Goal: Task Accomplishment & Management: Manage account settings

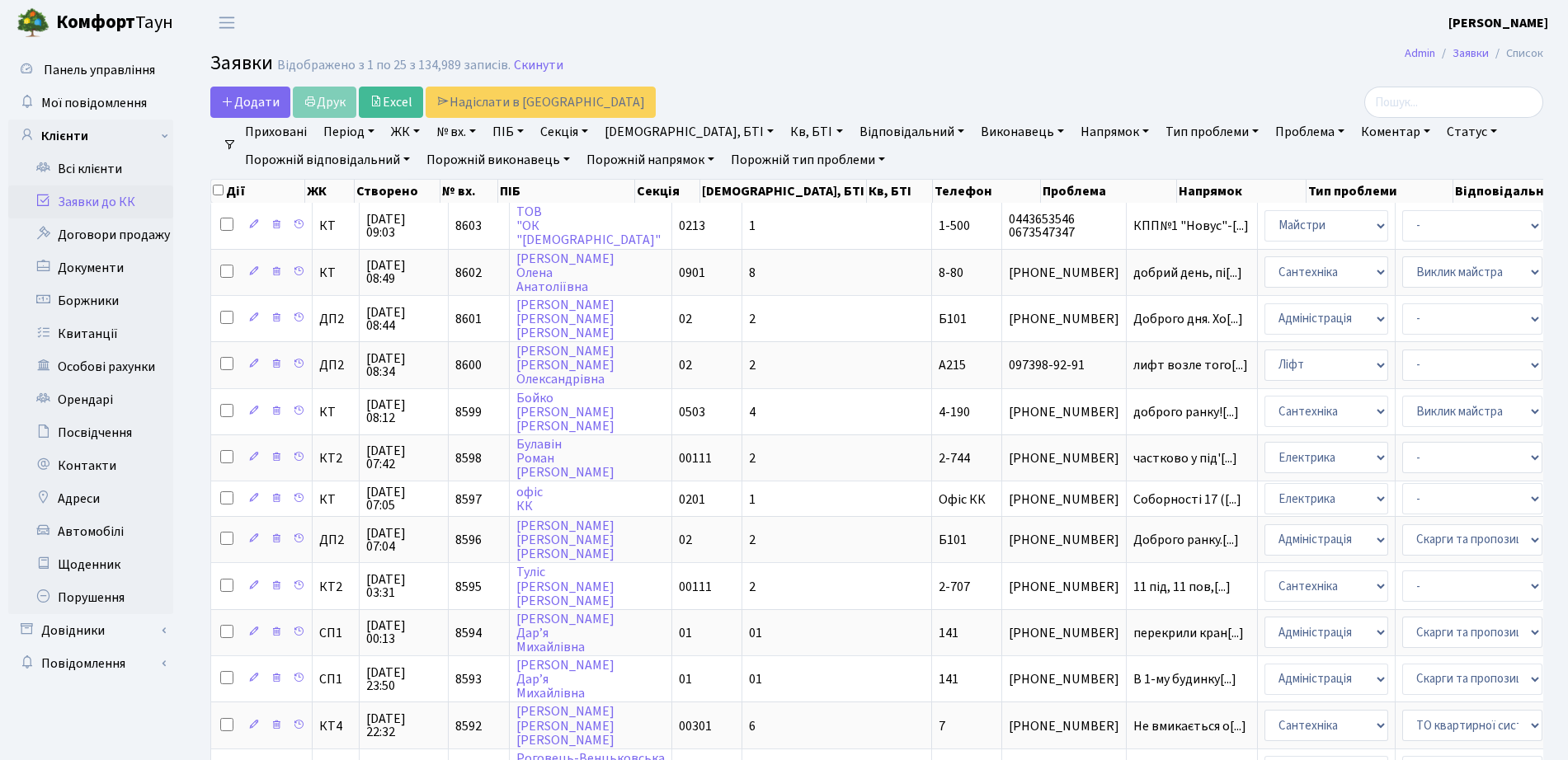
select select "25"
click at [107, 298] on link "Боржники" at bounding box center [90, 301] width 165 height 33
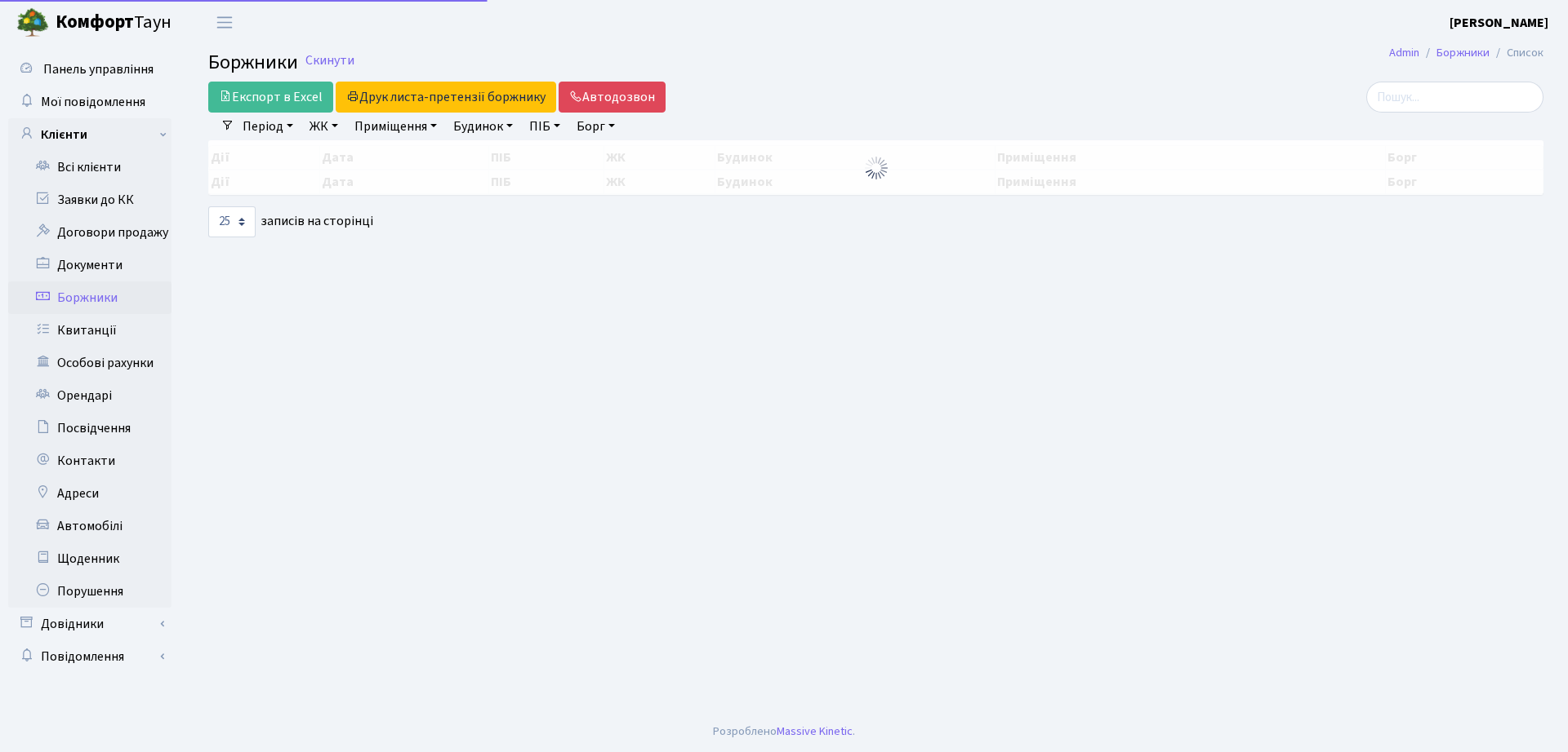
select select "25"
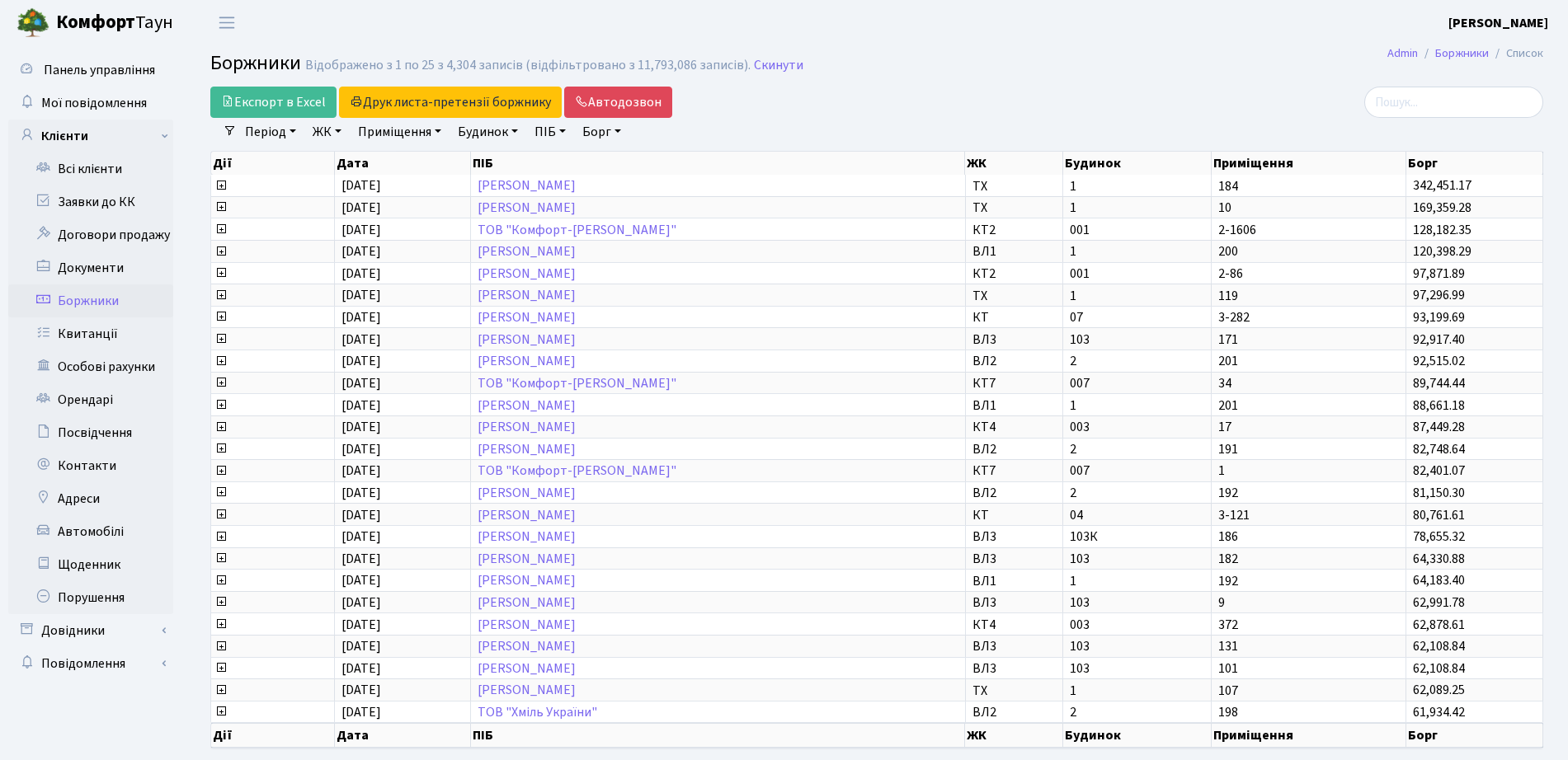
click at [332, 129] on link "ЖК" at bounding box center [326, 132] width 42 height 28
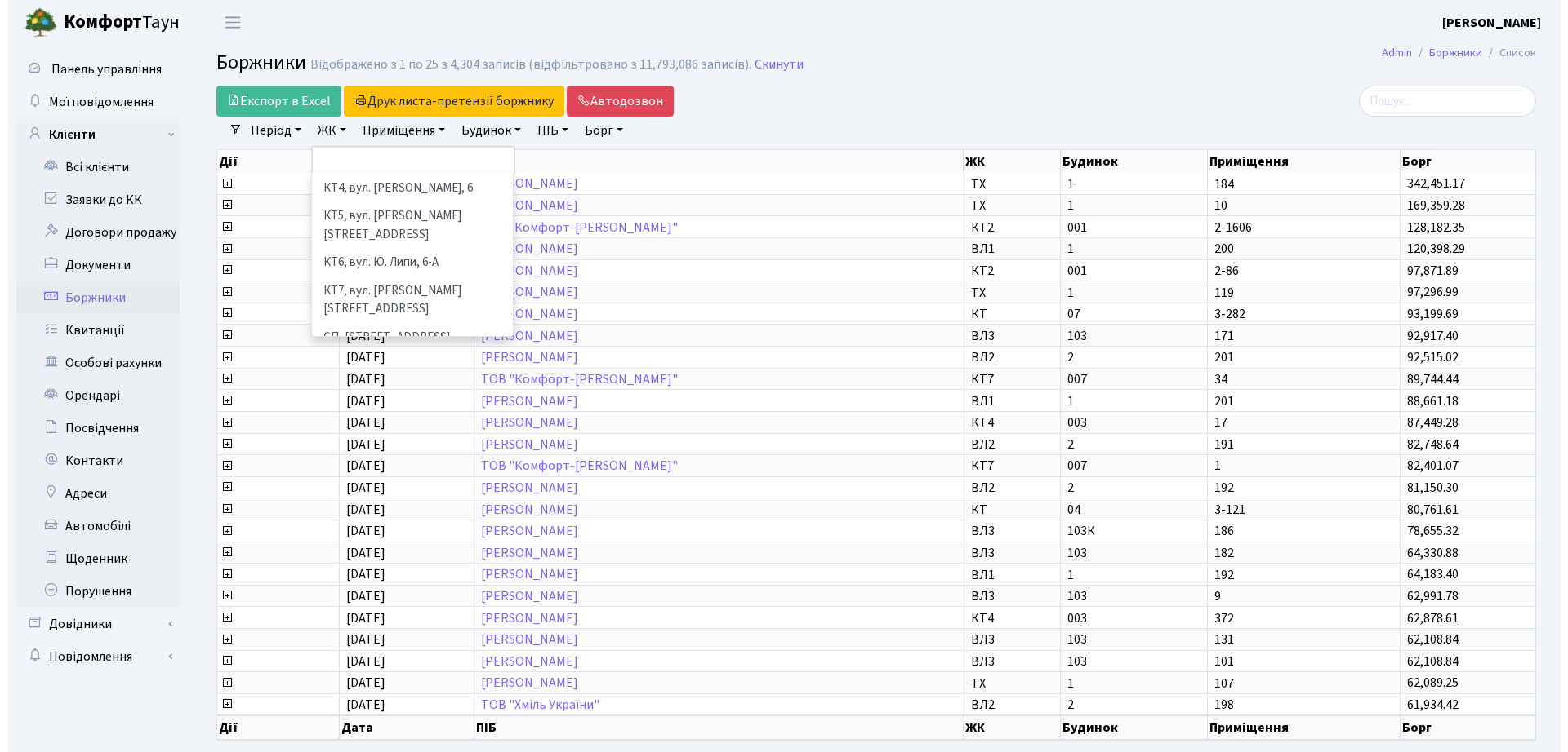
scroll to position [403, 0]
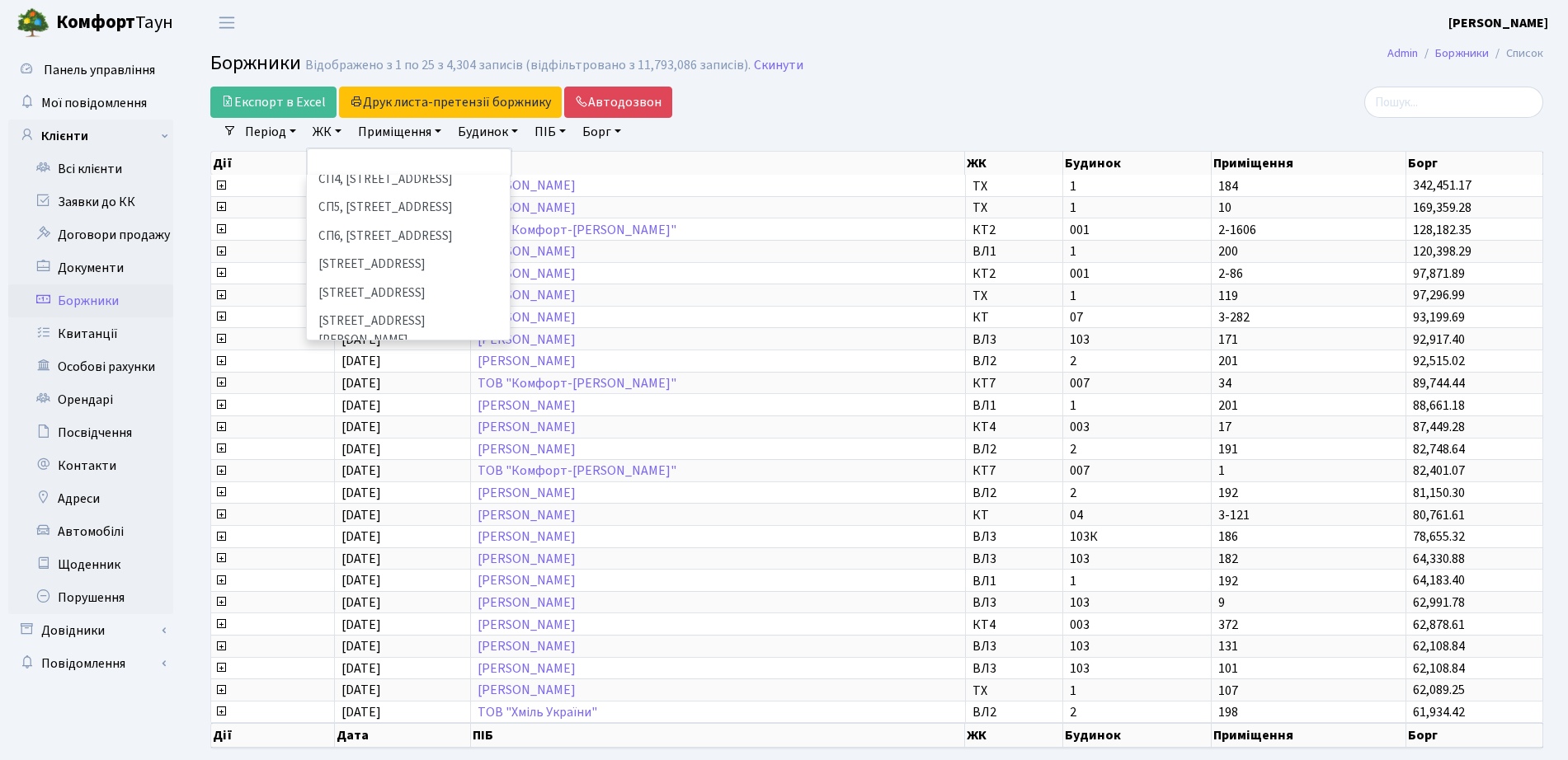
click at [438, 355] on li "ДП1, вул. [PERSON_NAME][STREET_ADDRESS]" at bounding box center [408, 379] width 199 height 47
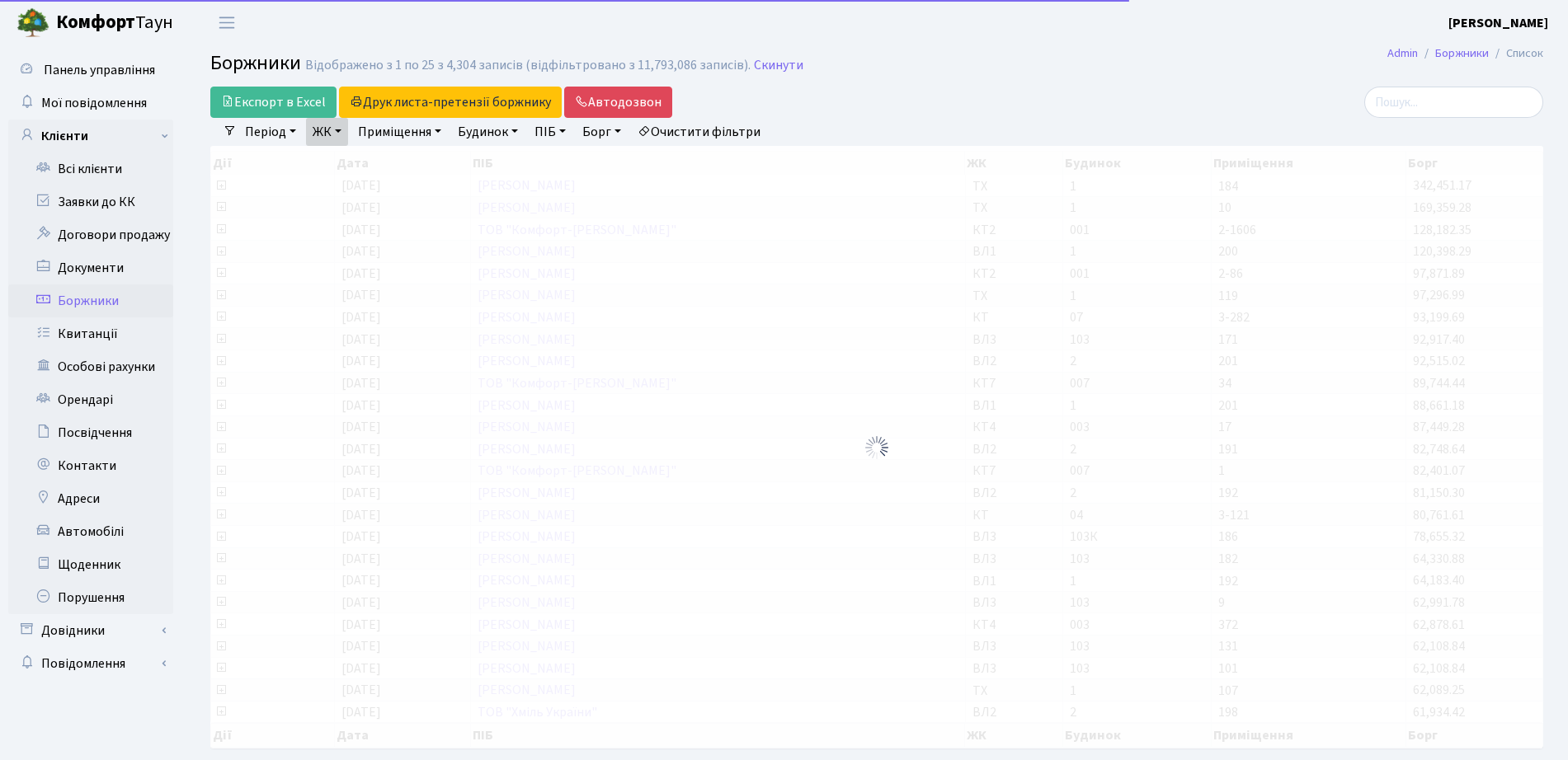
click at [352, 141] on ul "Період 02.10.2025 - 02.10.2025 ЖК ТХ, вул. Ділова, 1/2 КТ, вул. Регенераторна, …" at bounding box center [503, 132] width 532 height 28
click at [341, 134] on link "ЖК" at bounding box center [326, 132] width 42 height 28
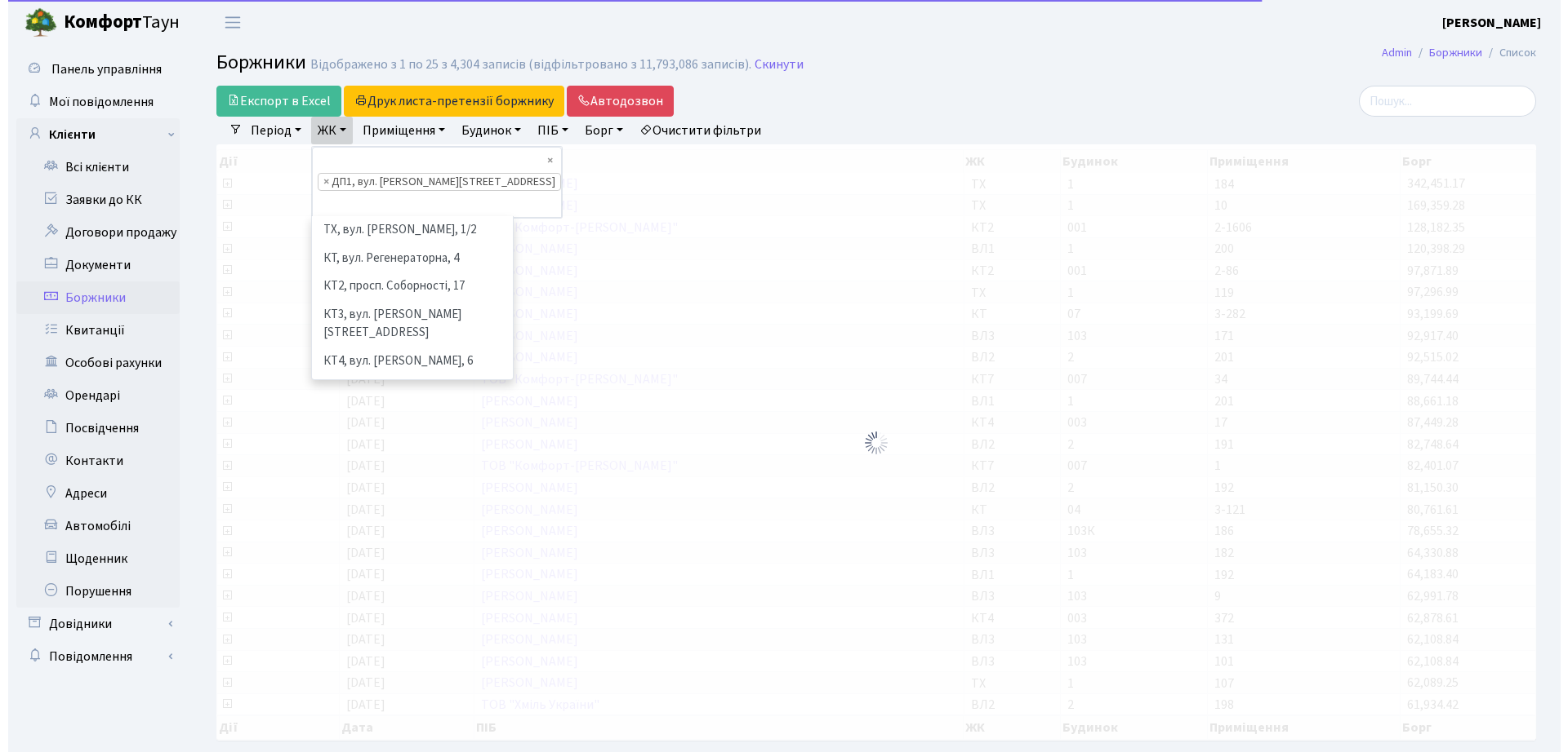
scroll to position [479, 0]
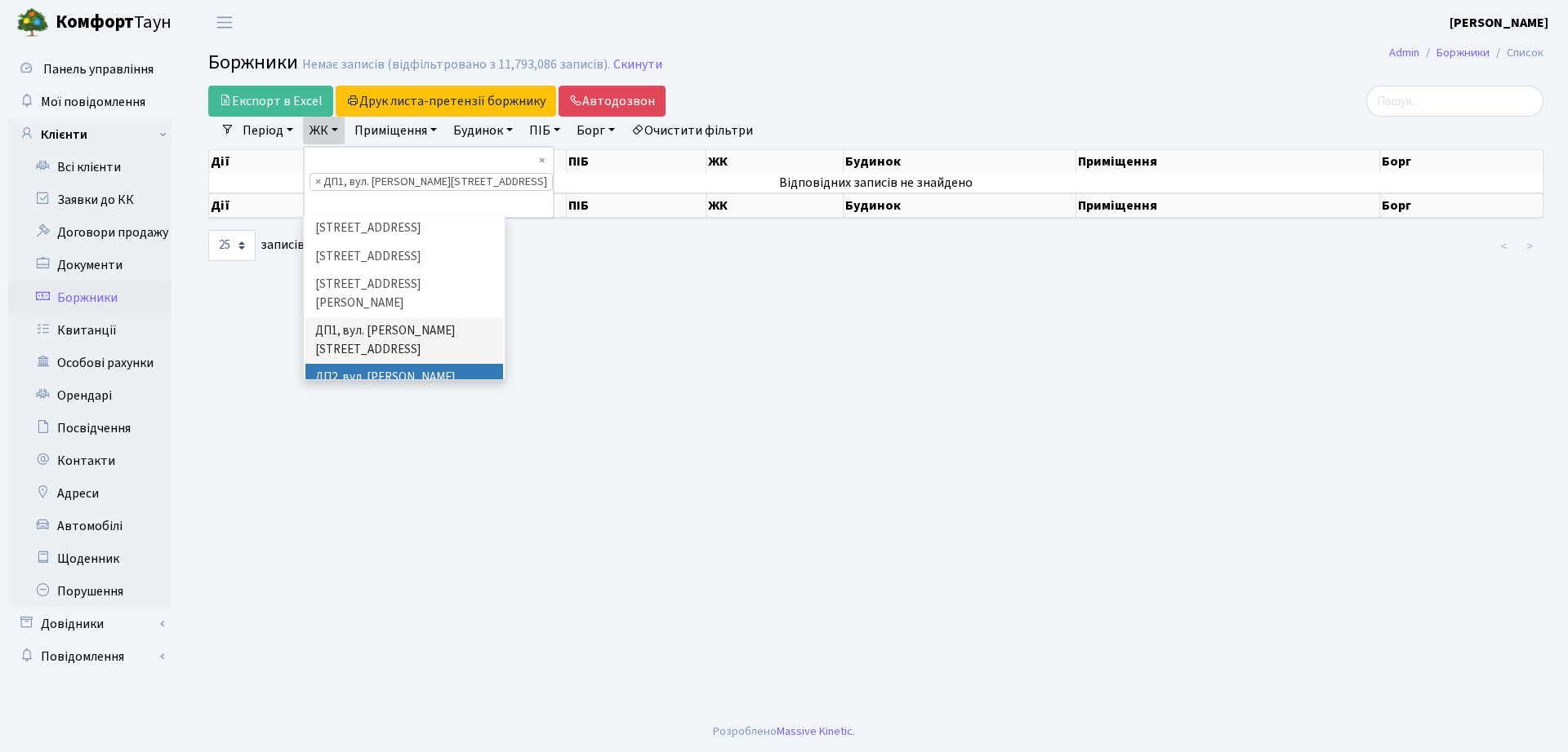
click at [384, 364] on li "ДП2, вул. [PERSON_NAME][STREET_ADDRESS]" at bounding box center [404, 387] width 197 height 47
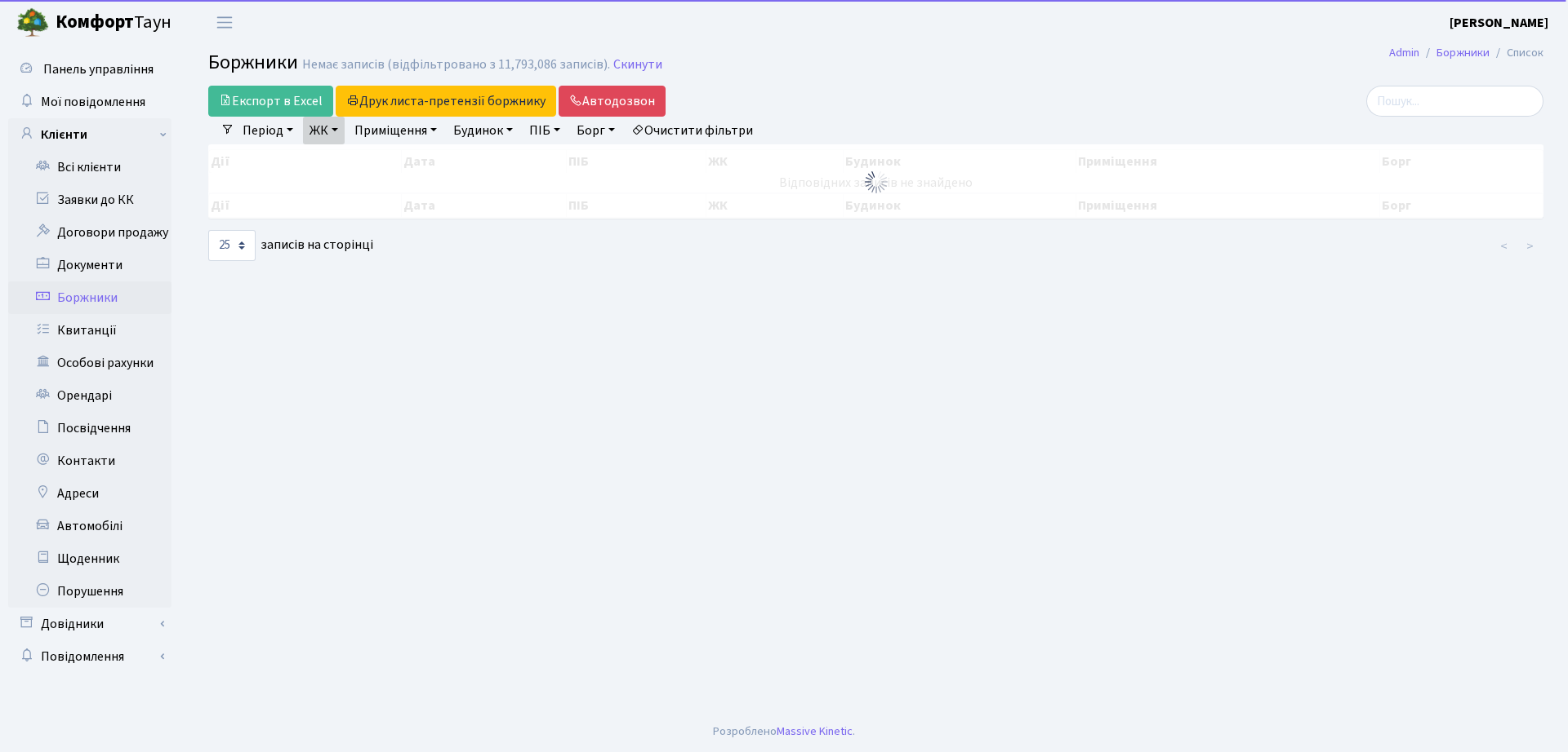
click at [330, 138] on link "ЖК" at bounding box center [323, 131] width 42 height 27
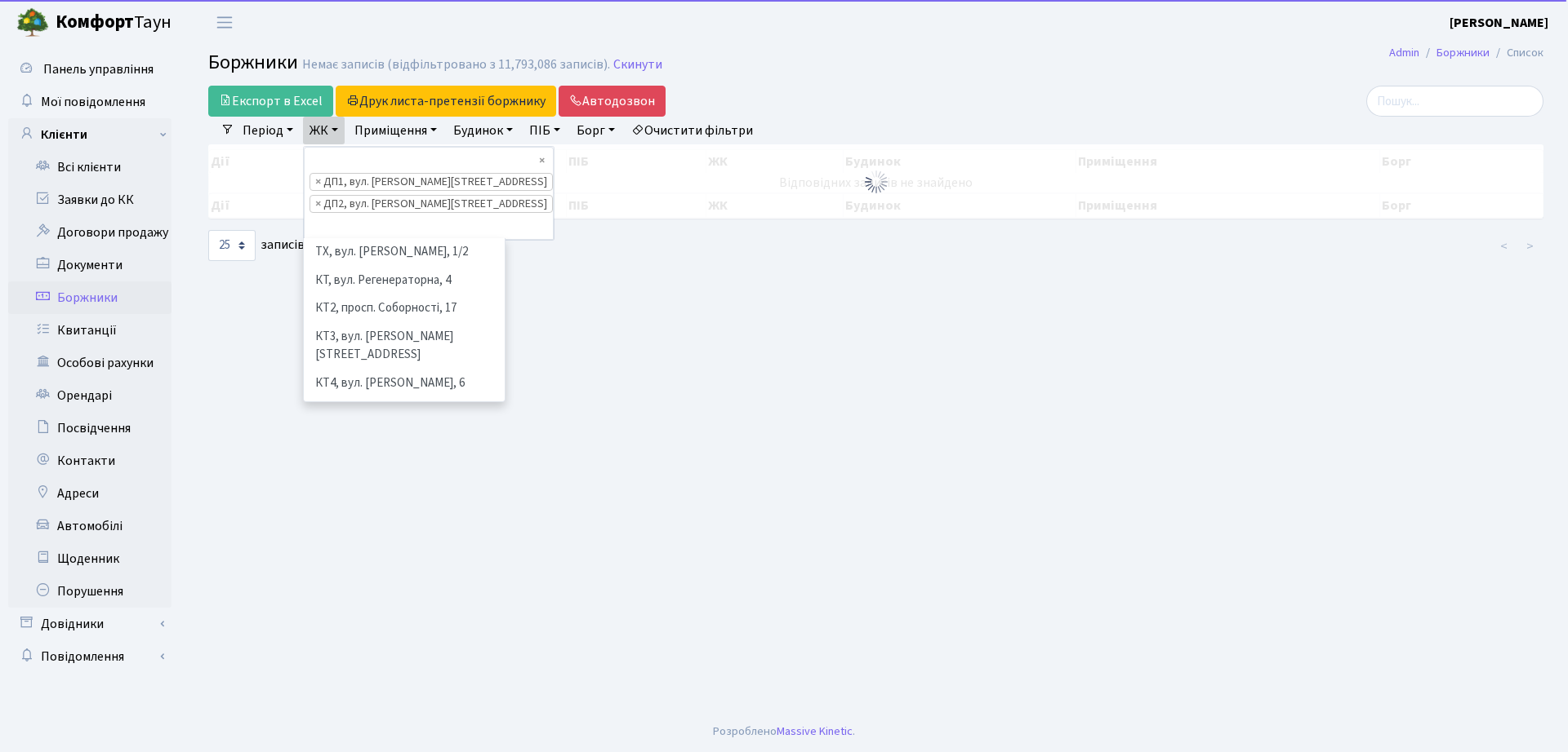
scroll to position [507, 0]
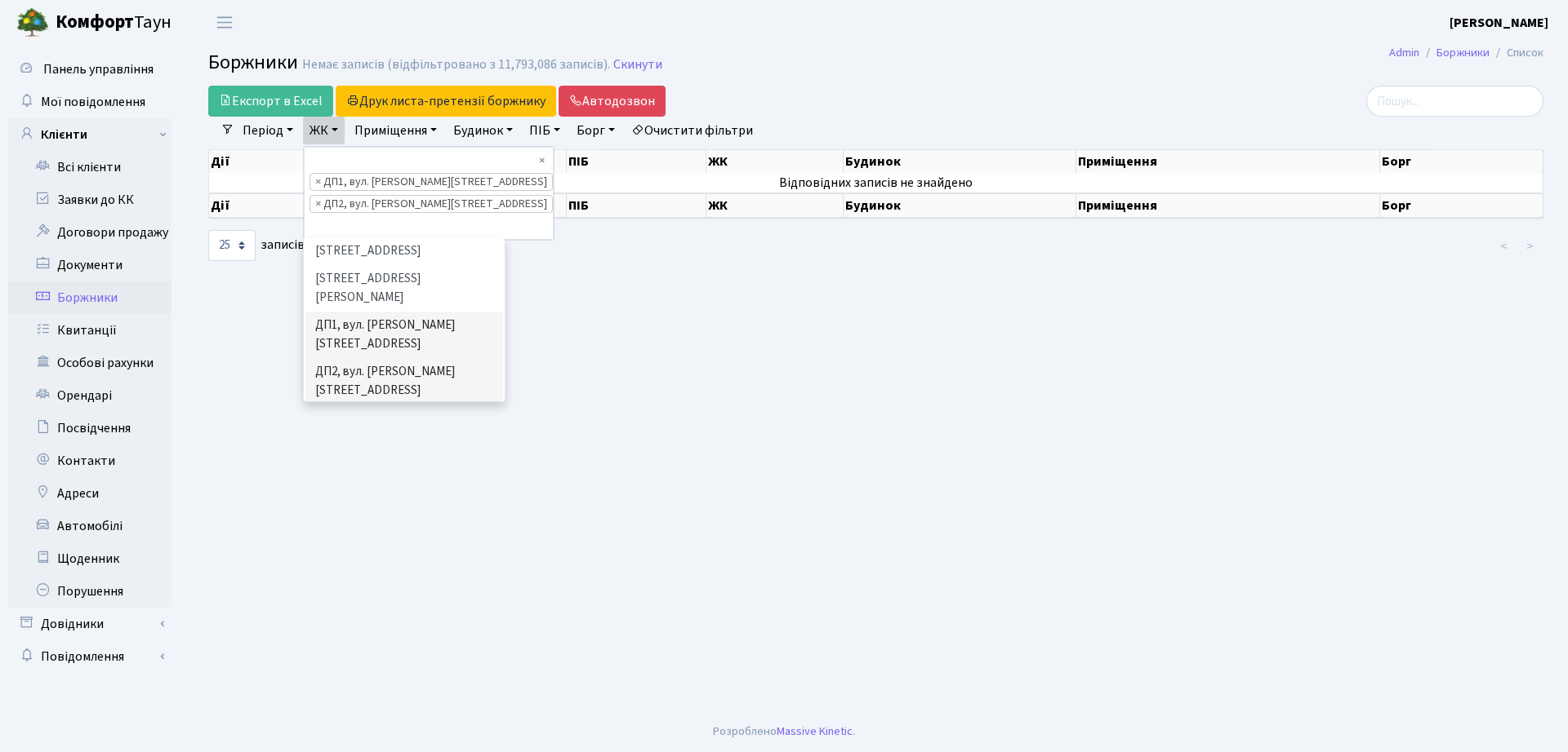
click at [382, 452] on li "ДП4, вул. [PERSON_NAME][STREET_ADDRESS]" at bounding box center [404, 475] width 197 height 47
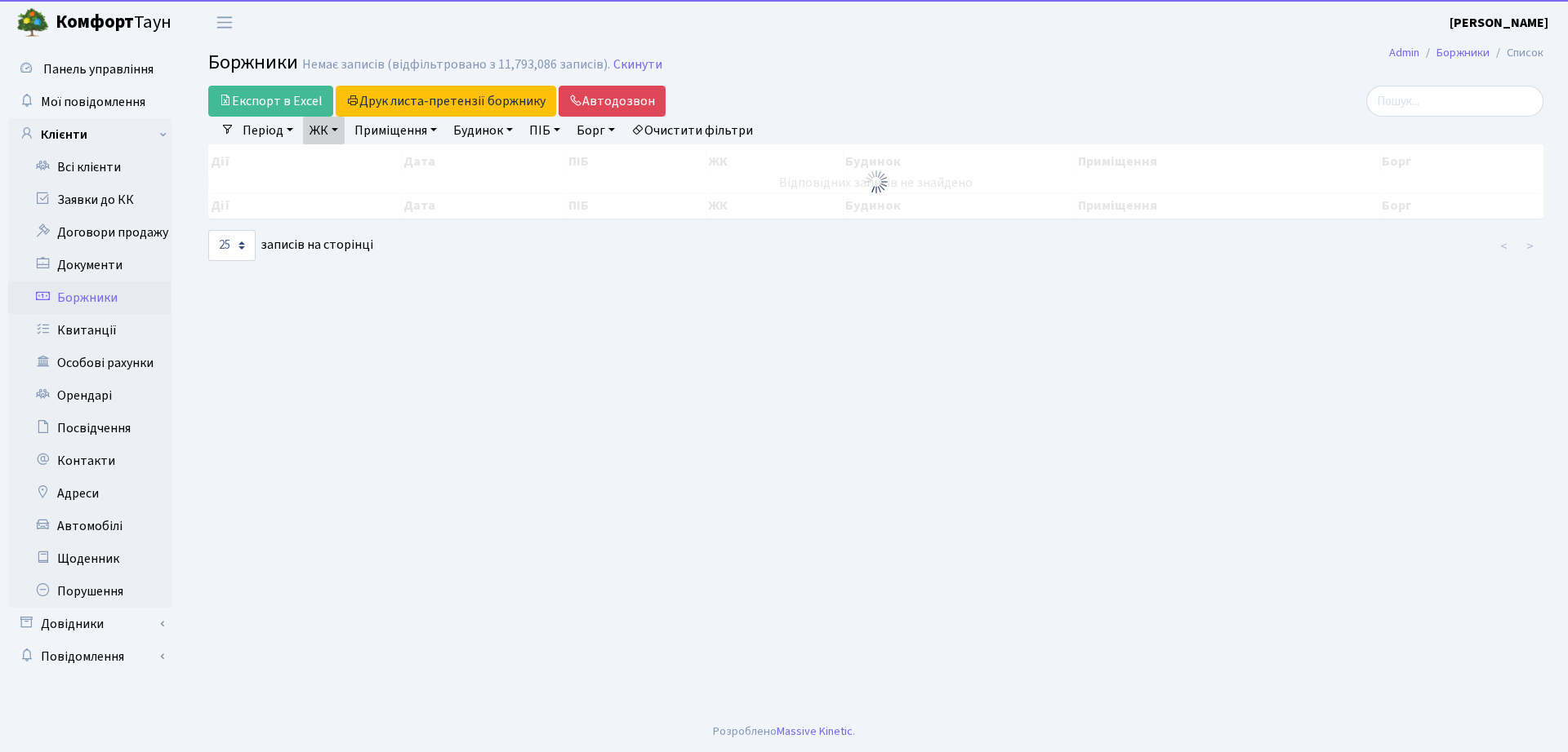
click at [326, 134] on link "ЖК" at bounding box center [323, 131] width 42 height 27
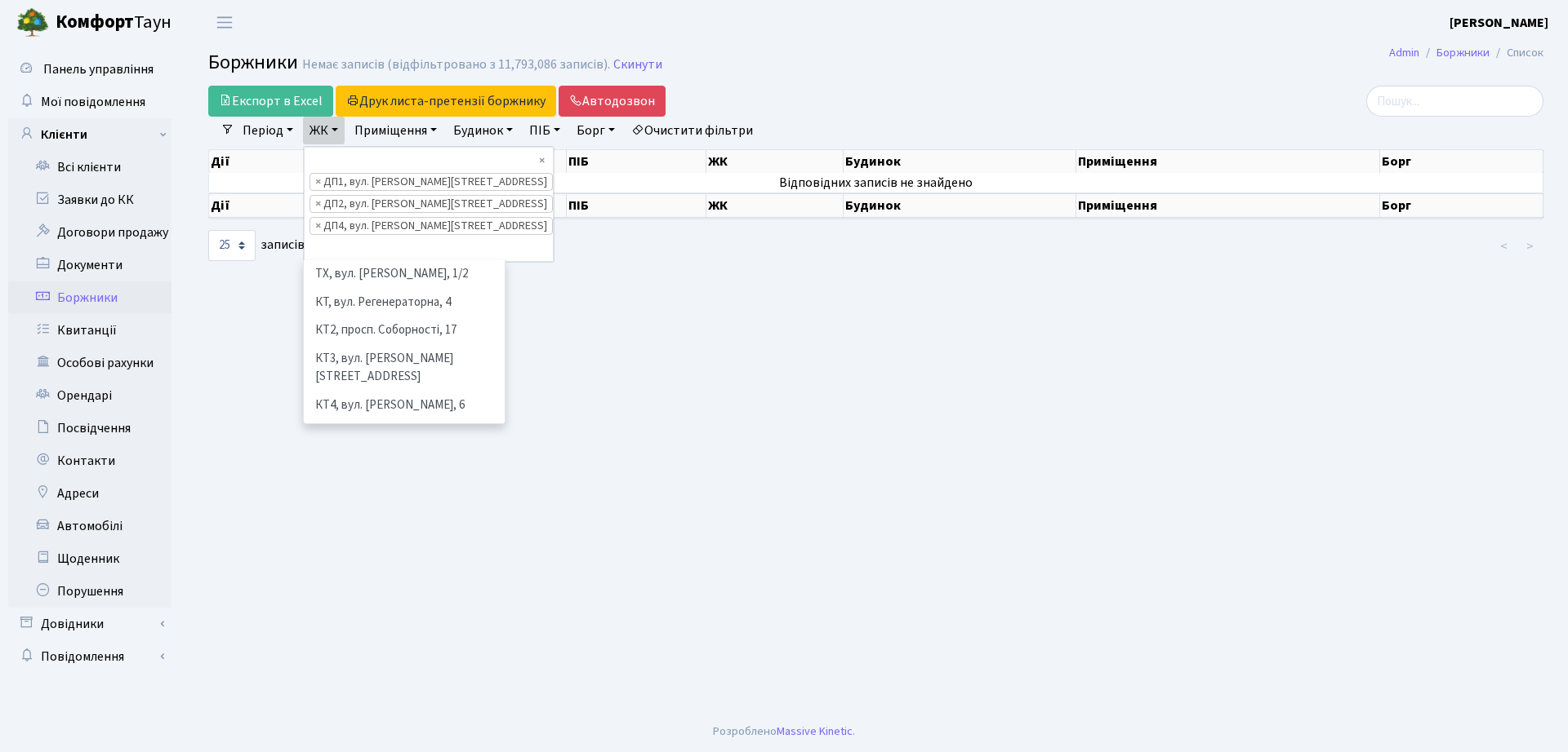
scroll to position [451, 0]
click at [377, 483] on li "ДП3, вул. [PERSON_NAME][STREET_ADDRESS]" at bounding box center [404, 506] width 197 height 47
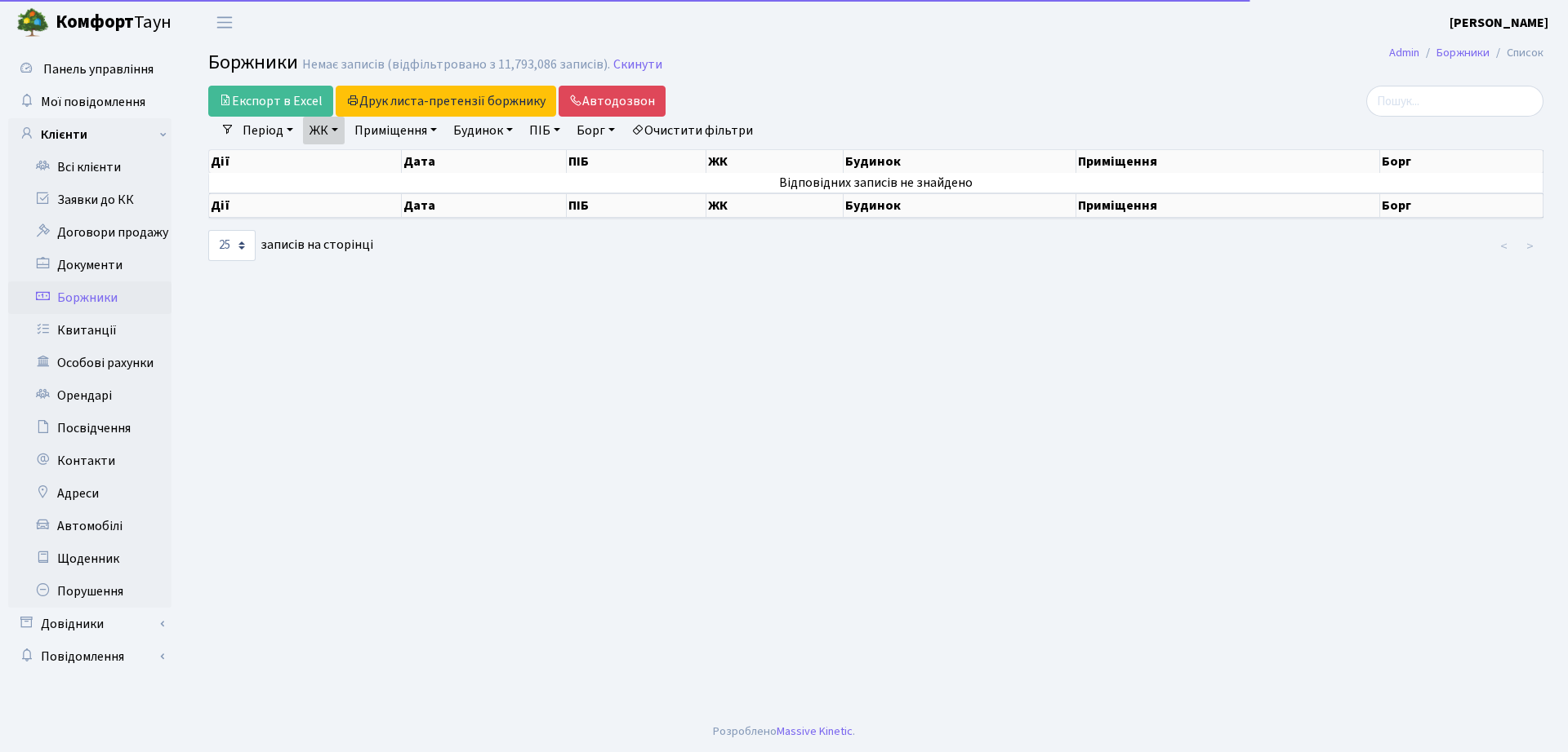
click at [332, 130] on link "ЖК" at bounding box center [323, 131] width 42 height 27
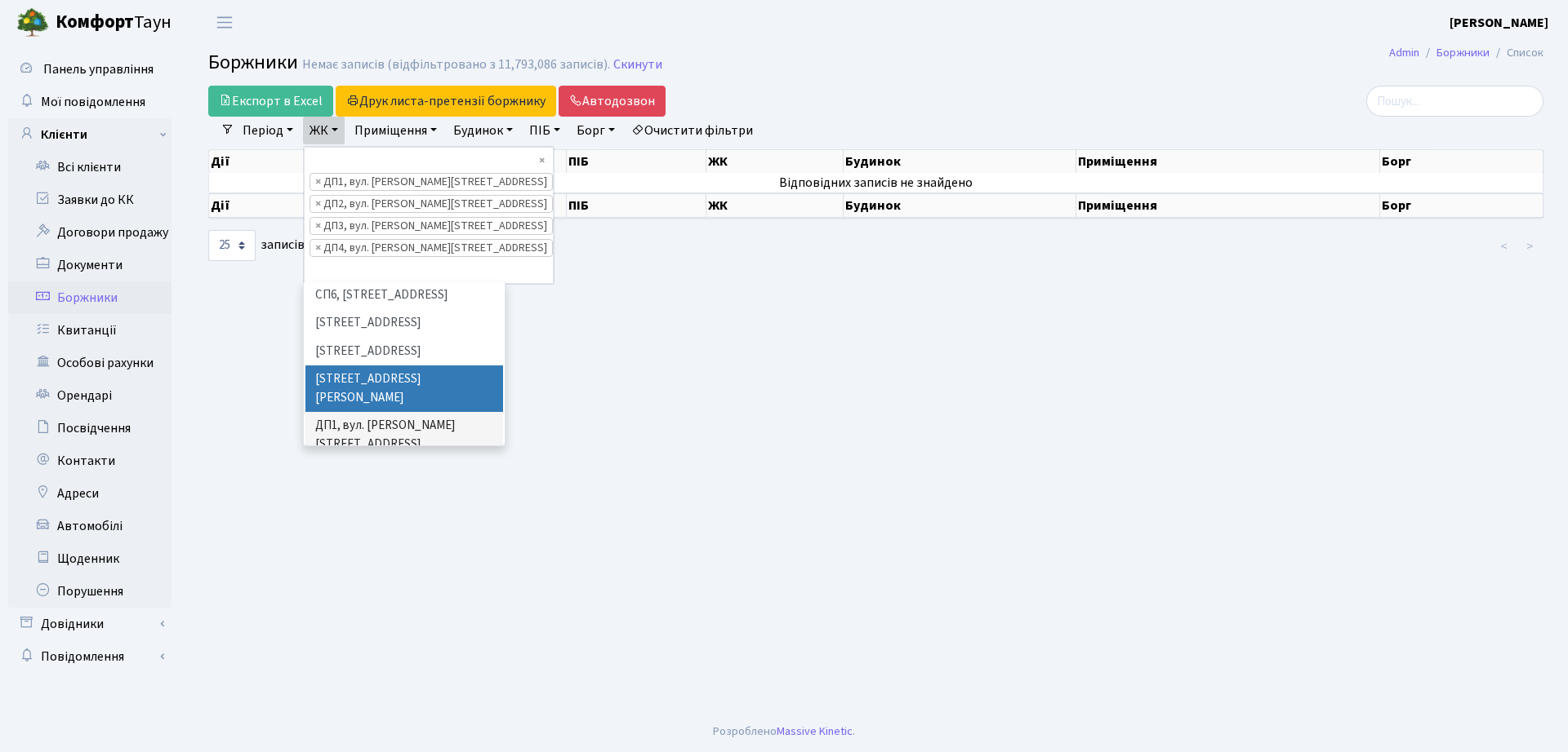
scroll to position [552, 0]
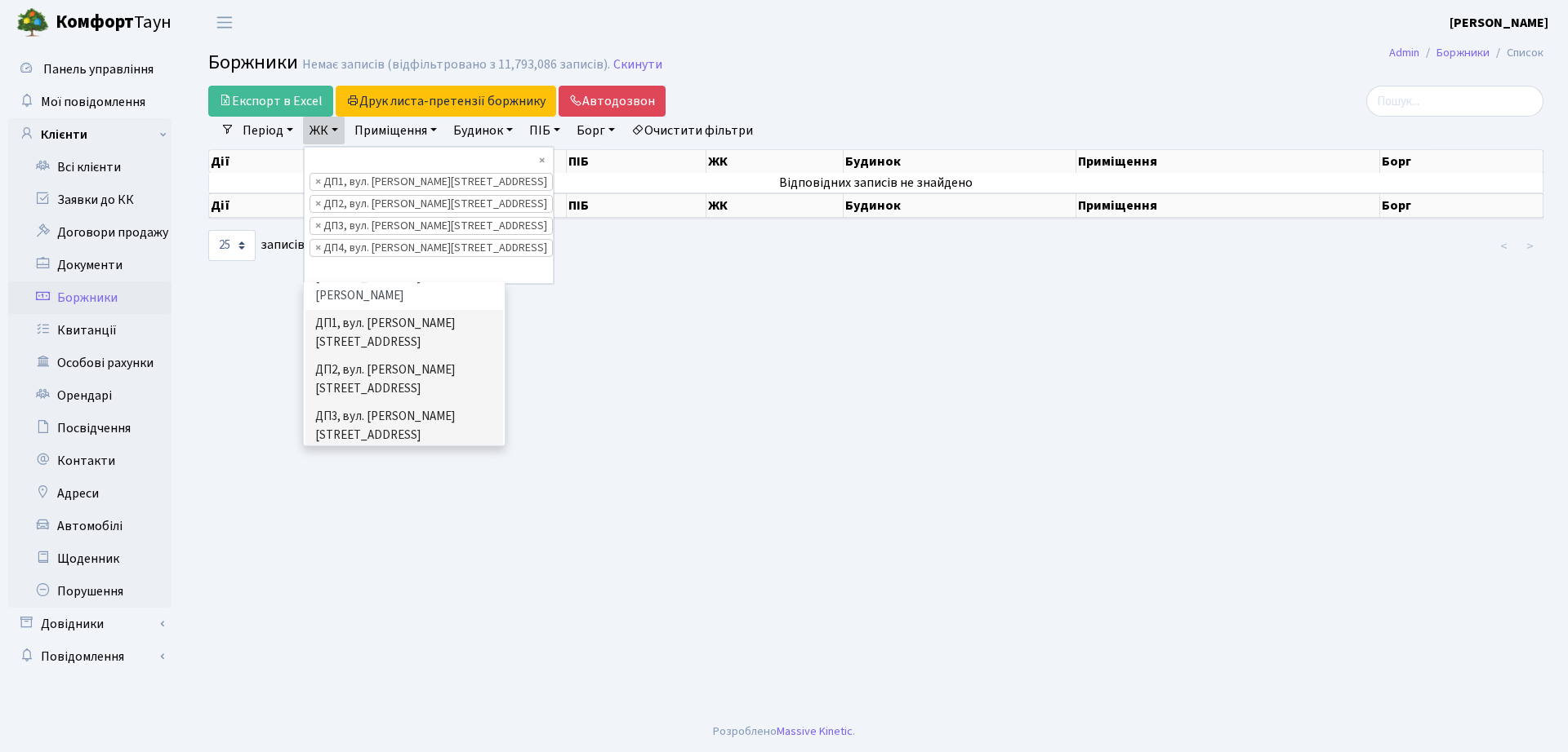
click at [352, 496] on li "ДП5, вул. [PERSON_NAME][STREET_ADDRESS]" at bounding box center [404, 520] width 197 height 47
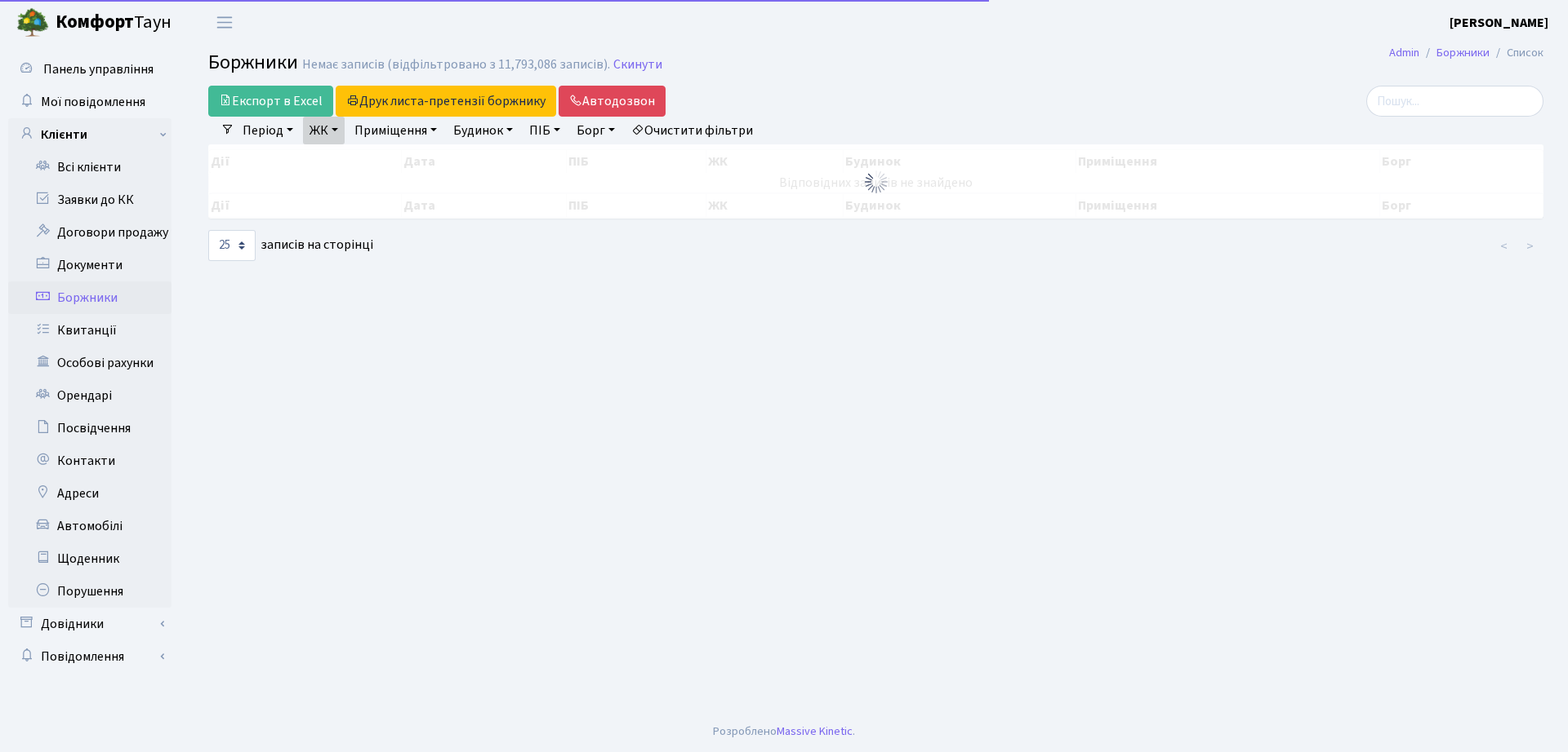
click at [322, 121] on link "ЖК" at bounding box center [323, 131] width 42 height 27
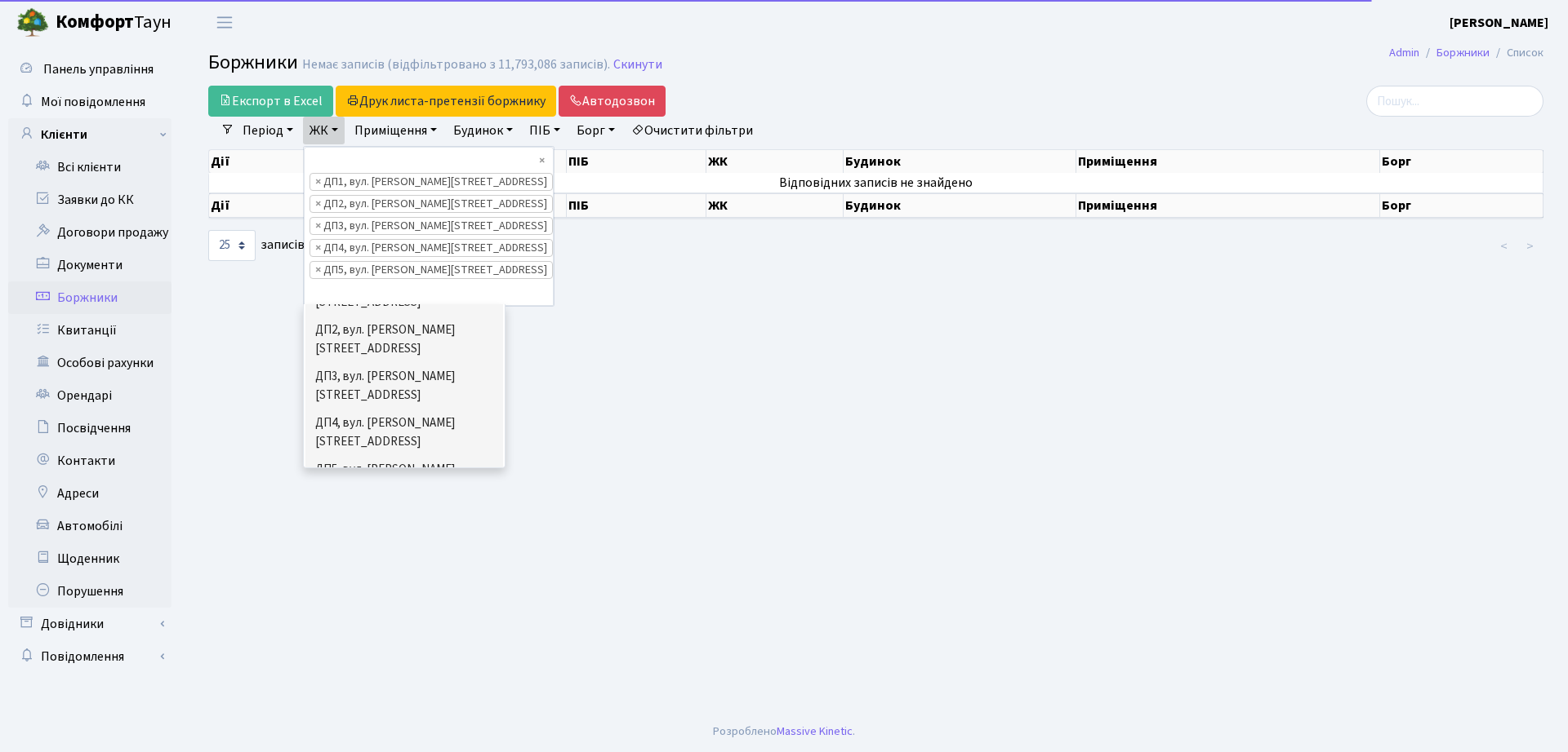
scroll to position [615, 0]
click at [353, 502] on li "ДП6, вул. [PERSON_NAME], 2" at bounding box center [404, 516] width 197 height 28
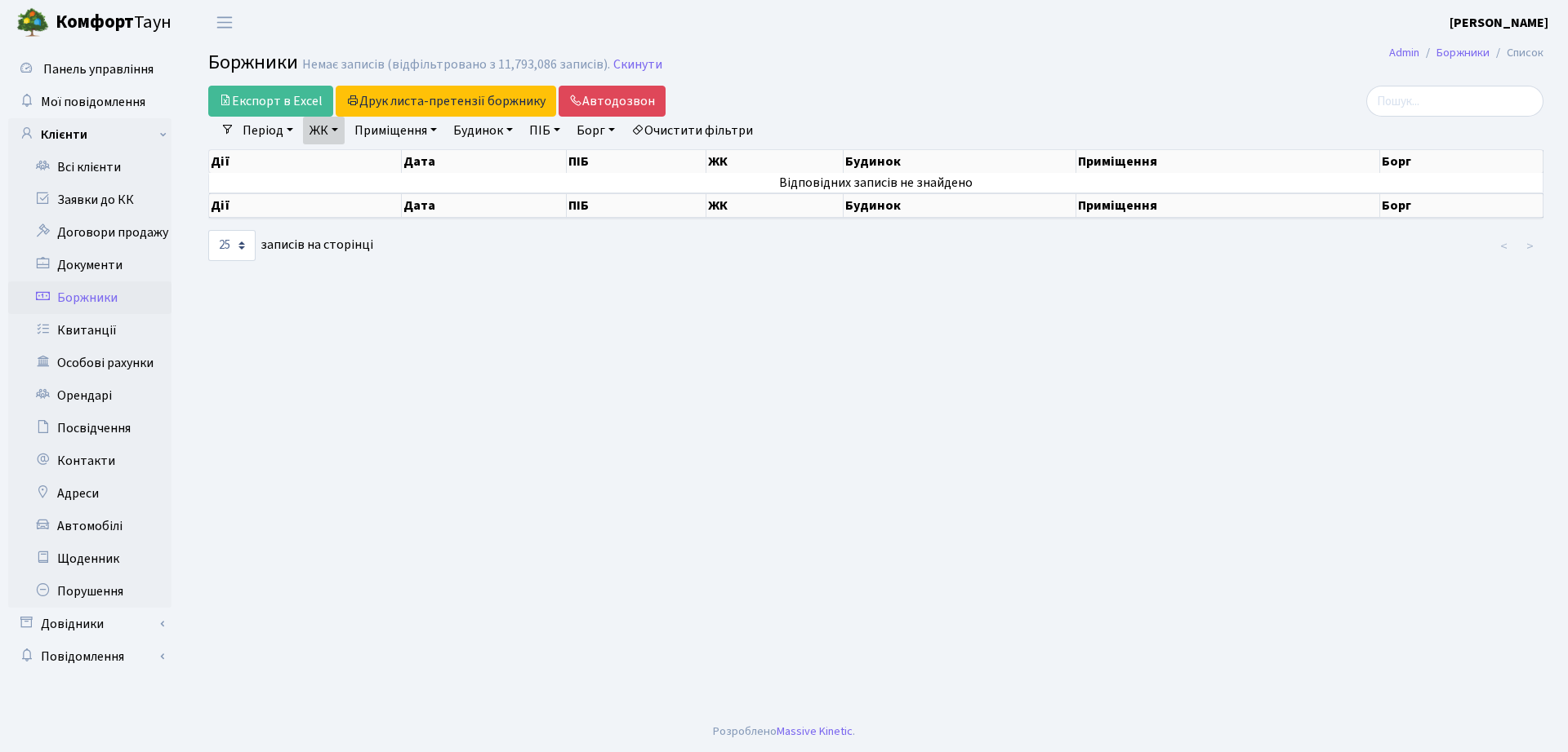
click at [339, 128] on link "ЖК" at bounding box center [323, 131] width 42 height 27
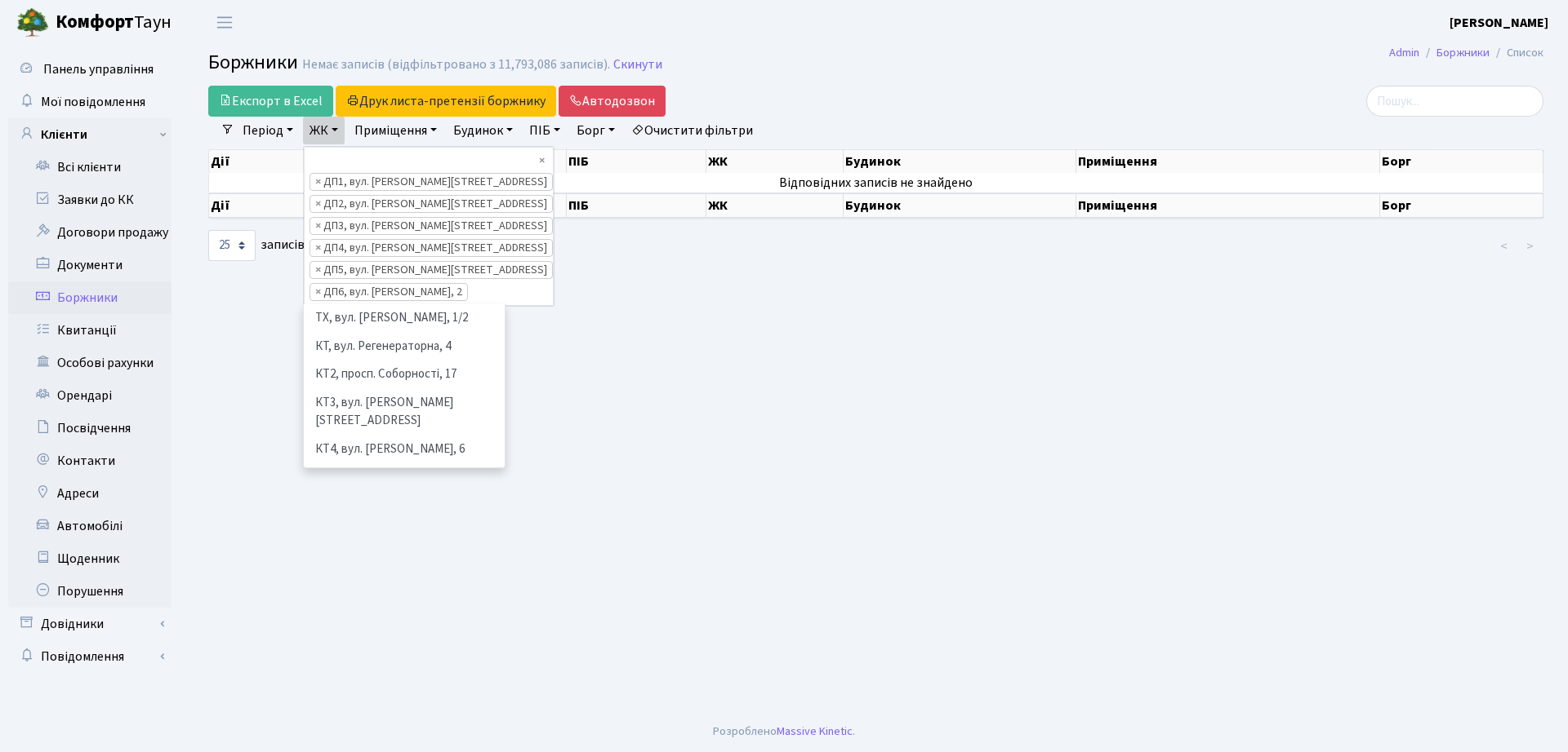
scroll to position [451, 0]
click at [321, 196] on span "×" at bounding box center [318, 204] width 6 height 17
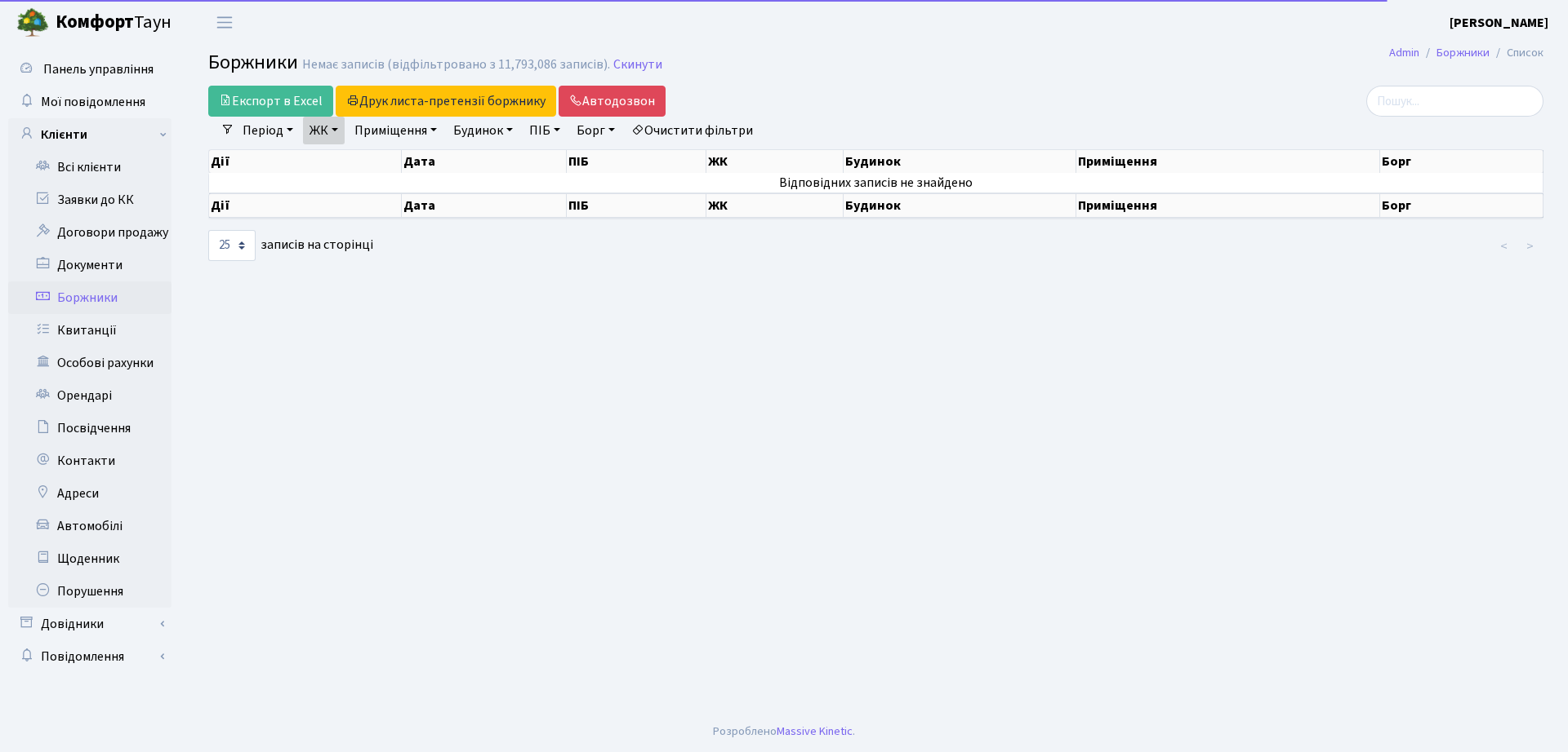
click at [322, 141] on link "ЖК" at bounding box center [323, 131] width 42 height 27
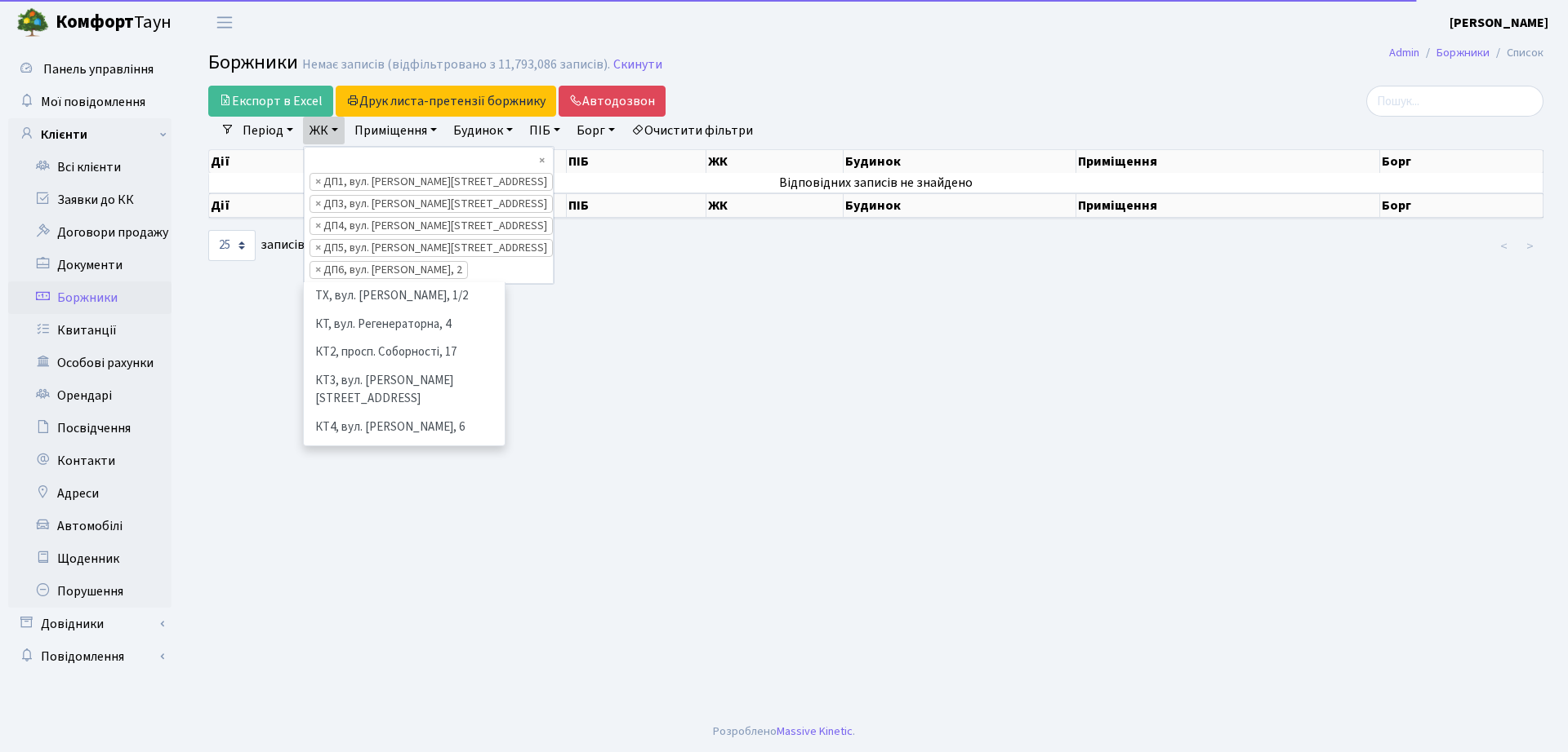
scroll to position [479, 0]
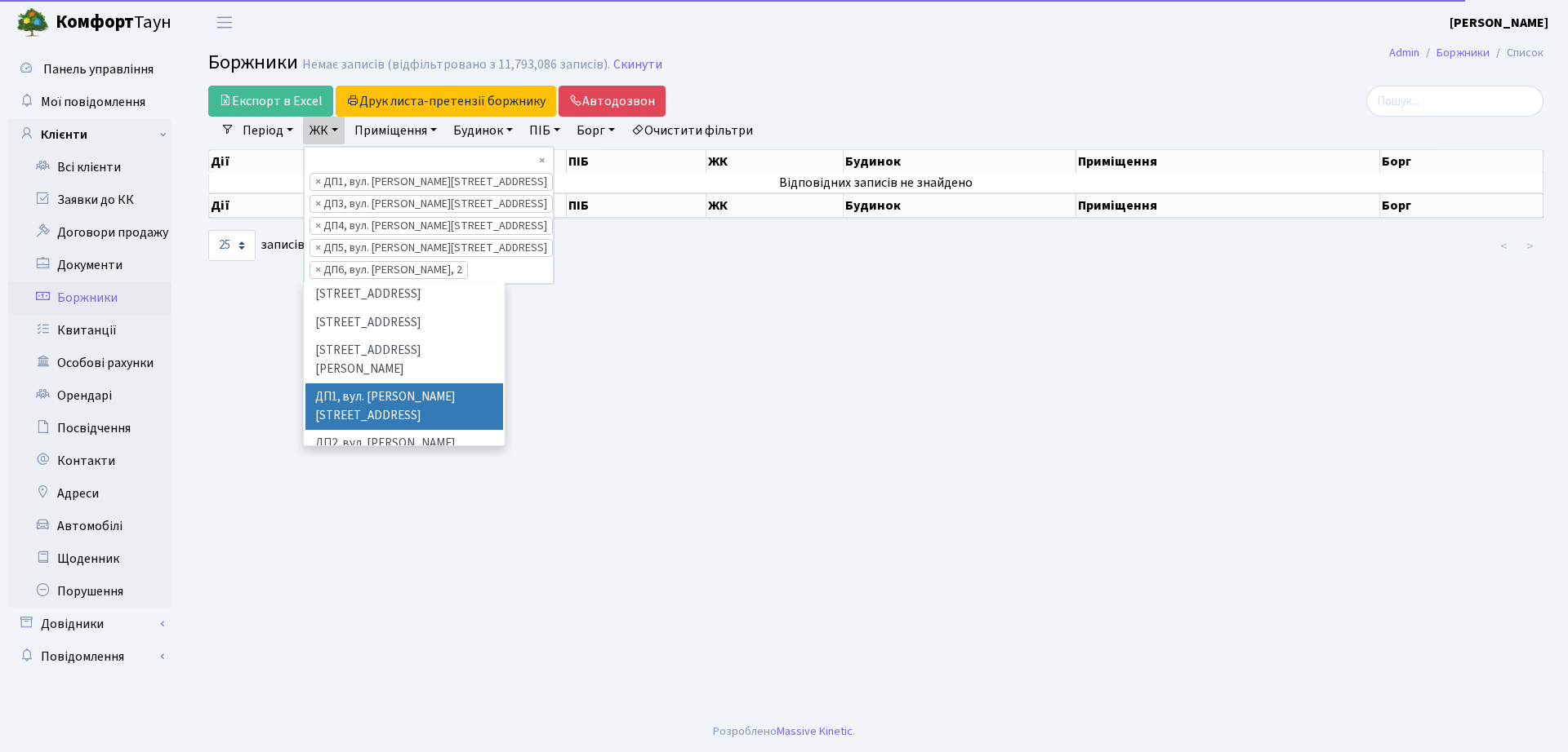
click at [319, 262] on span "×" at bounding box center [318, 270] width 6 height 17
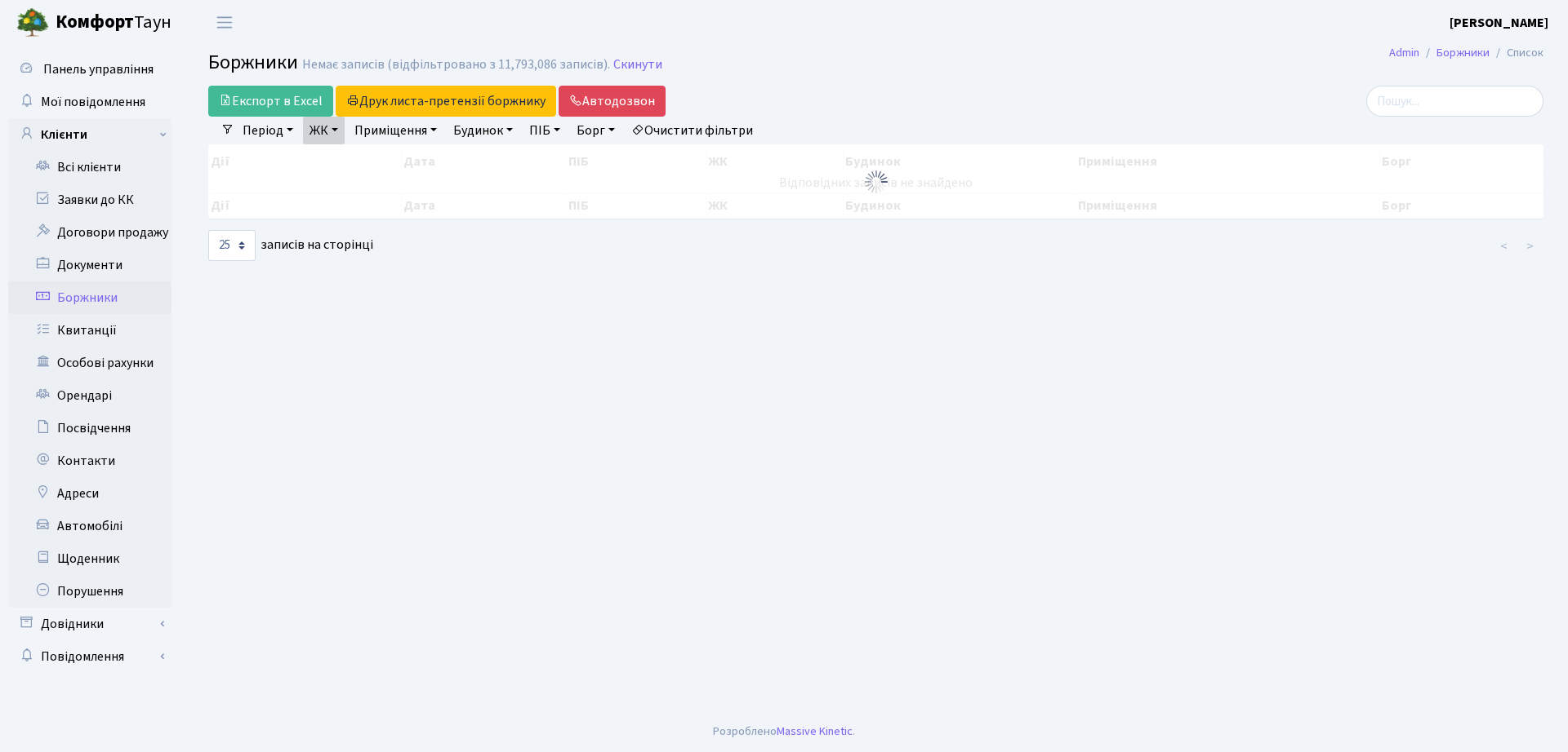
click at [315, 133] on link "ЖК" at bounding box center [323, 131] width 42 height 27
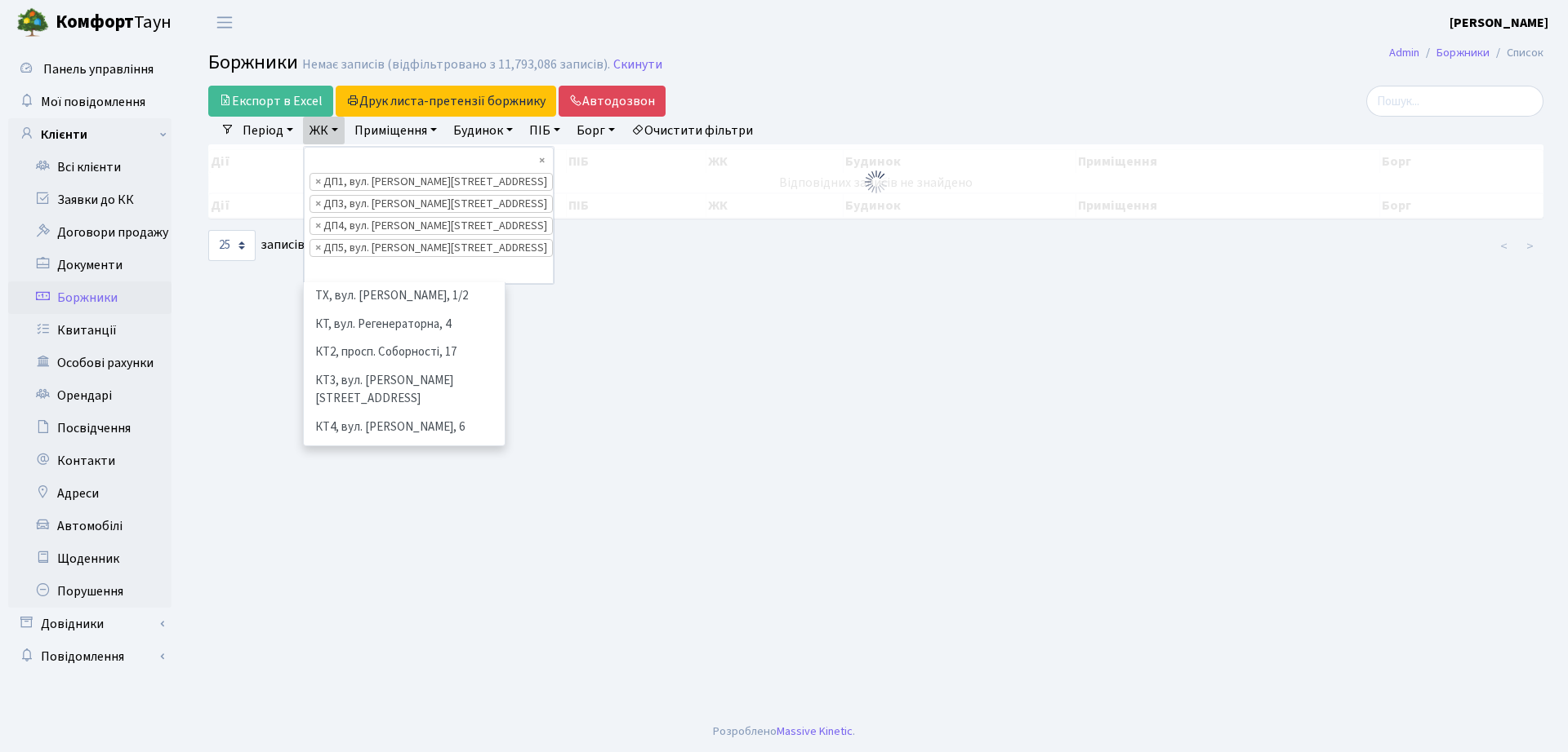
scroll to position [479, 0]
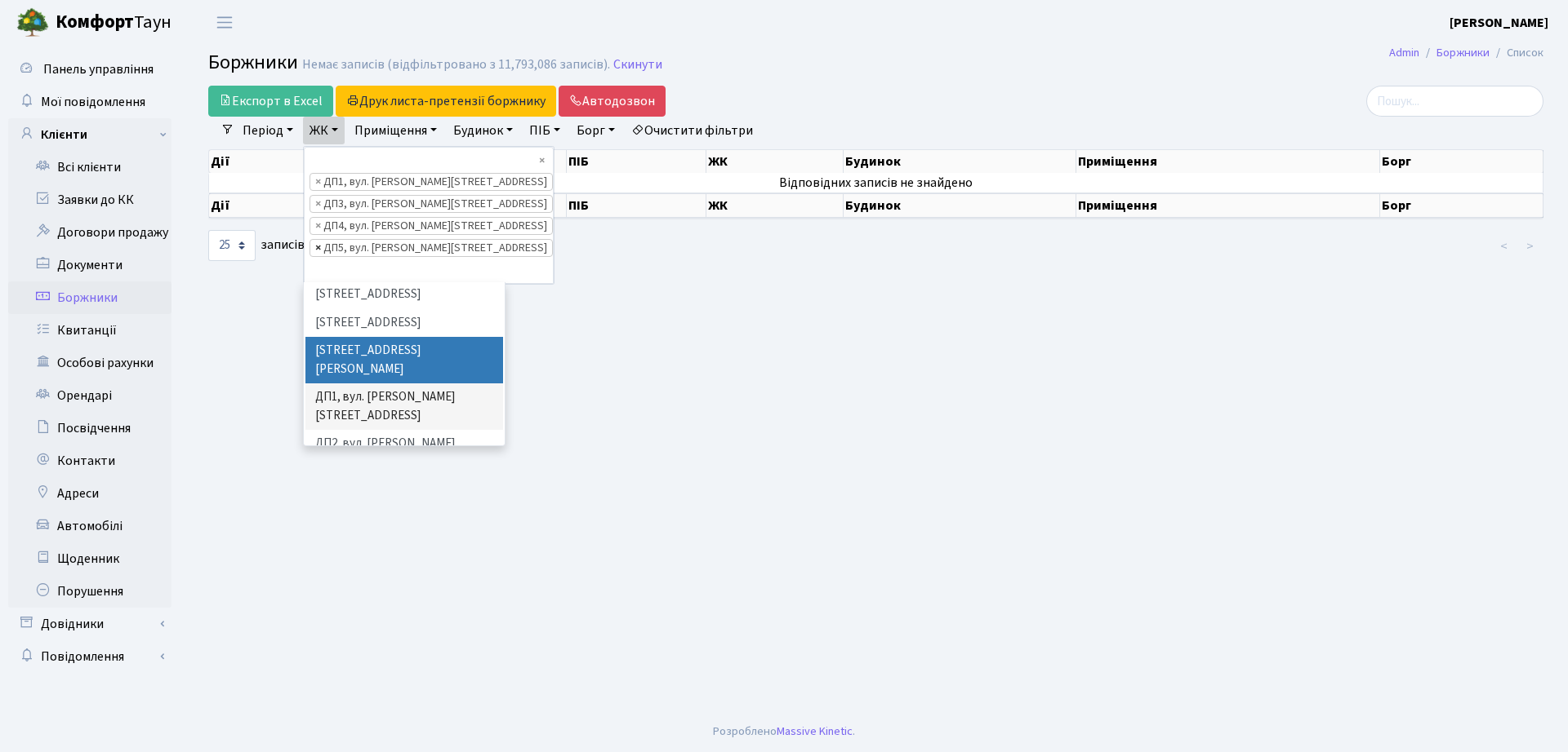
click at [317, 240] on span "×" at bounding box center [318, 248] width 6 height 17
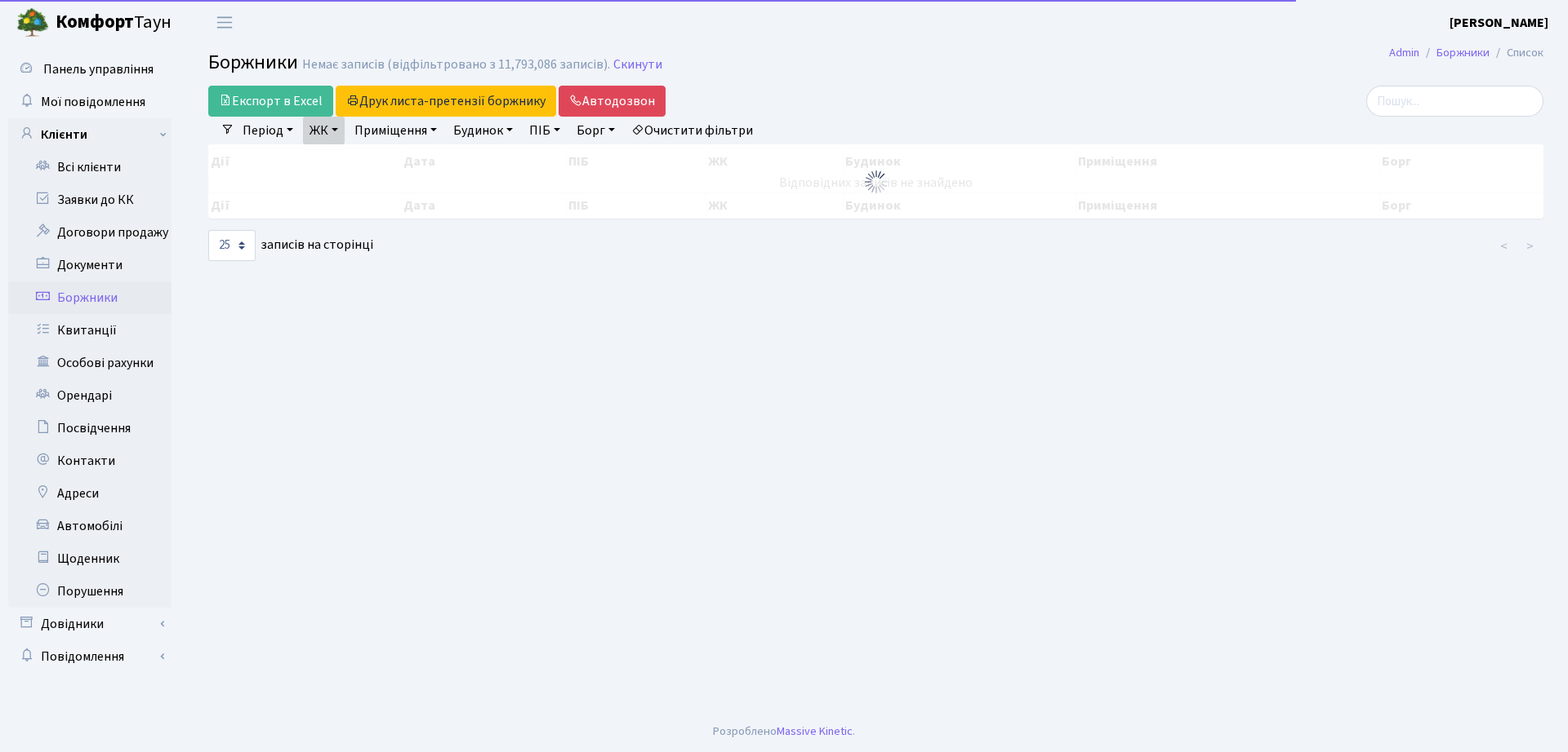
click at [316, 138] on link "ЖК" at bounding box center [323, 131] width 42 height 27
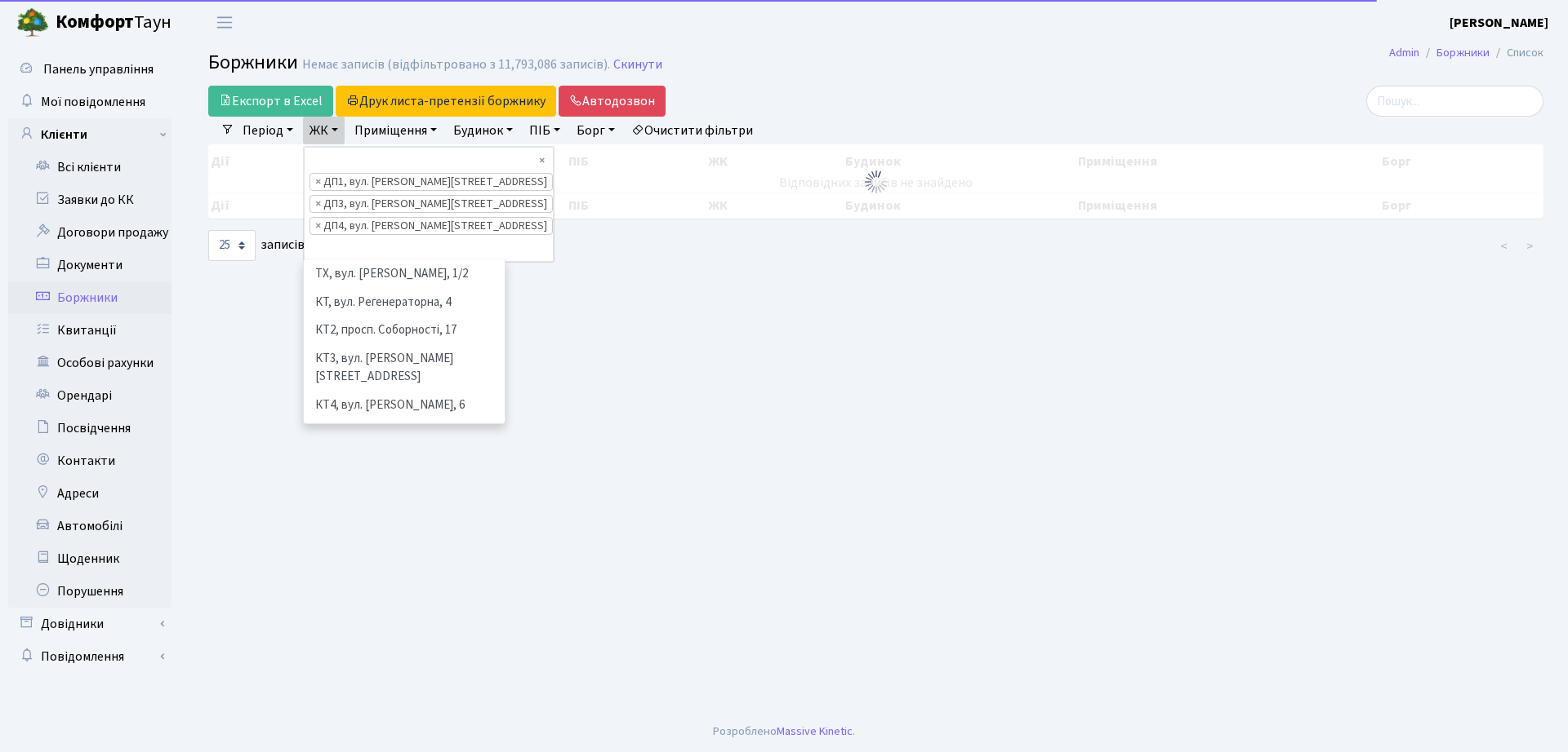
scroll to position [451, 0]
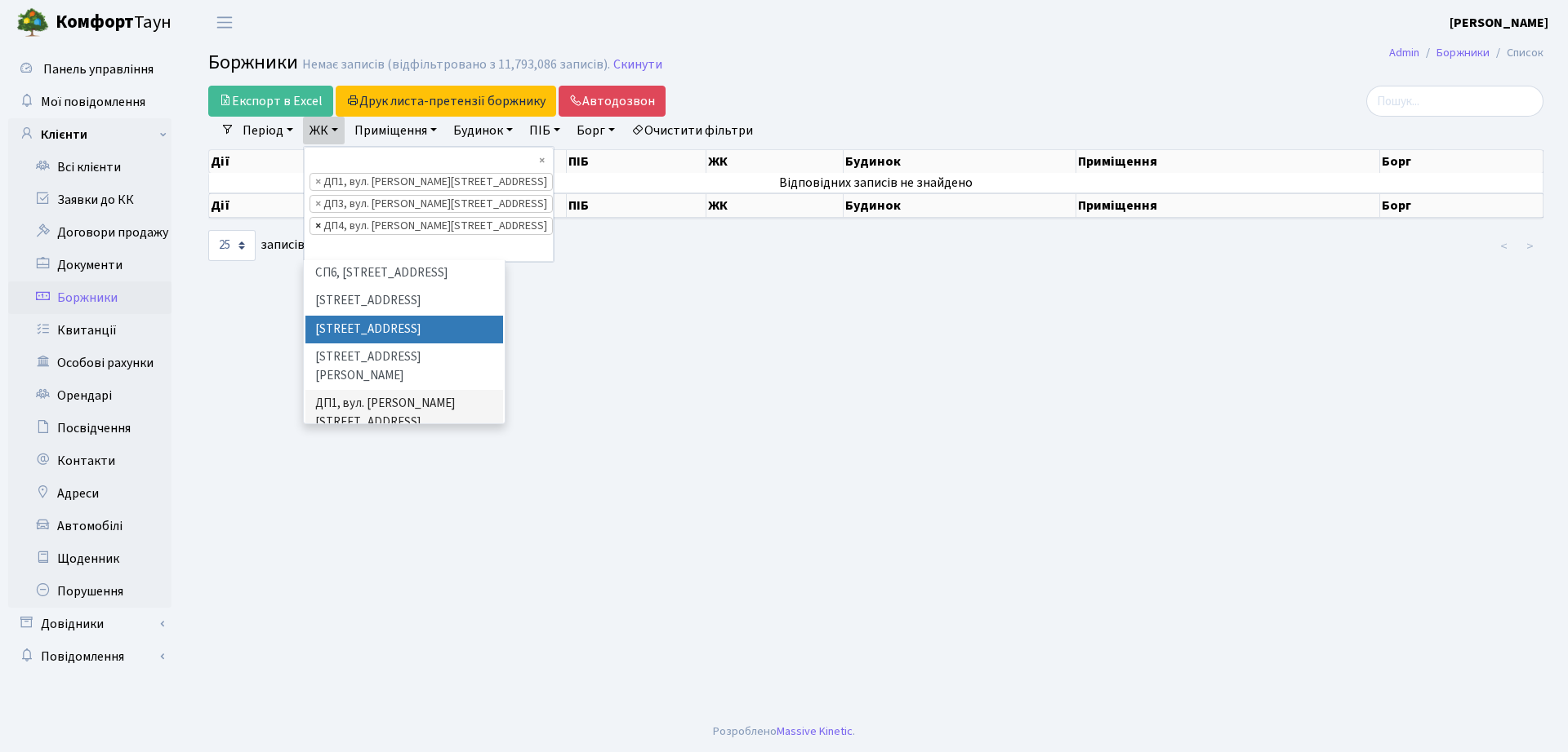
click at [321, 218] on span "×" at bounding box center [318, 225] width 6 height 17
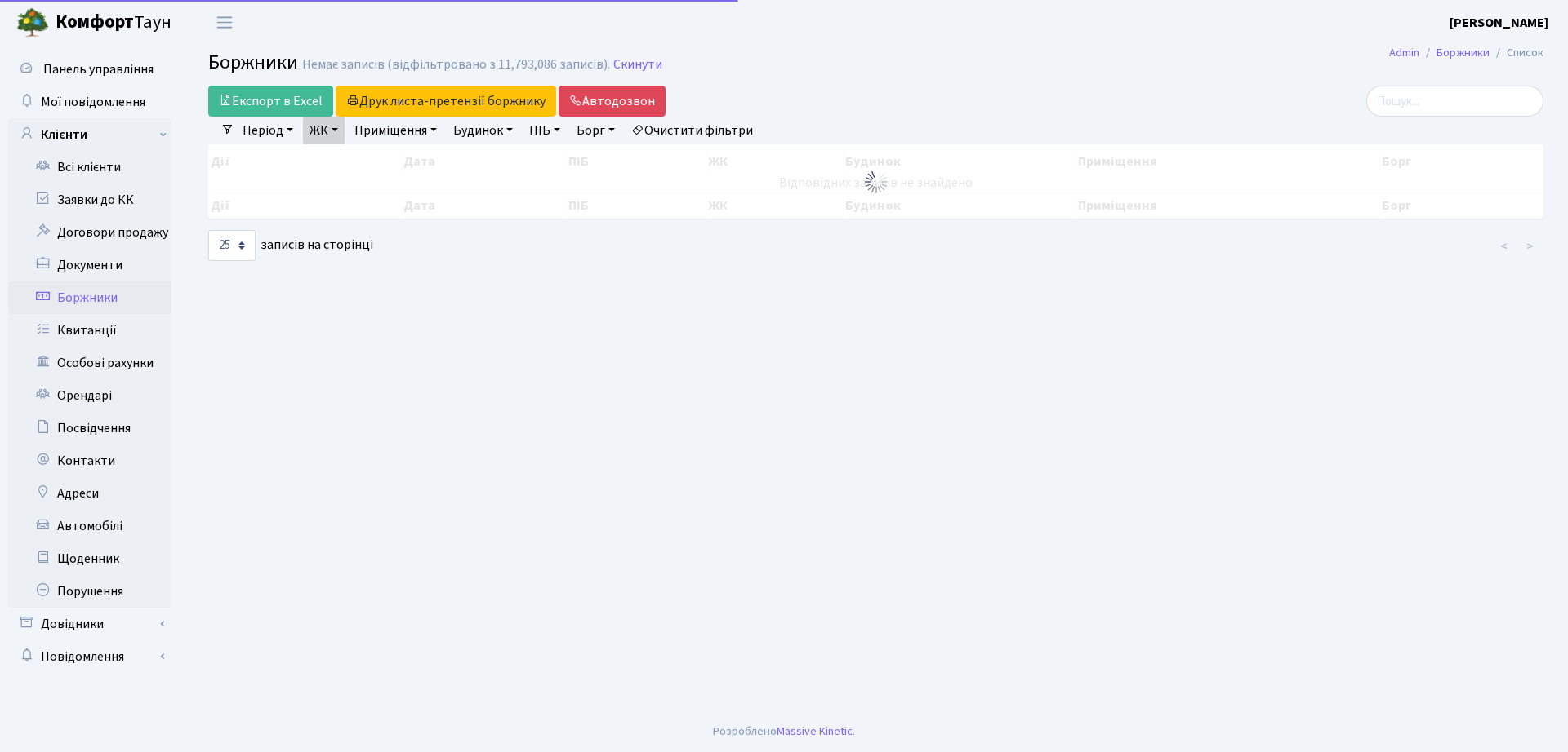
click at [321, 130] on link "ЖК" at bounding box center [323, 131] width 42 height 27
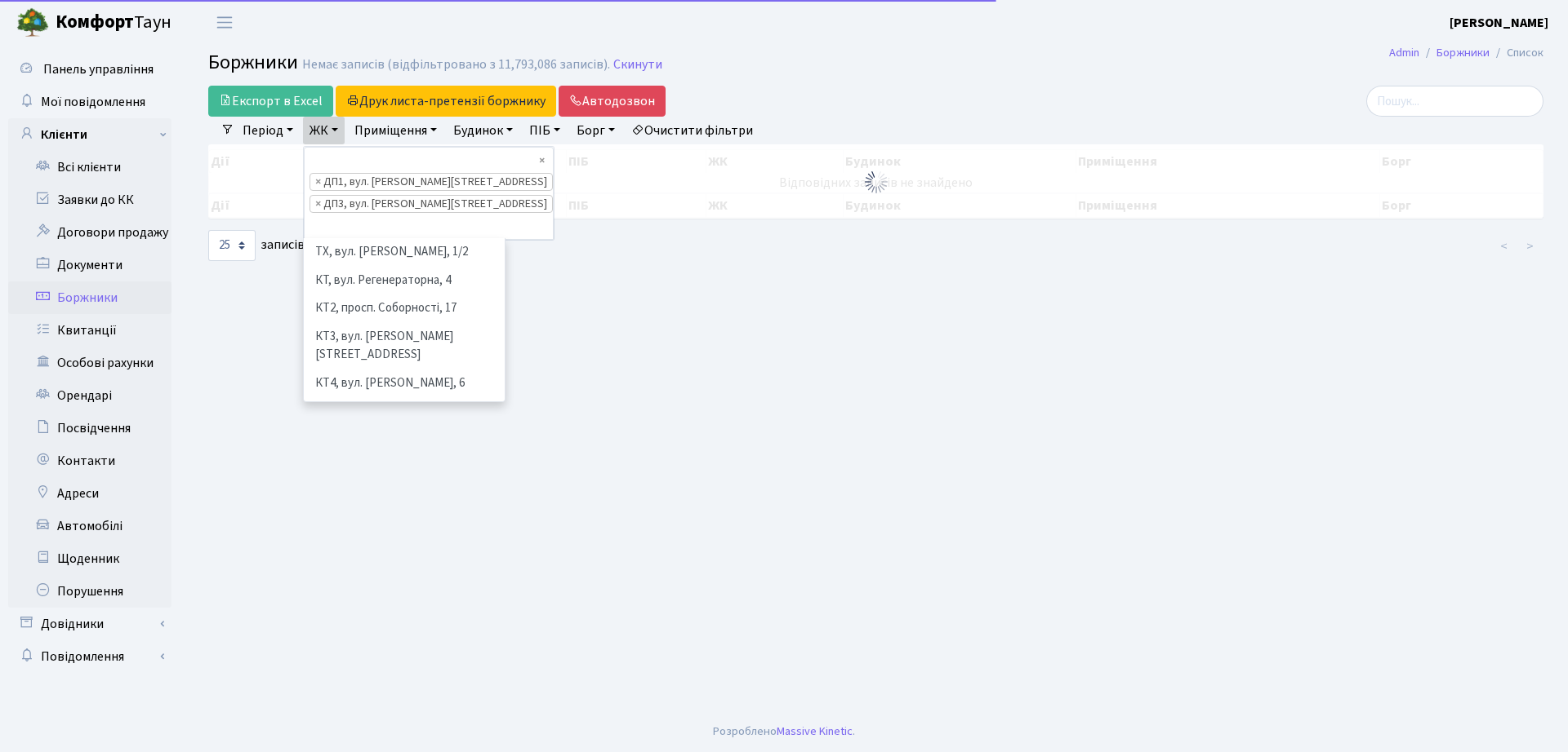
scroll to position [422, 0]
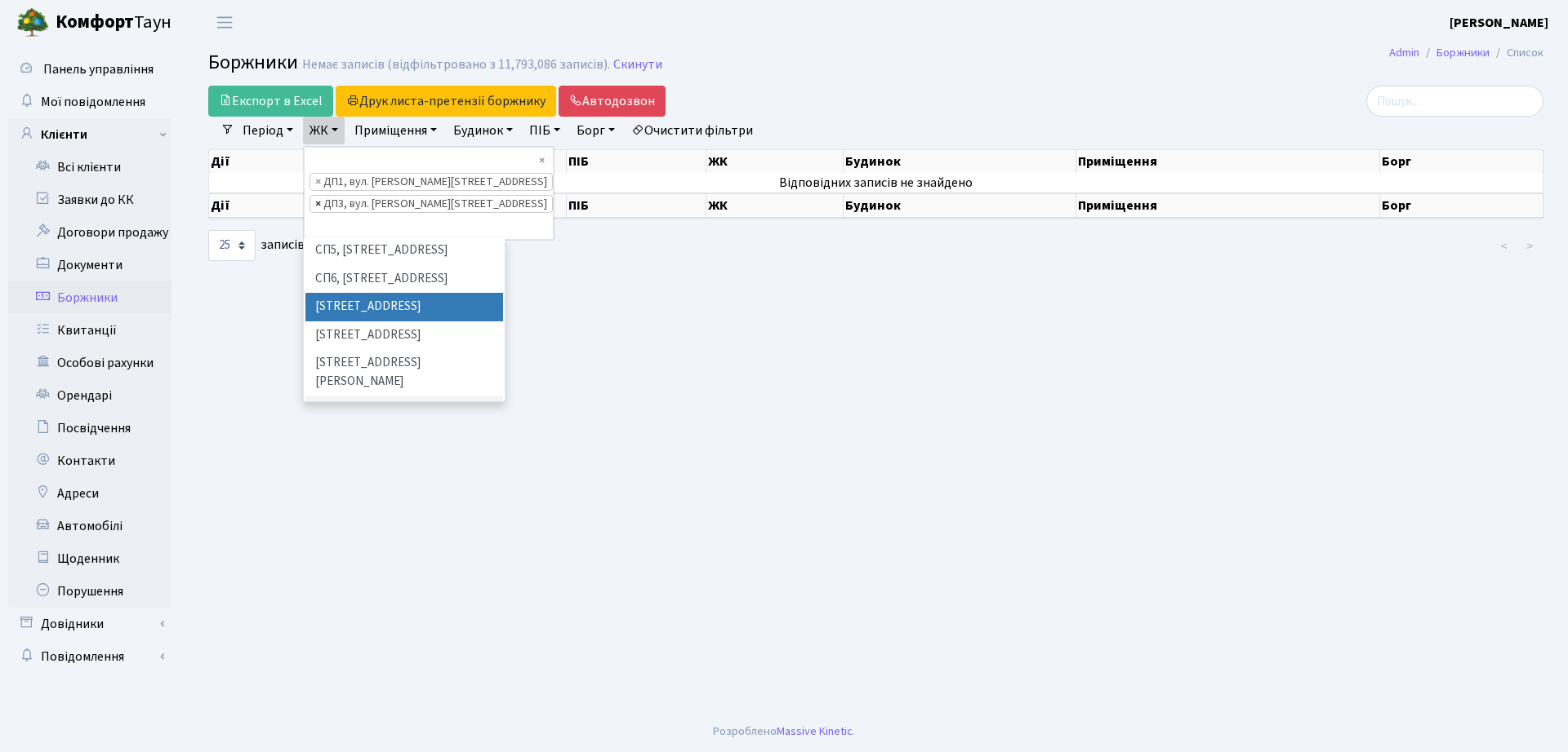
click at [319, 196] on span "×" at bounding box center [318, 204] width 6 height 17
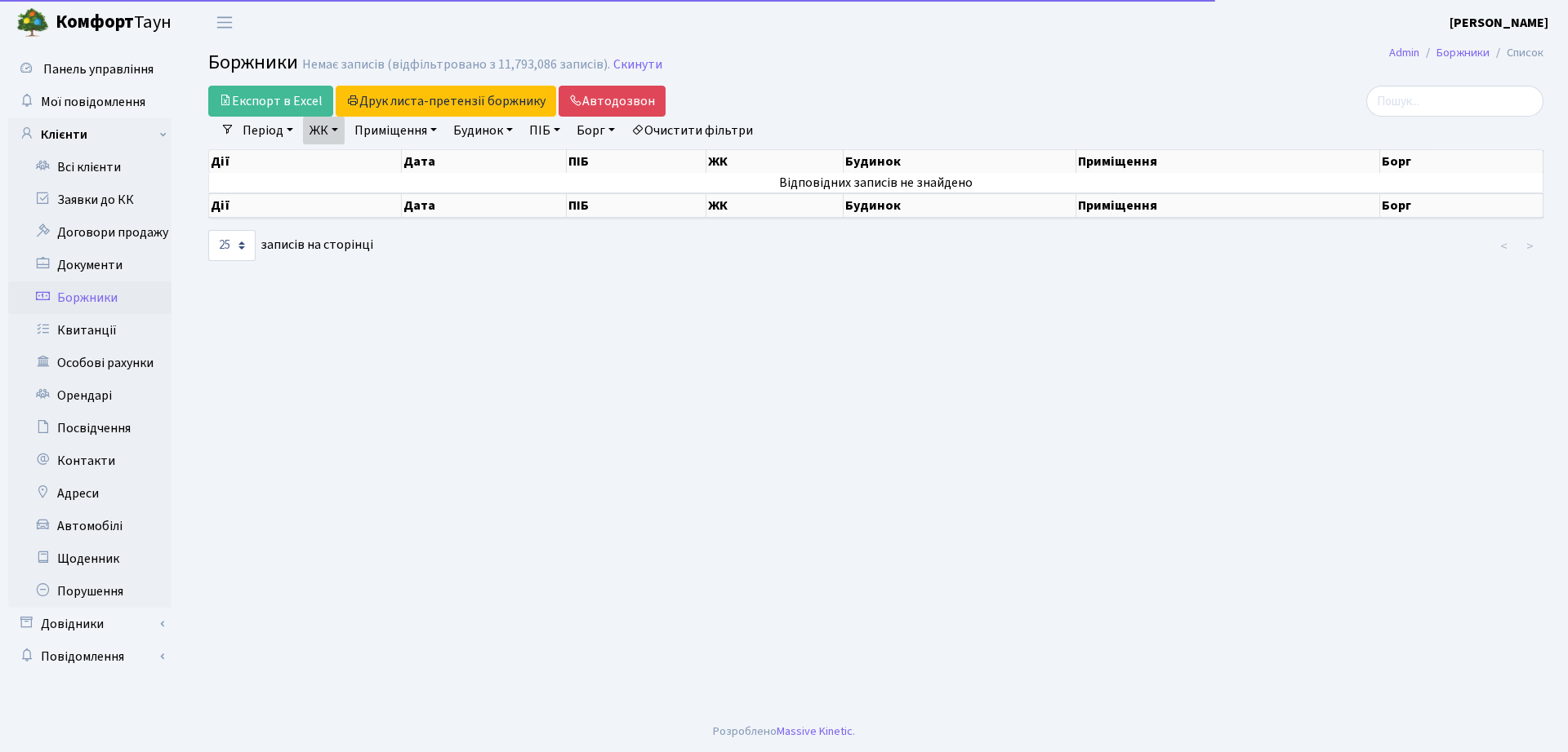
click at [337, 134] on link "ЖК" at bounding box center [323, 131] width 42 height 27
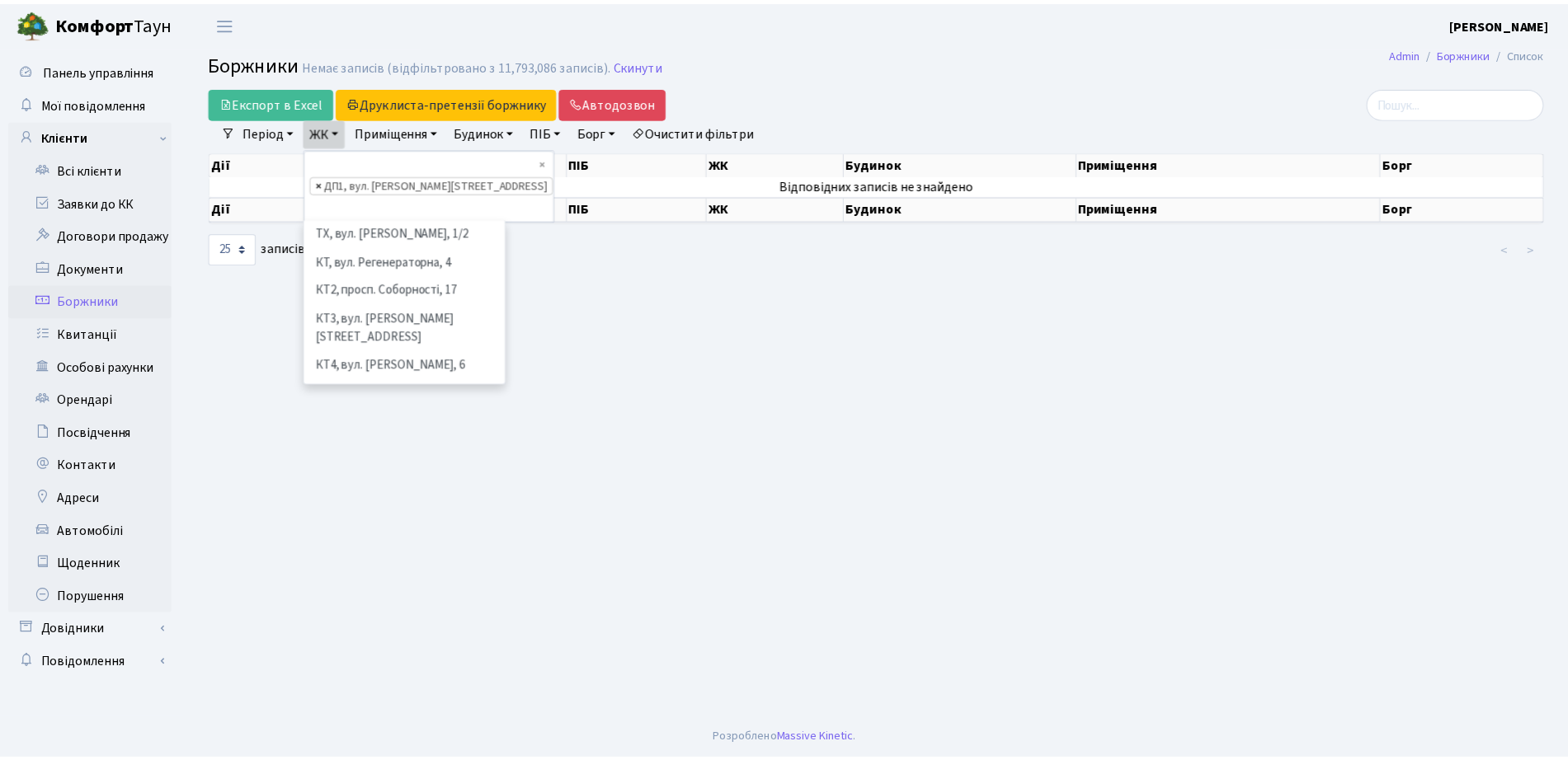
scroll to position [398, 0]
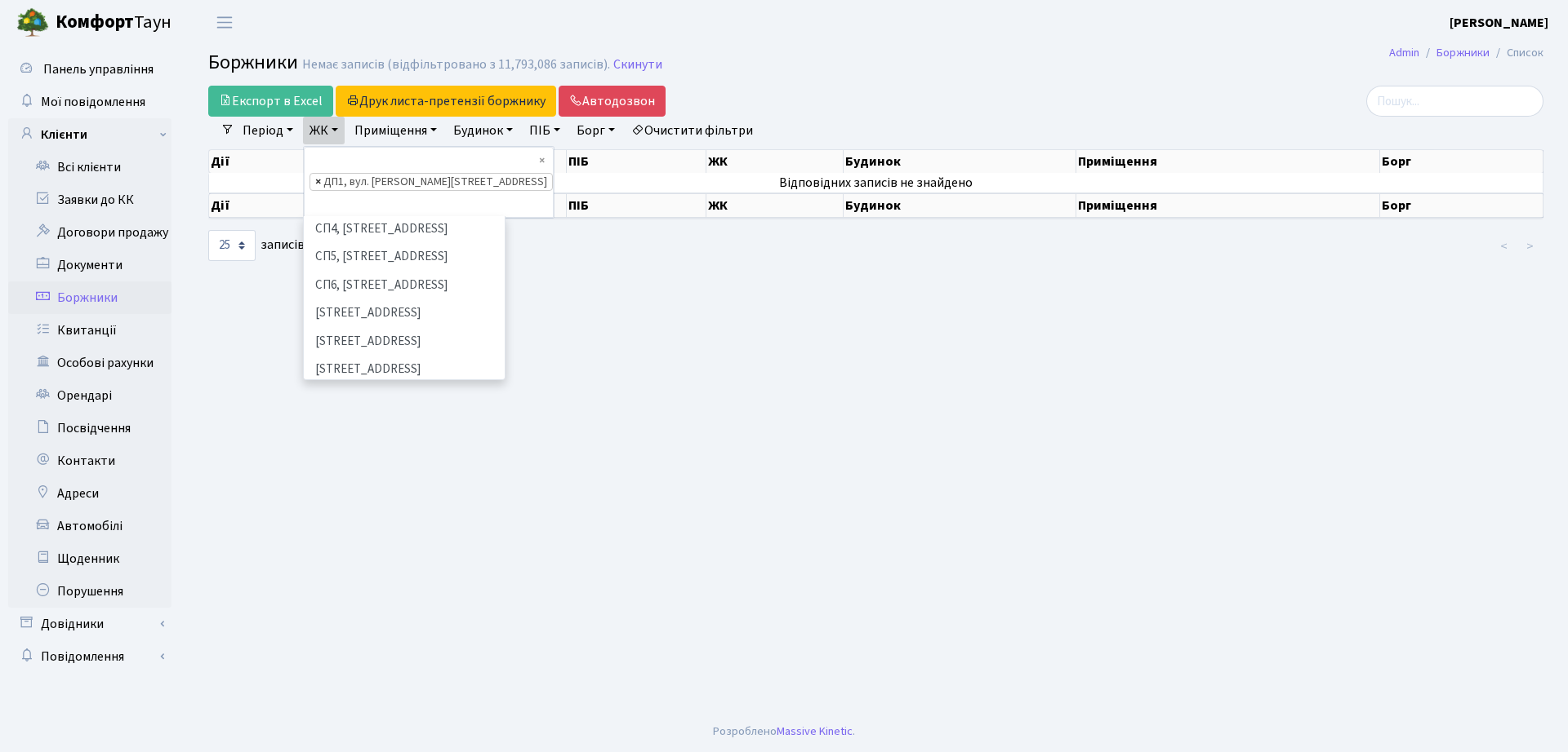
click at [320, 174] on span "×" at bounding box center [318, 181] width 6 height 17
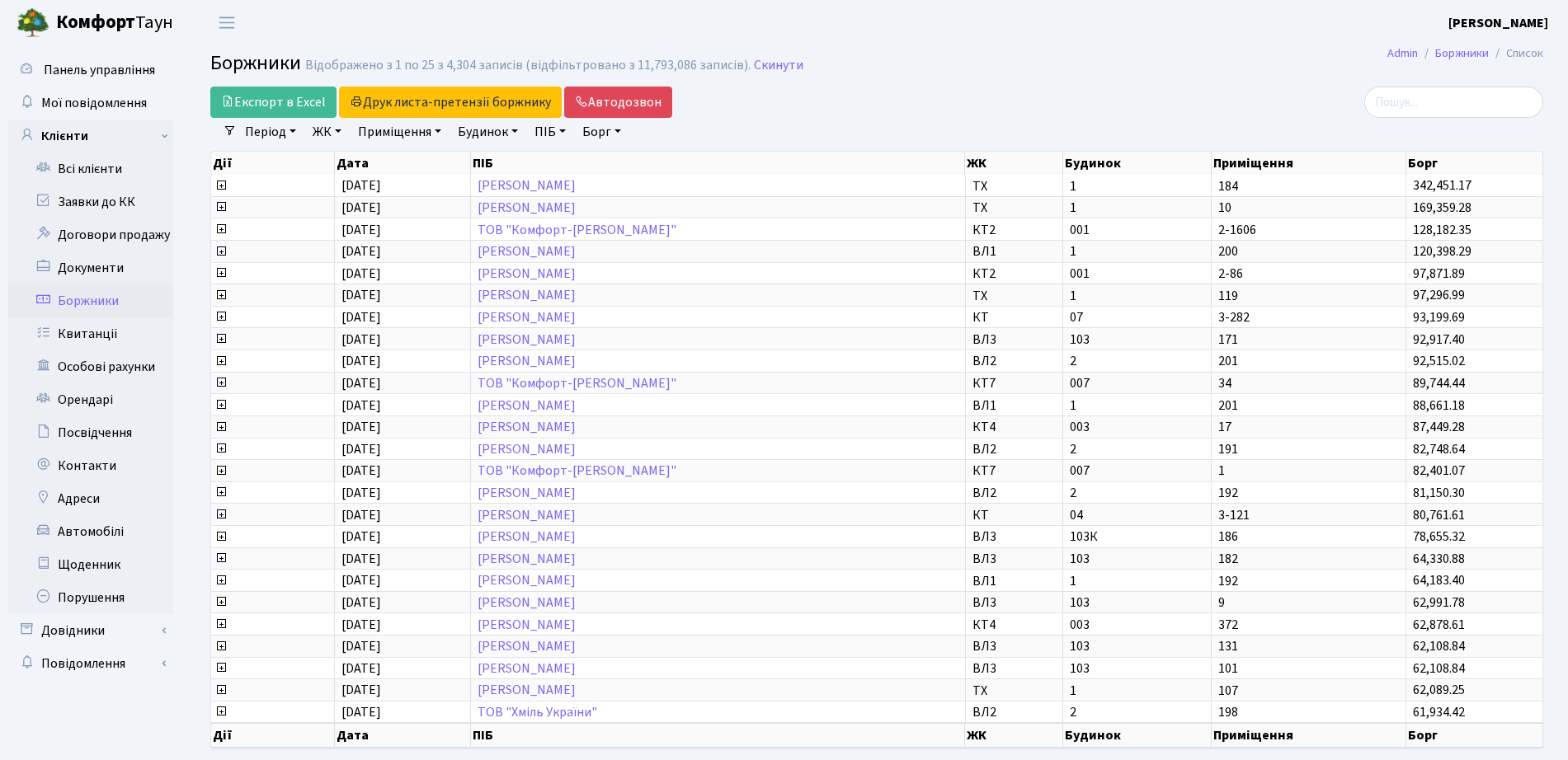
click at [317, 134] on link "ЖК" at bounding box center [326, 132] width 42 height 28
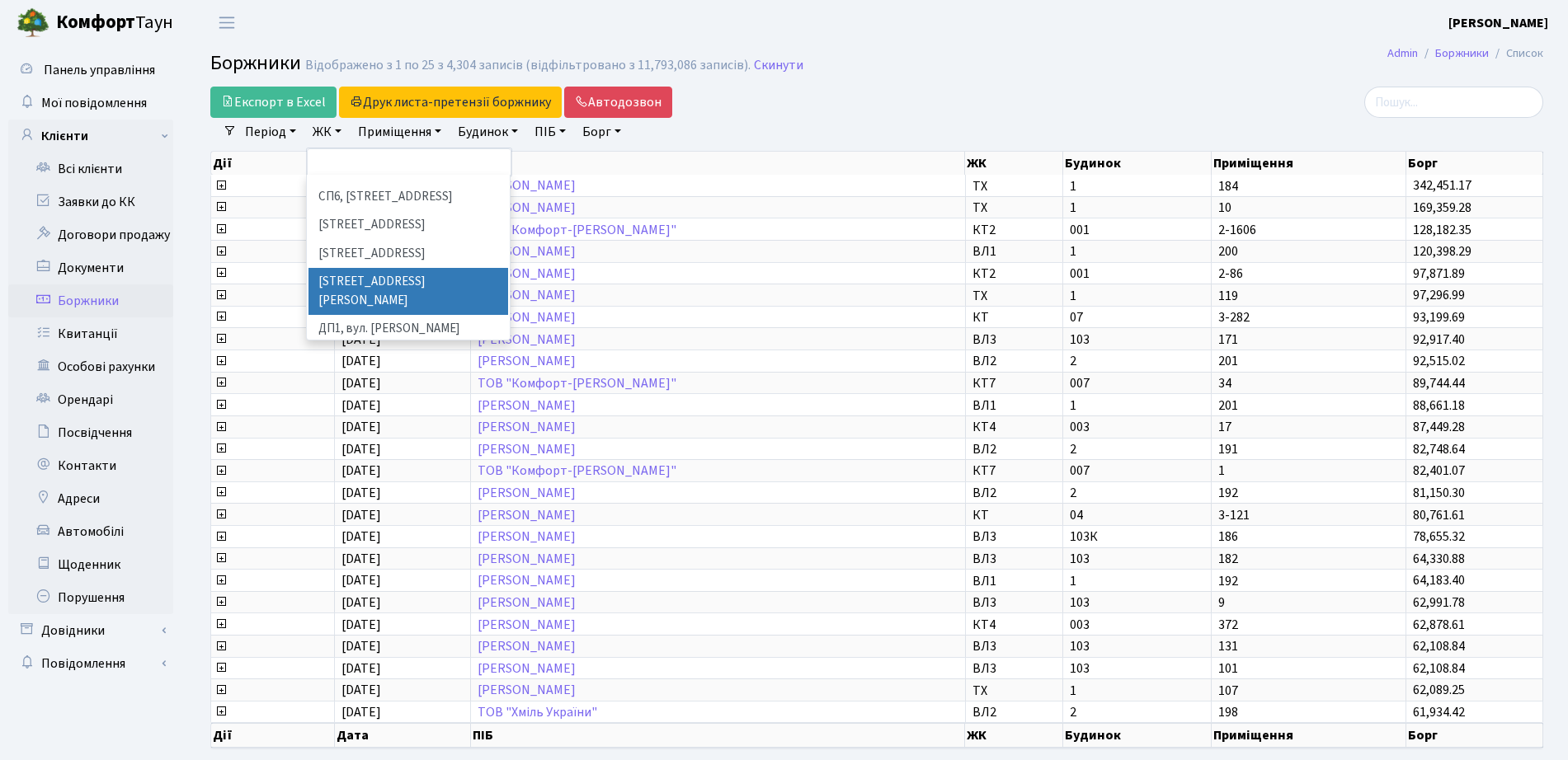
scroll to position [412, 0]
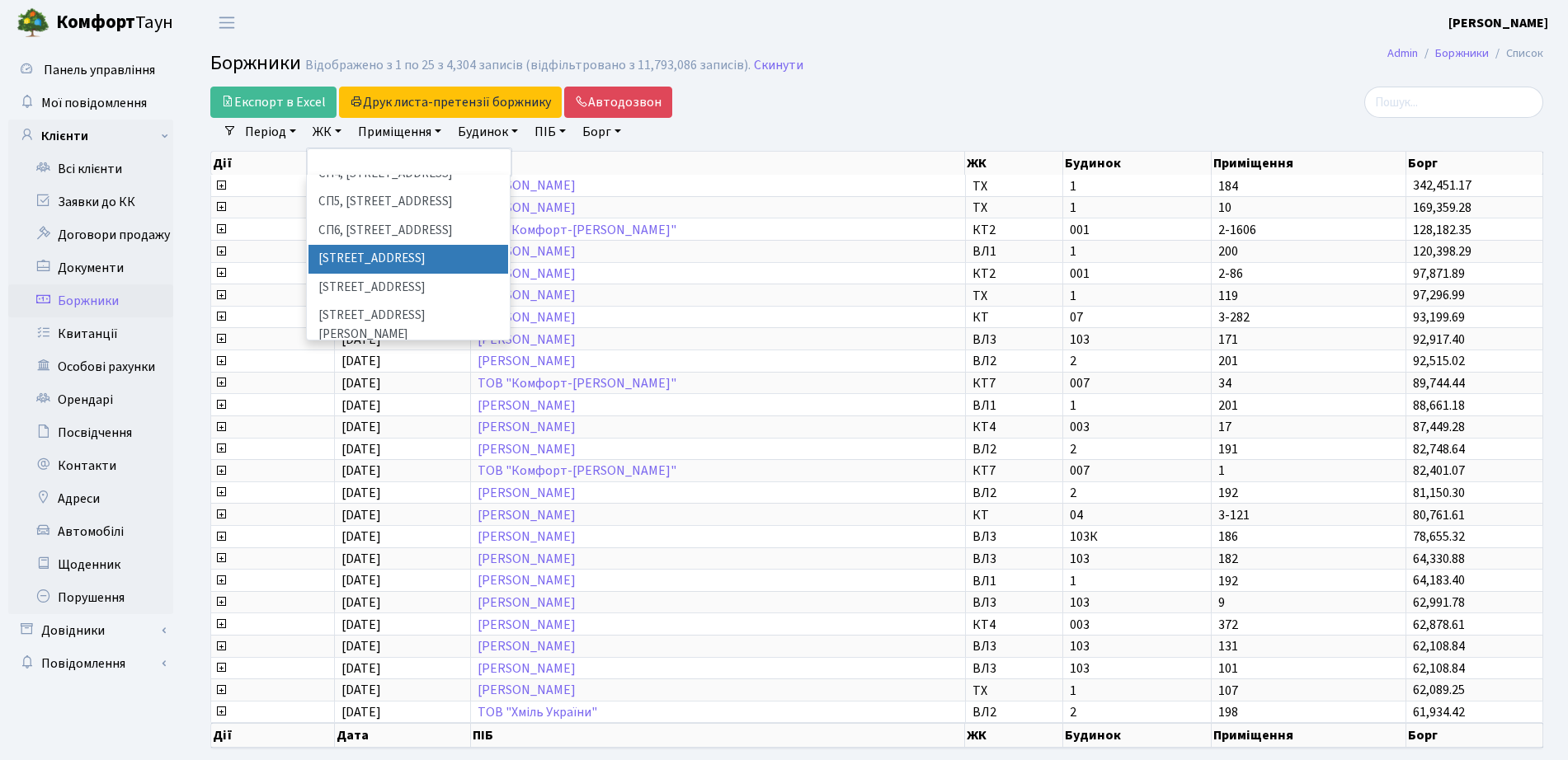
drag, startPoint x: 394, startPoint y: 280, endPoint x: 388, endPoint y: 213, distance: 67.3
click at [388, 213] on ul "ТХ, вул. Ділова, 1/2 КТ, вул. Регенераторна, 4 КТ2, просп. Соборності, 17 КТ3, …" at bounding box center [408, 256] width 203 height 165
select select "316"
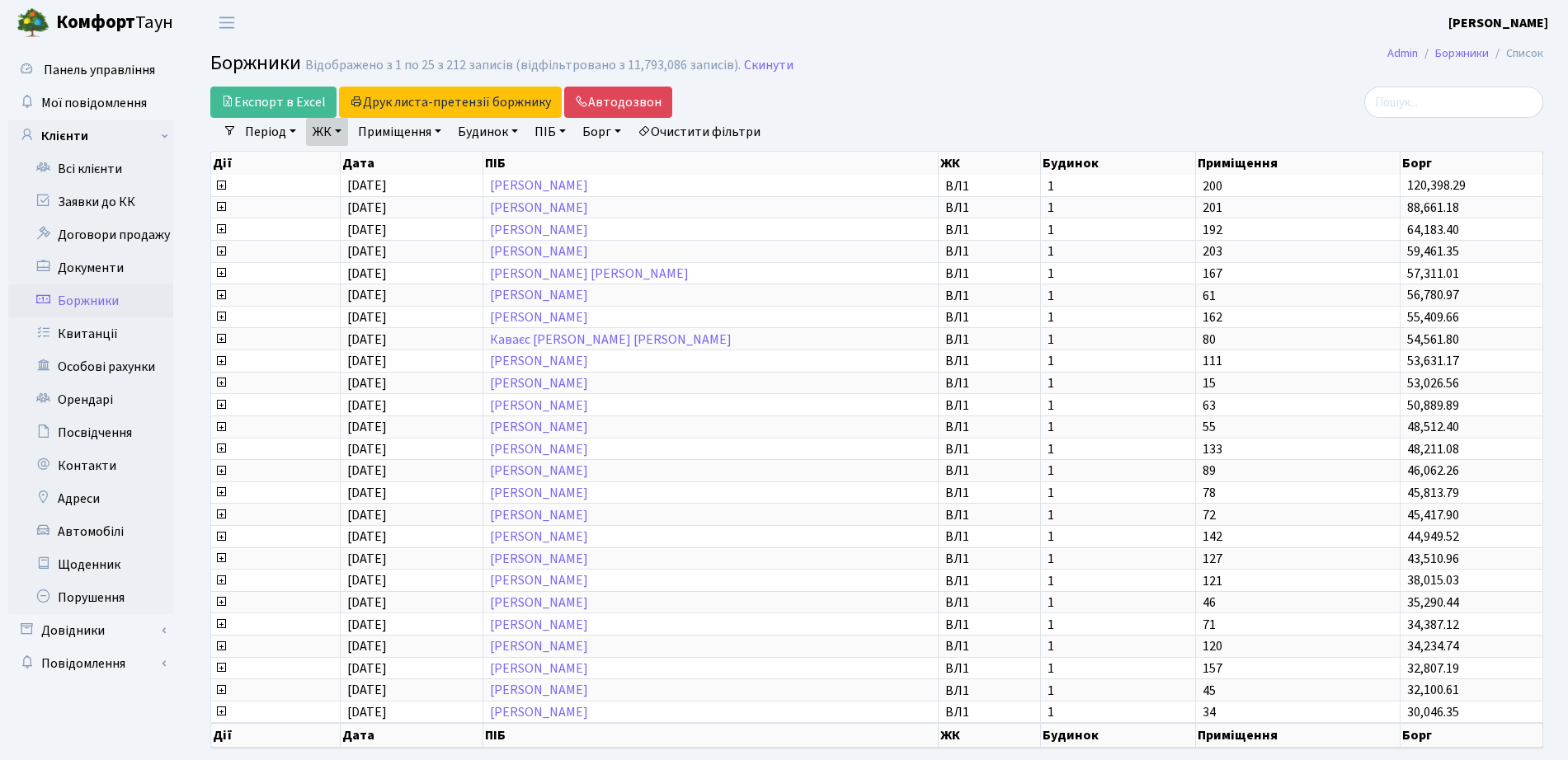
click at [315, 140] on link "ЖК" at bounding box center [326, 132] width 42 height 28
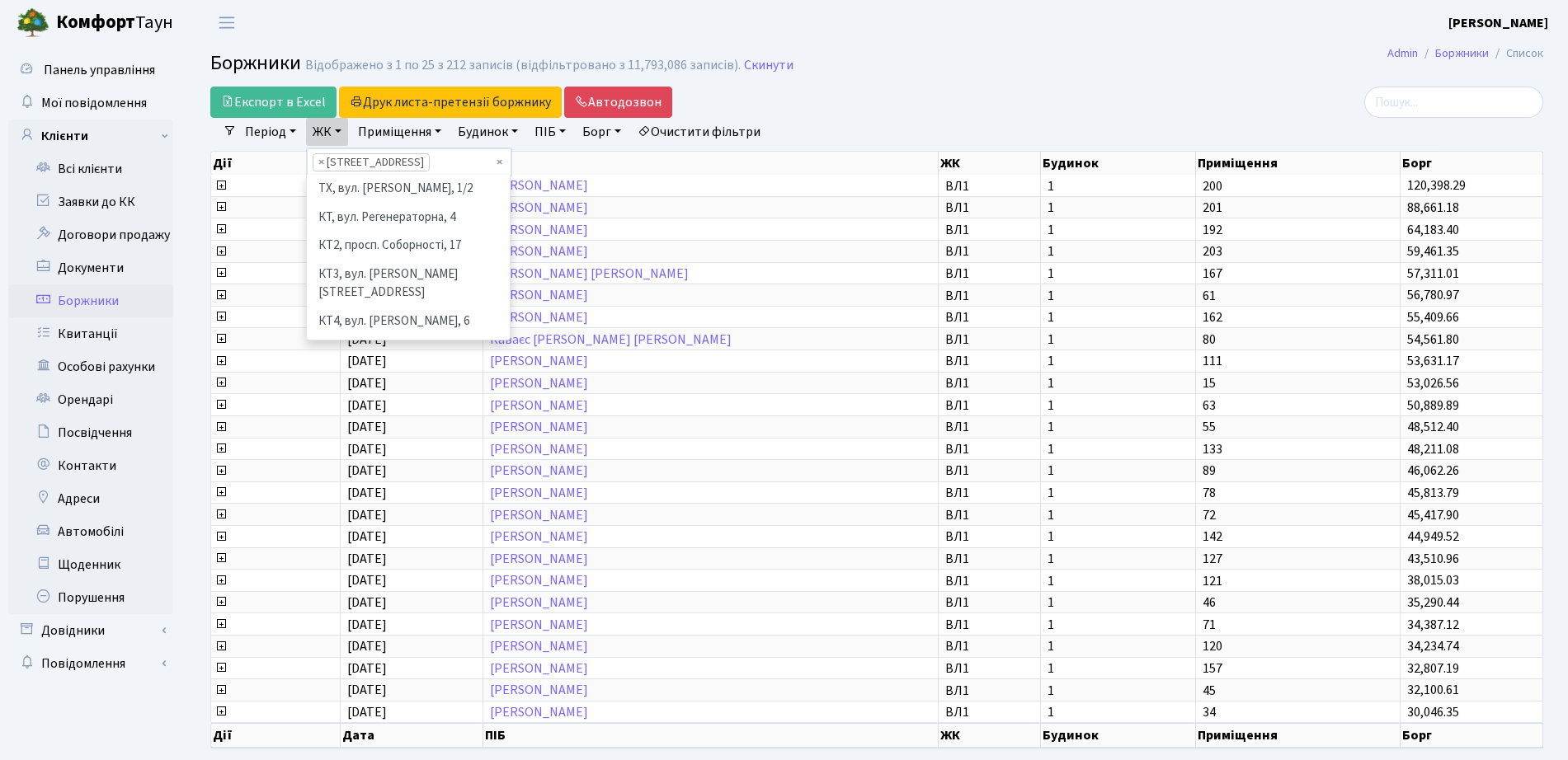
scroll to position [398, 0]
click at [341, 288] on li "[STREET_ADDRESS]" at bounding box center [408, 302] width 199 height 29
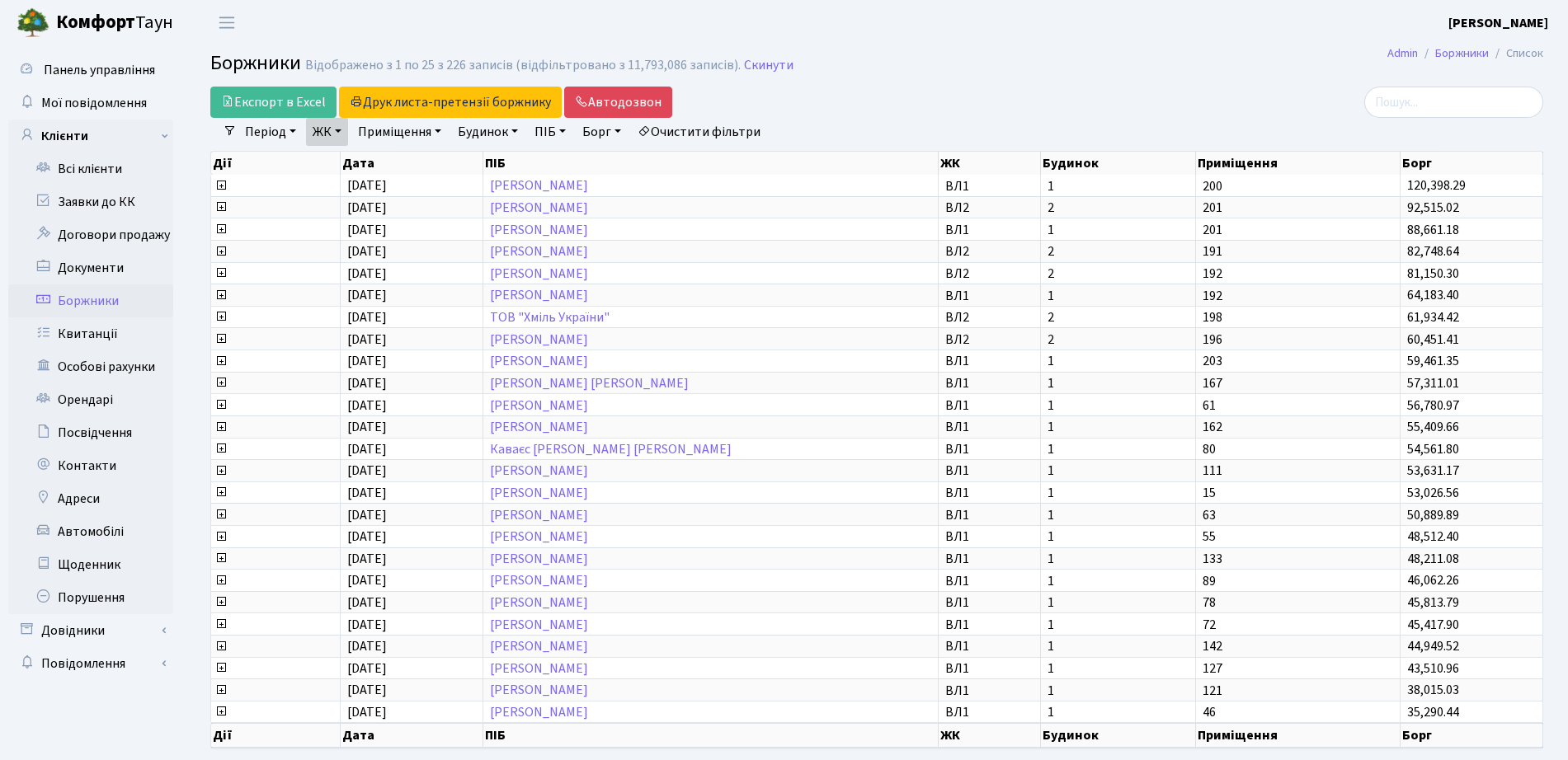
click at [326, 149] on div "Дії Дата ПІБ ЖК Будинок Приміщення Борг" at bounding box center [876, 160] width 1332 height 29
click at [331, 129] on link "ЖК" at bounding box center [326, 132] width 42 height 28
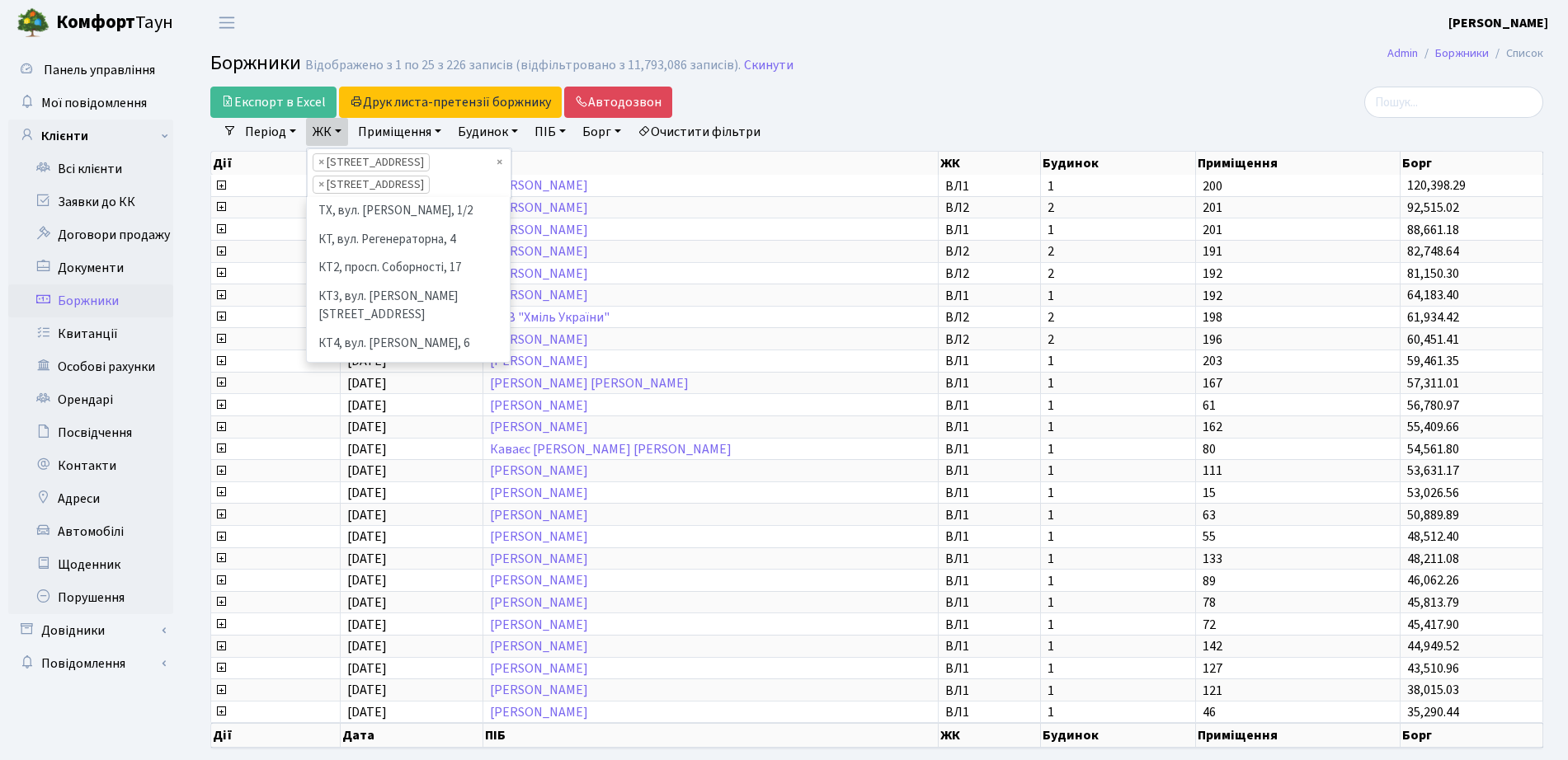
scroll to position [371, 0]
click at [391, 367] on li "[STREET_ADDRESS][PERSON_NAME]" at bounding box center [408, 390] width 199 height 47
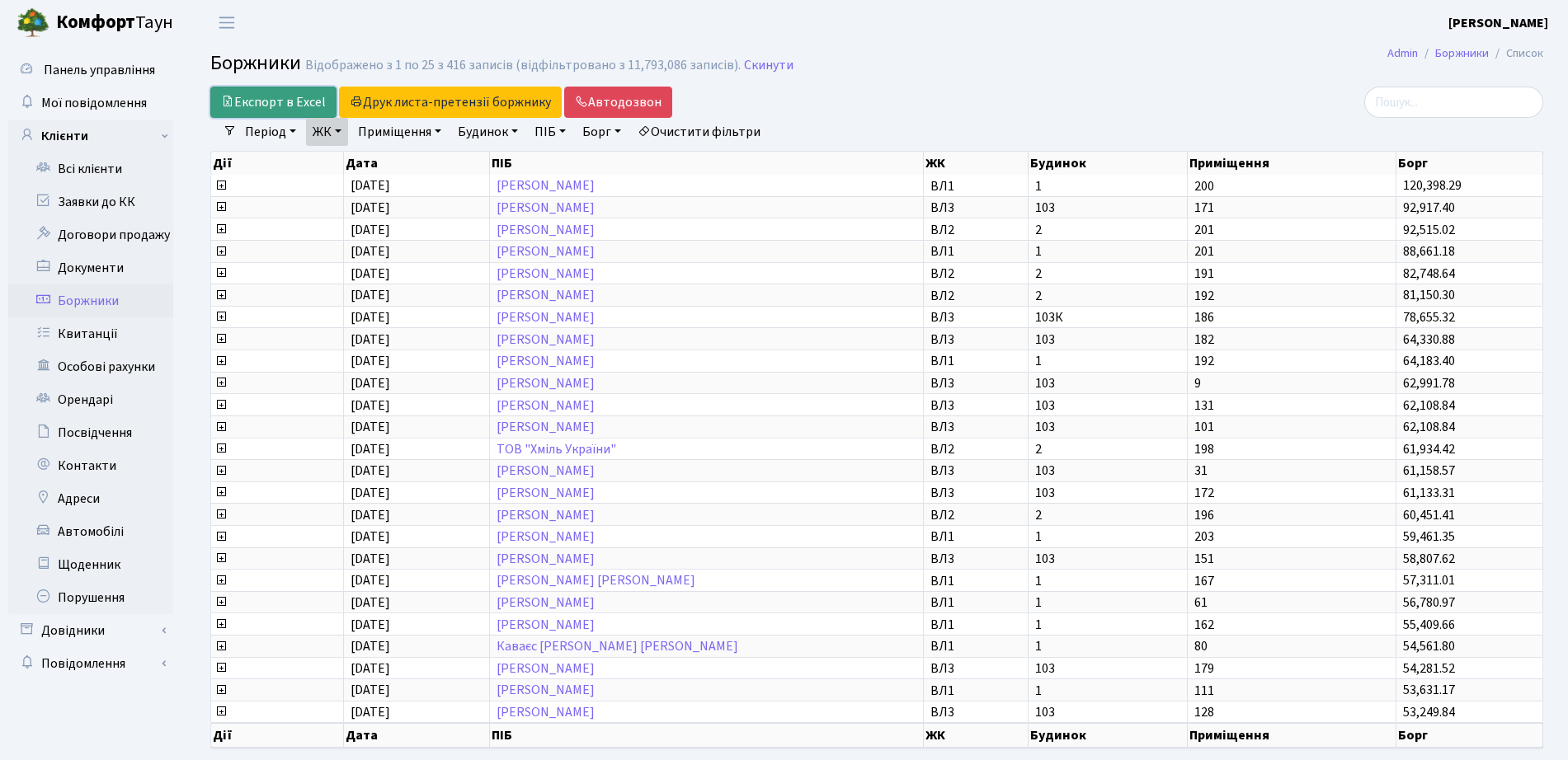
click at [252, 92] on link "Експорт в Excel" at bounding box center [273, 103] width 126 height 32
click at [730, 129] on link "Очистити фільтри" at bounding box center [699, 132] width 136 height 28
select select
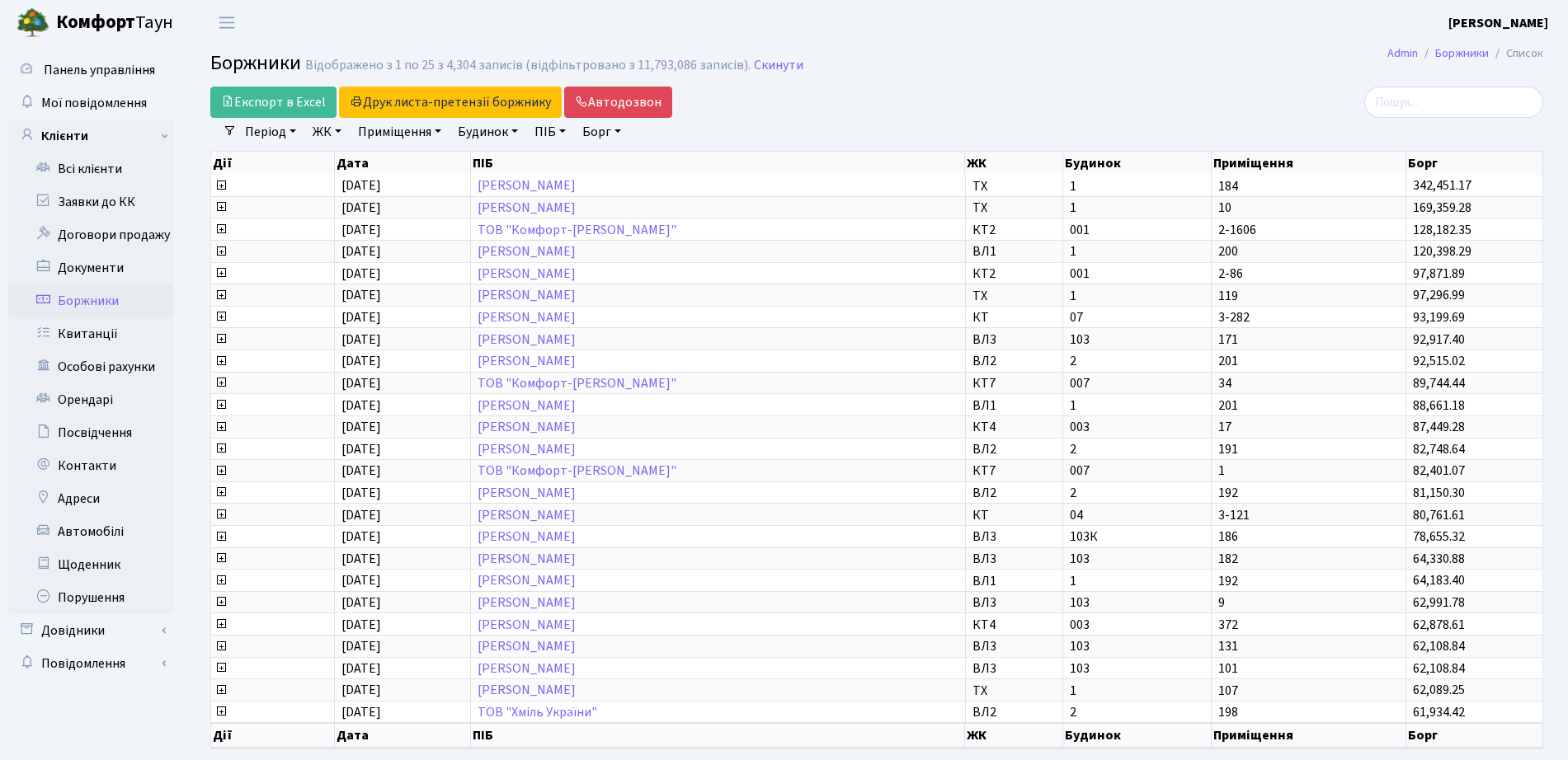
click at [336, 135] on link "ЖК" at bounding box center [326, 132] width 42 height 28
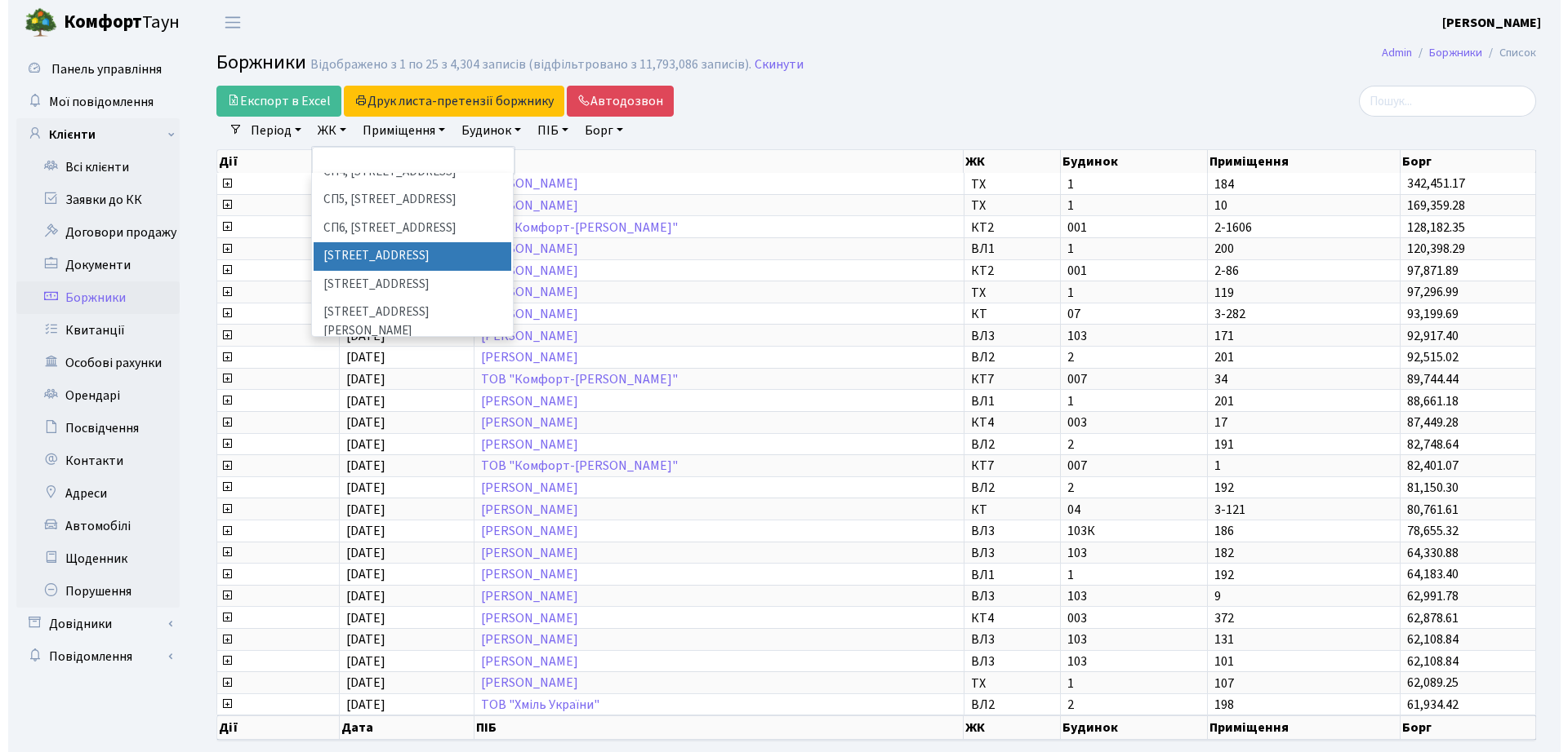
scroll to position [510, 0]
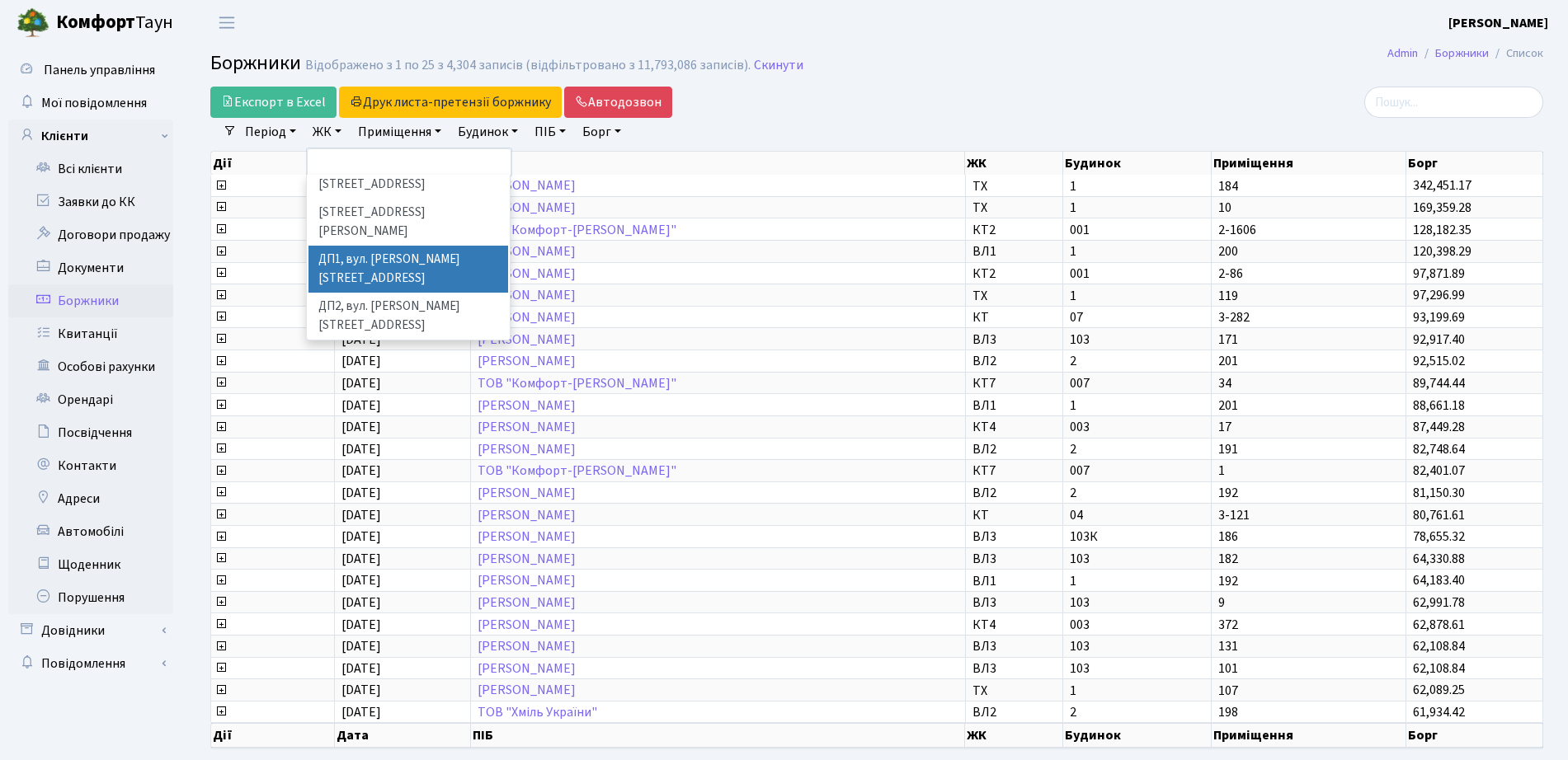
click at [365, 245] on li "ДП1, вул. [PERSON_NAME][STREET_ADDRESS]" at bounding box center [408, 269] width 199 height 47
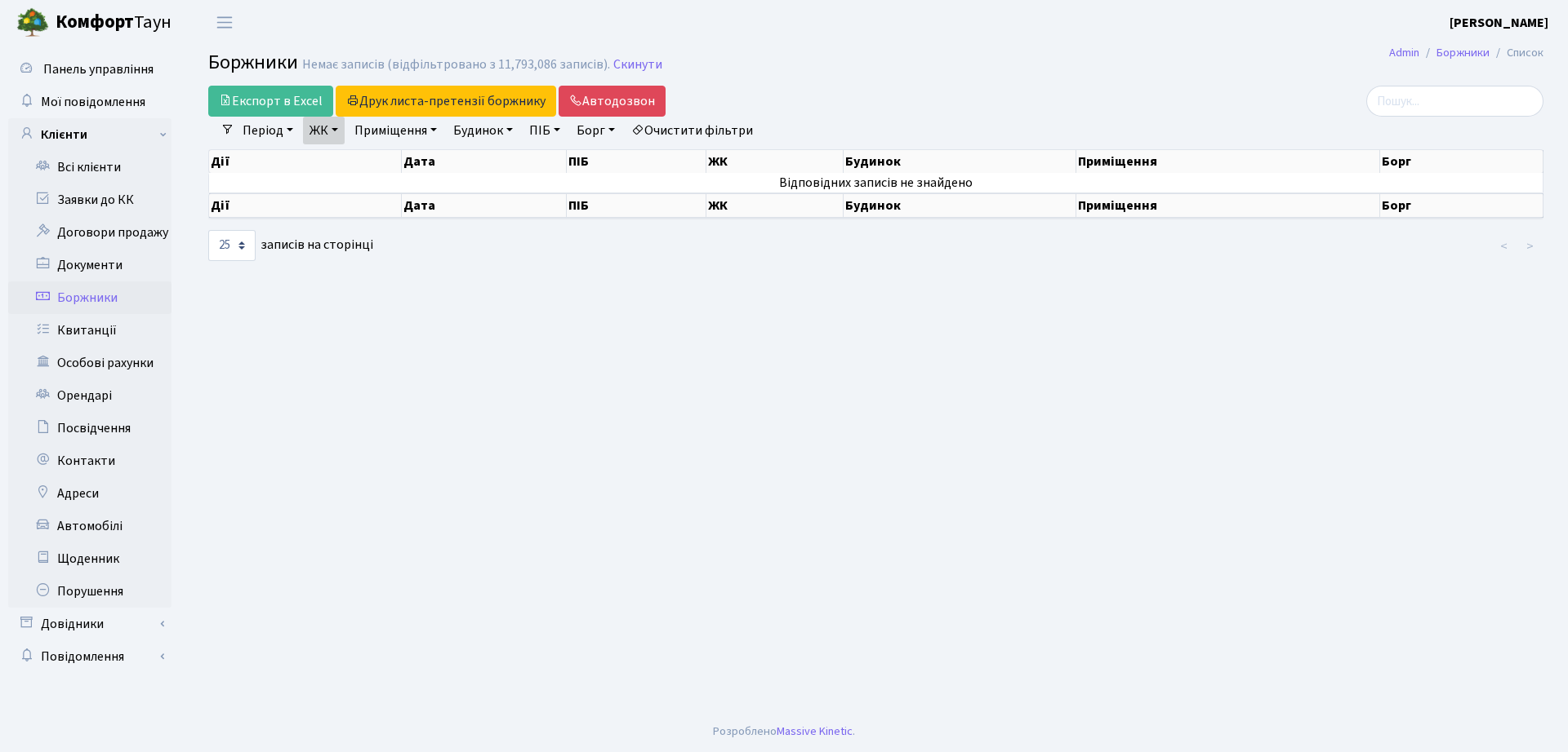
click at [338, 127] on link "ЖК" at bounding box center [323, 131] width 42 height 27
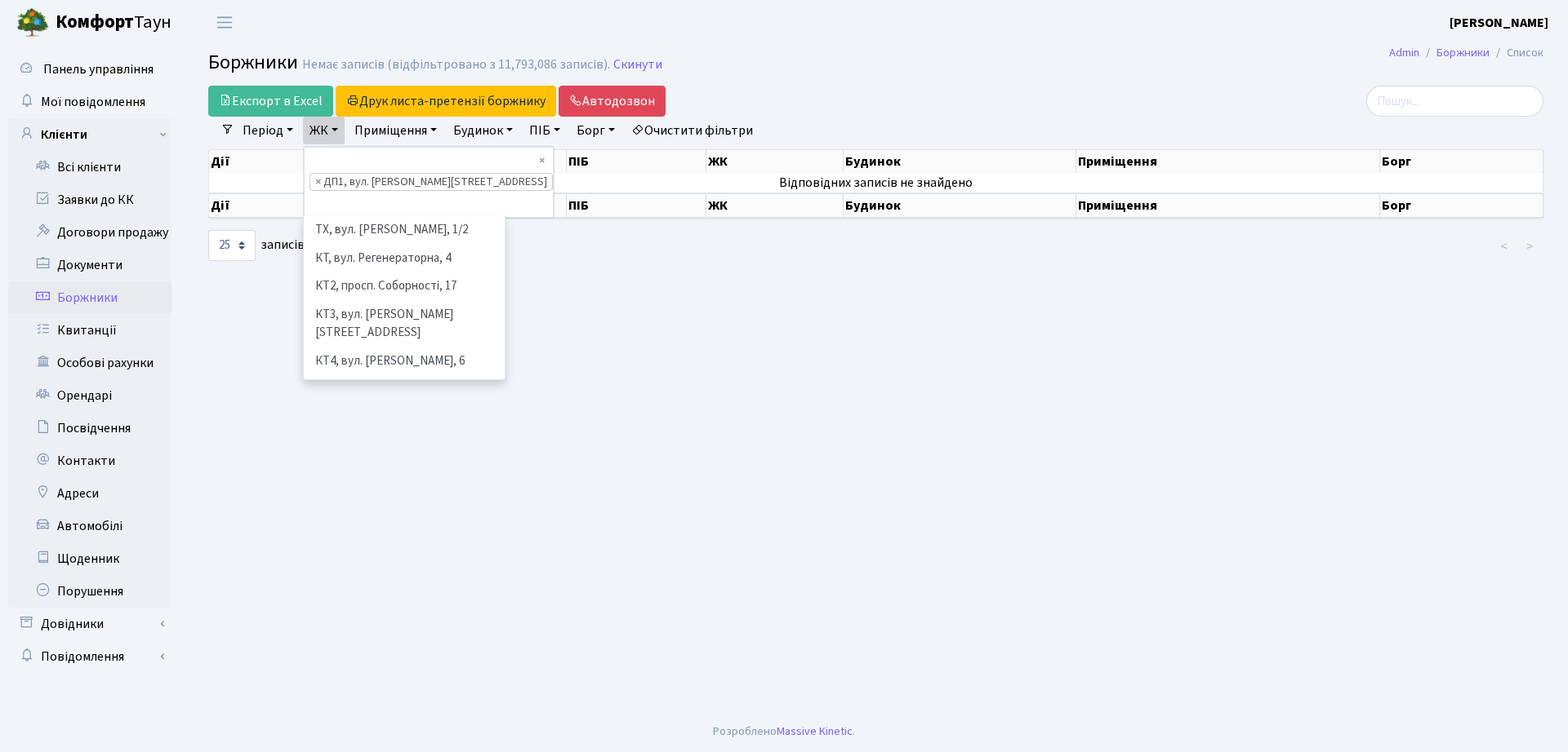
scroll to position [479, 0]
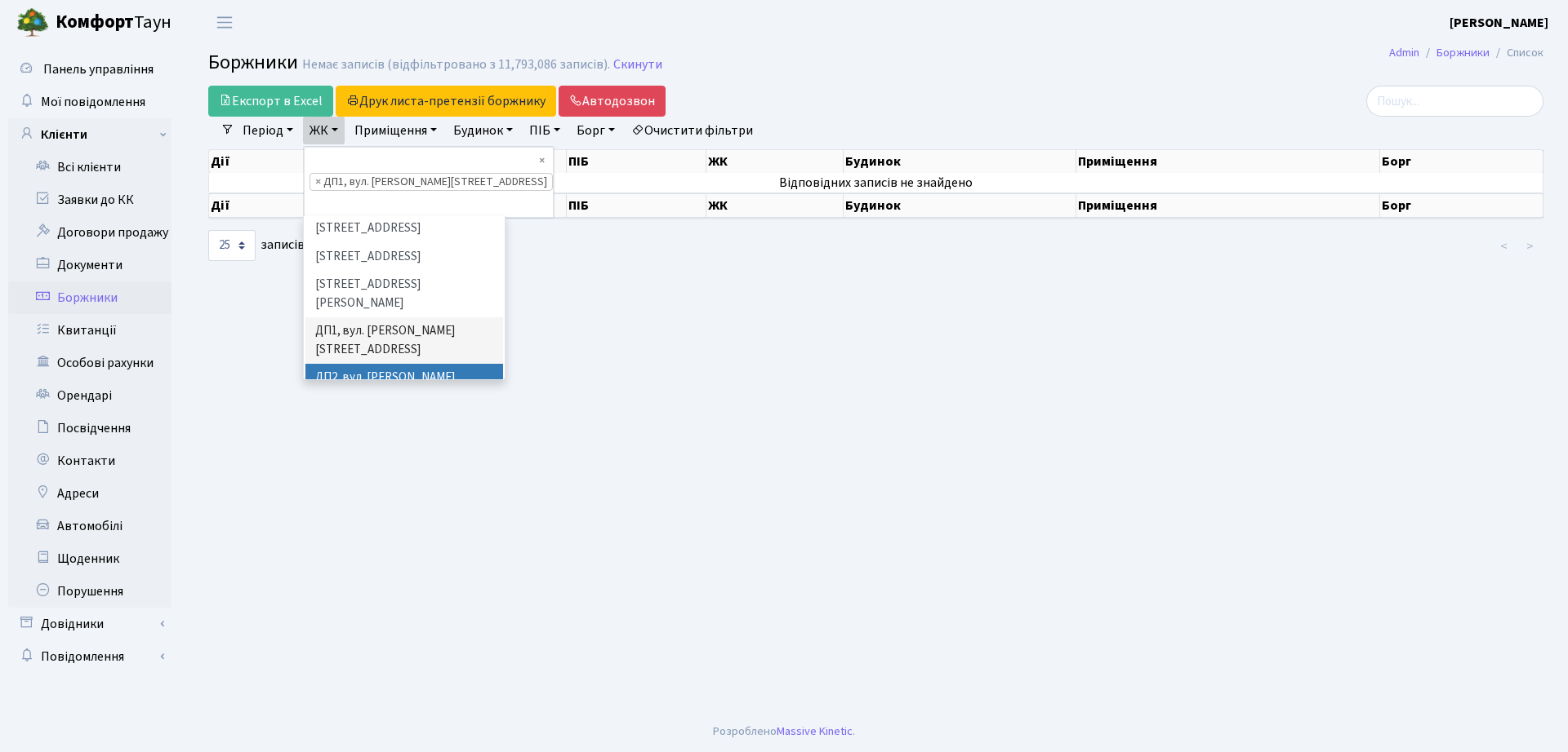
click at [363, 364] on li "ДП2, вул. [PERSON_NAME][STREET_ADDRESS]" at bounding box center [404, 387] width 197 height 47
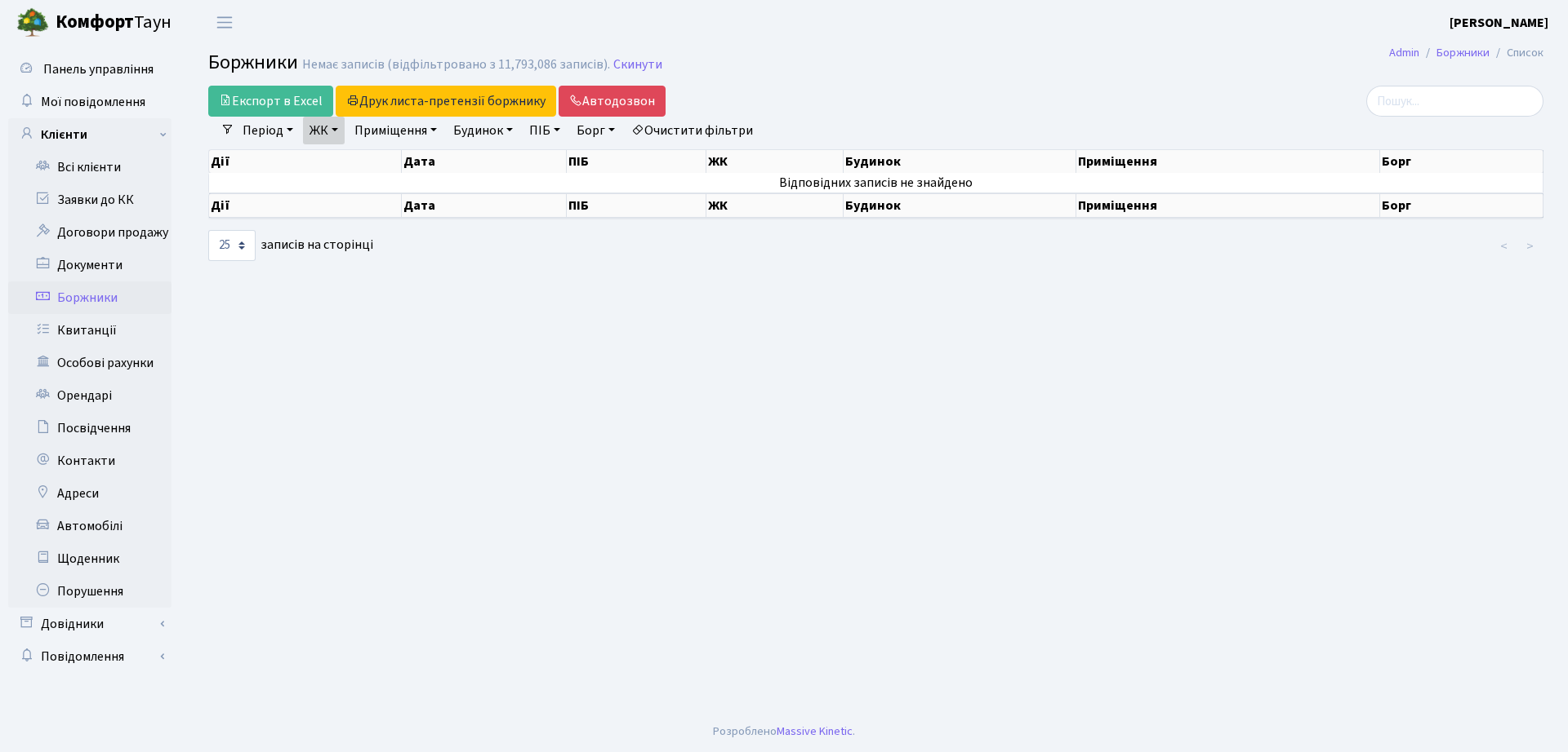
click at [334, 129] on link "ЖК" at bounding box center [323, 131] width 42 height 27
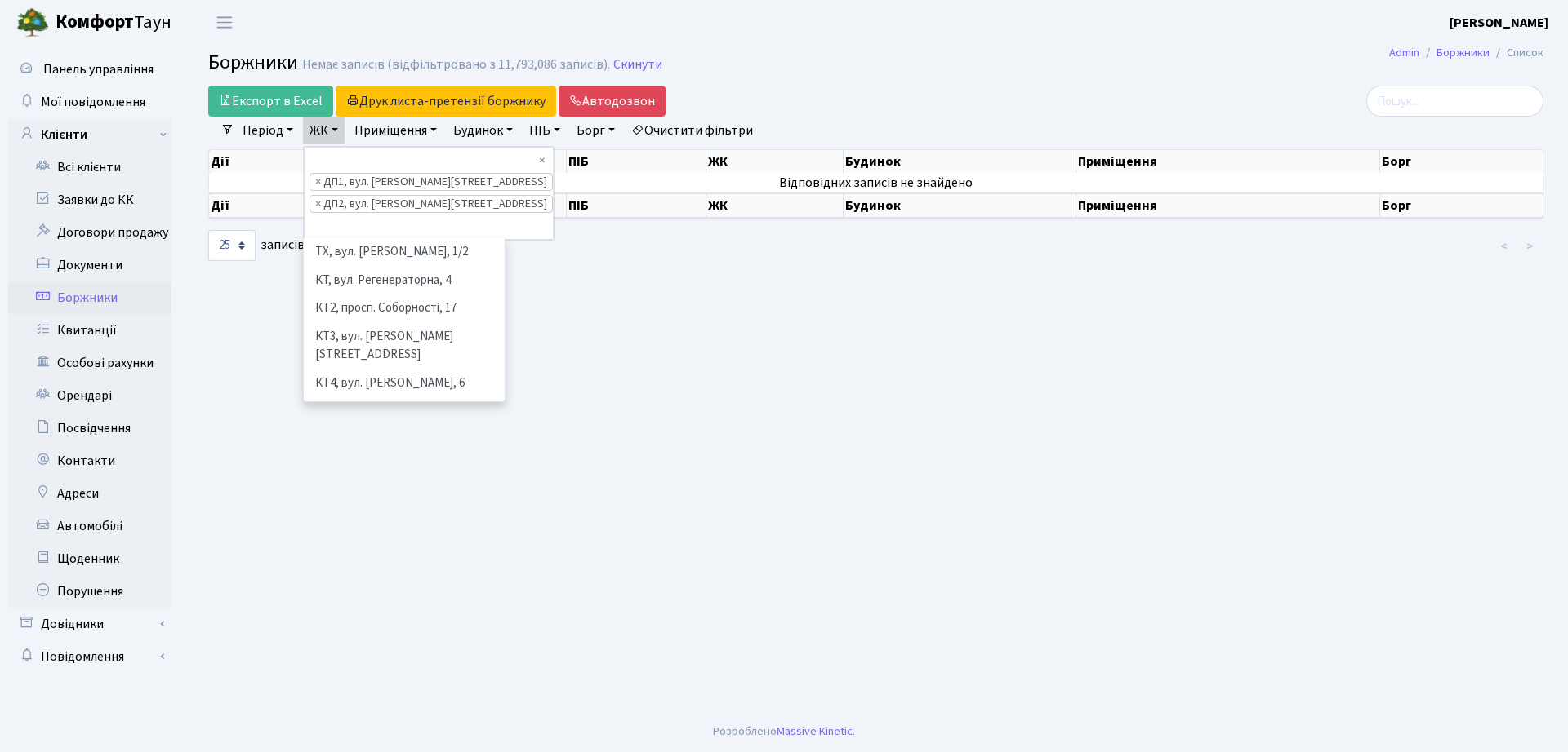
scroll to position [507, 0]
click at [352, 405] on li "ДП3, вул. [PERSON_NAME][STREET_ADDRESS]" at bounding box center [404, 428] width 197 height 47
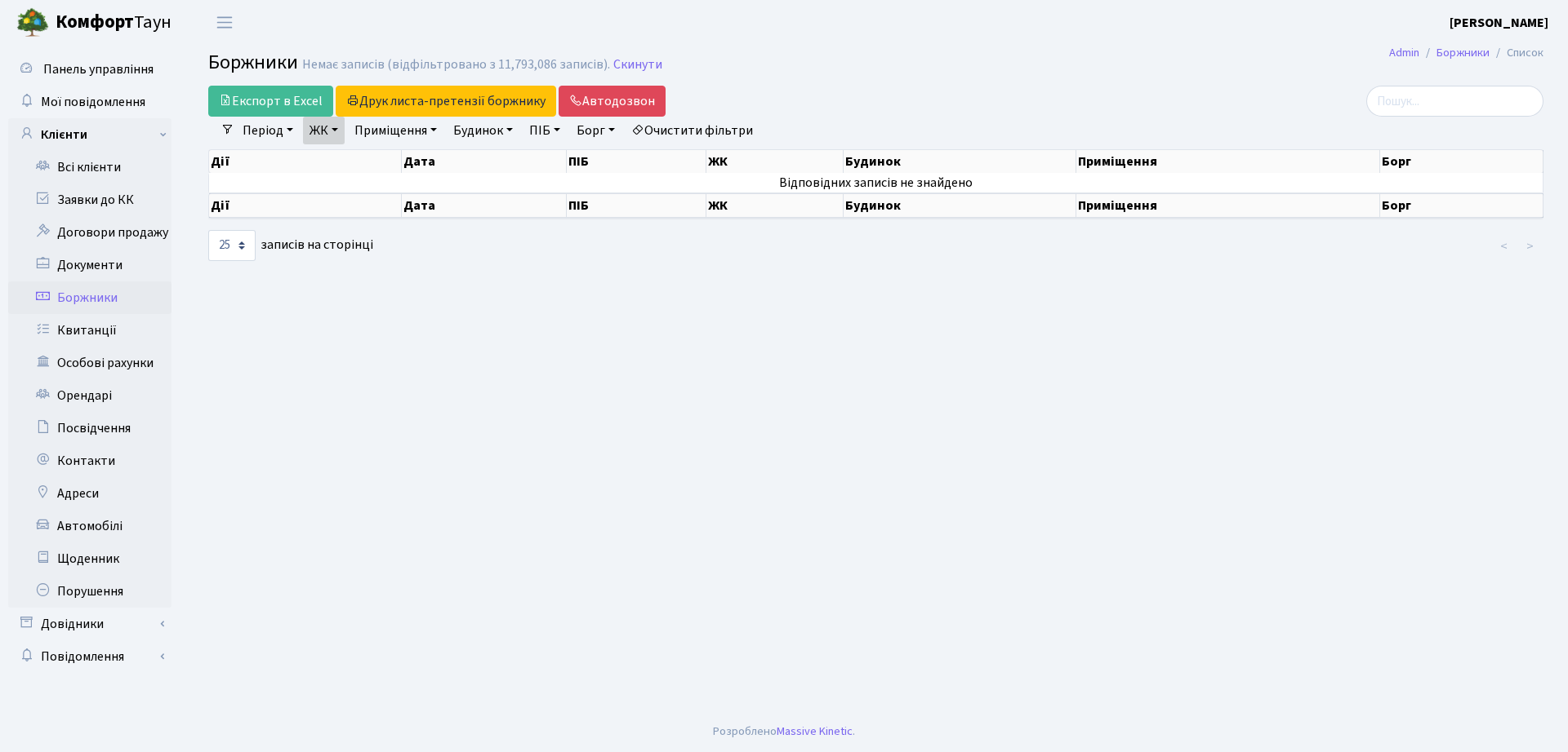
click at [319, 131] on link "ЖК" at bounding box center [323, 131] width 42 height 27
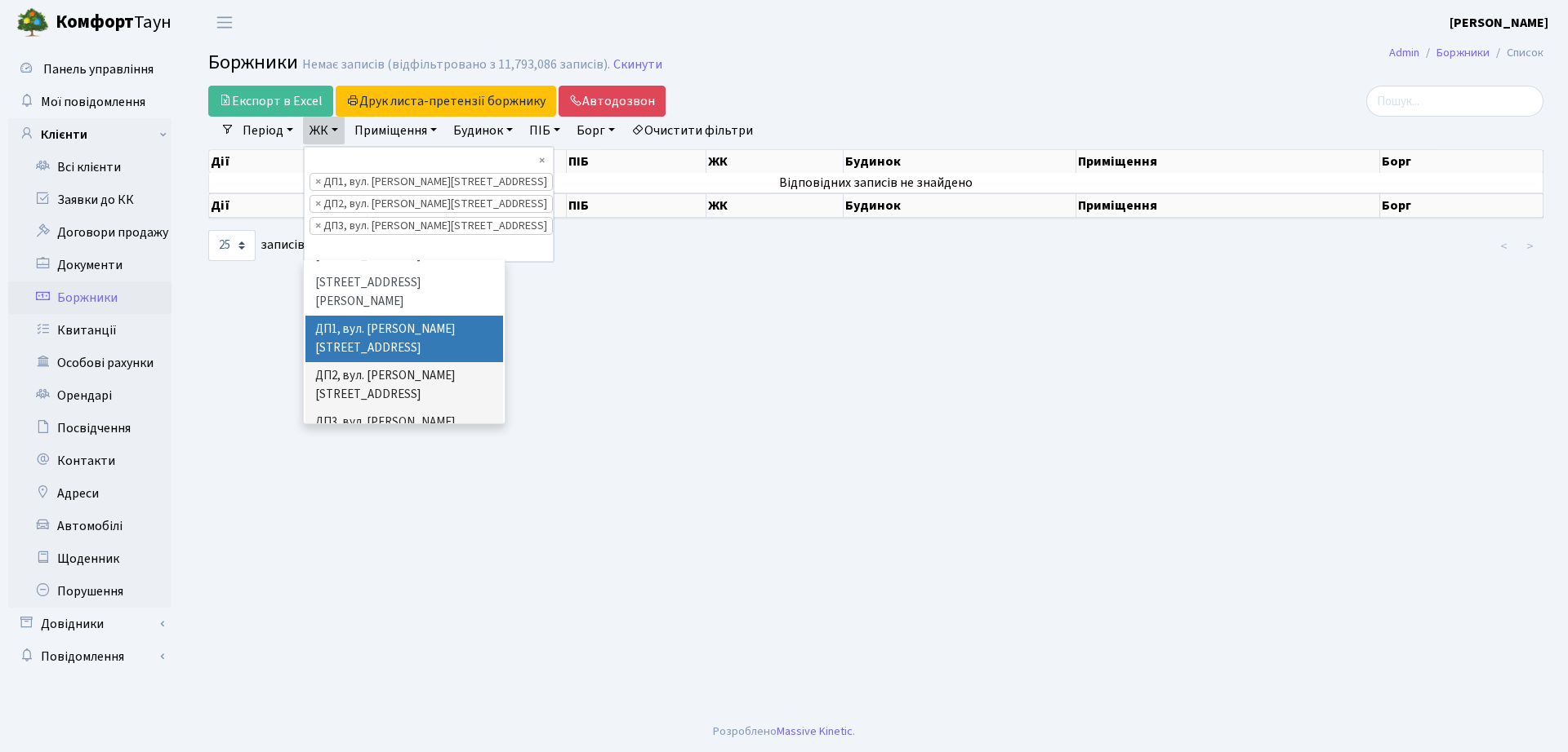
scroll to position [552, 0]
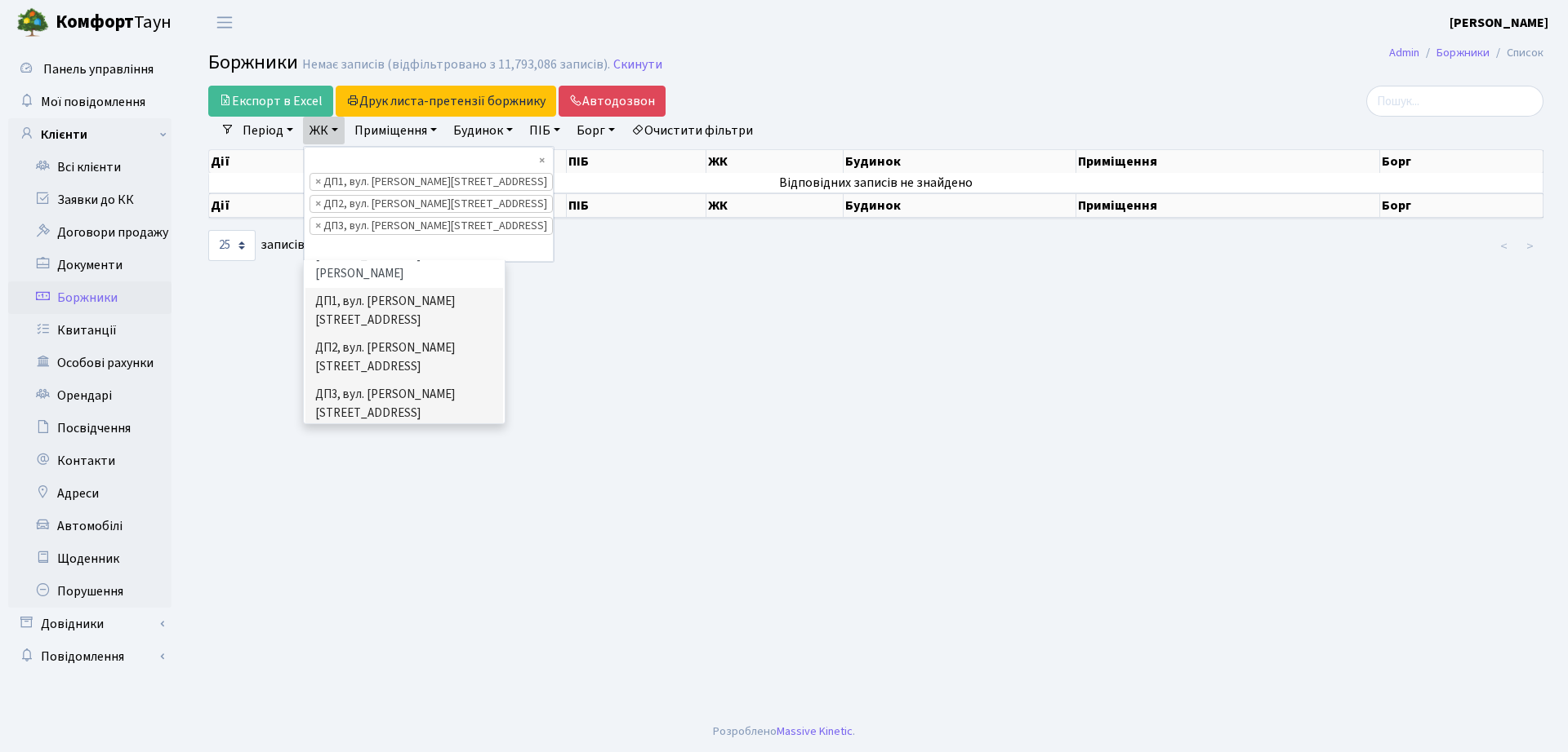
click at [346, 427] on li "ДП4, вул. [PERSON_NAME][STREET_ADDRESS]" at bounding box center [404, 451] width 197 height 47
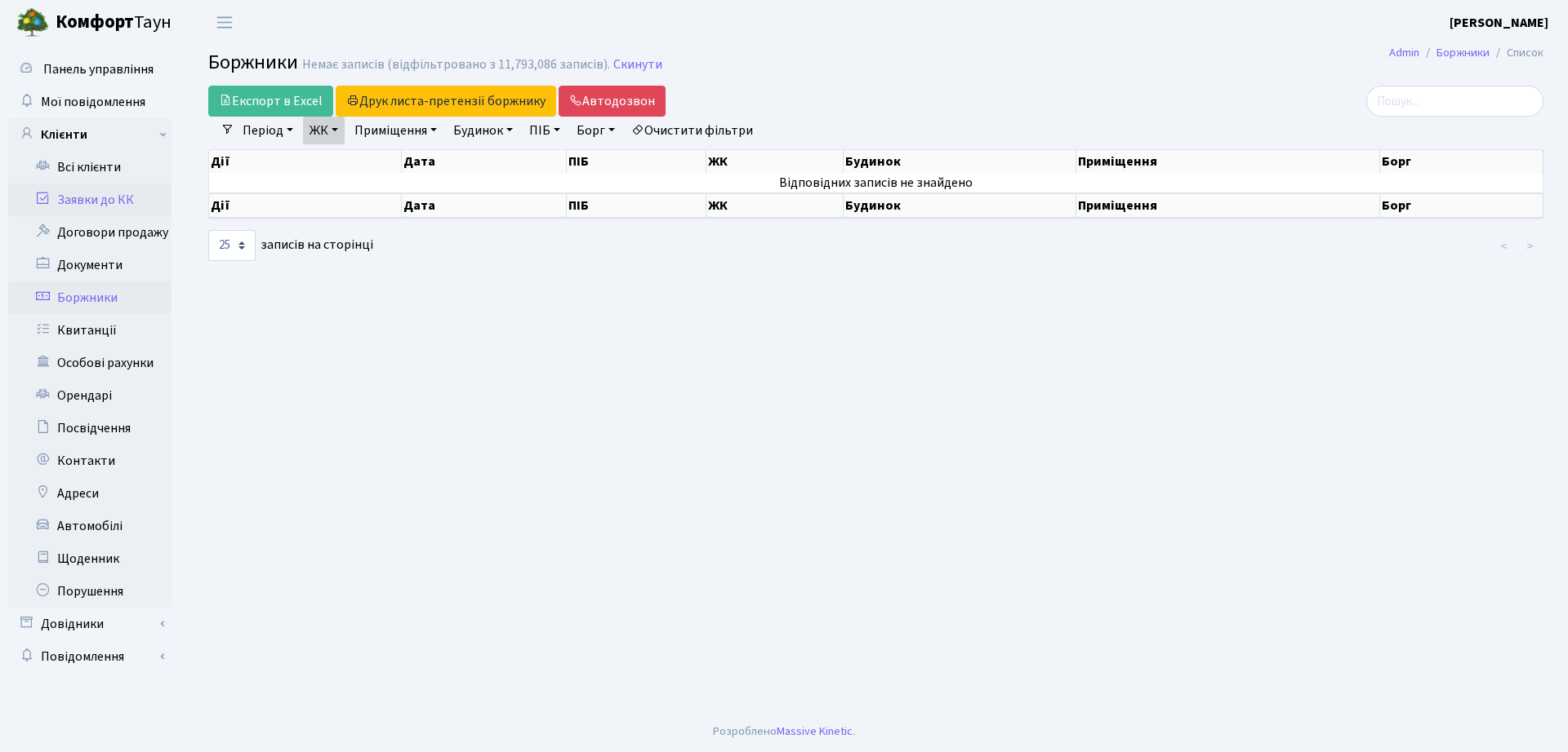
click at [121, 197] on link "Заявки до КК" at bounding box center [89, 199] width 163 height 32
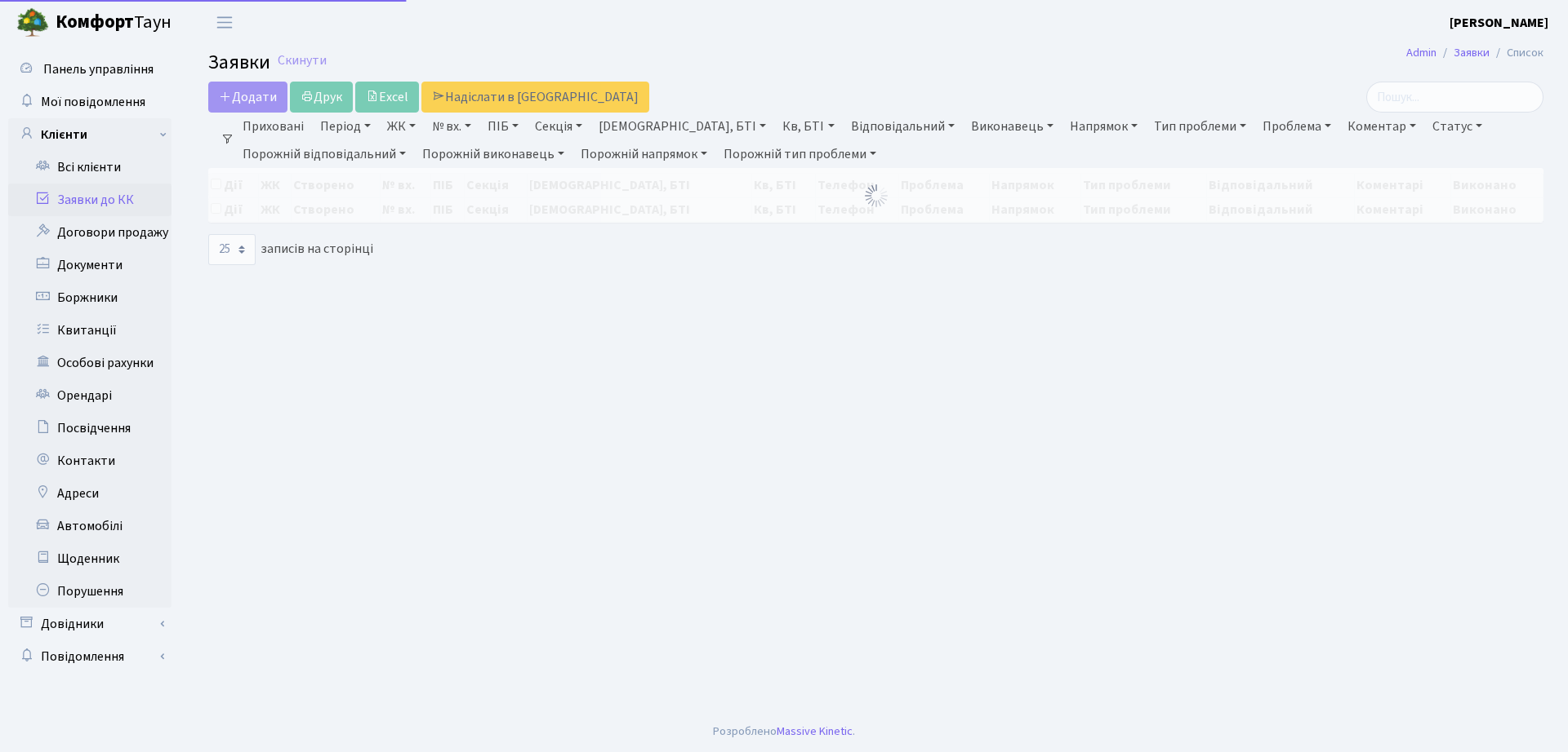
select select "25"
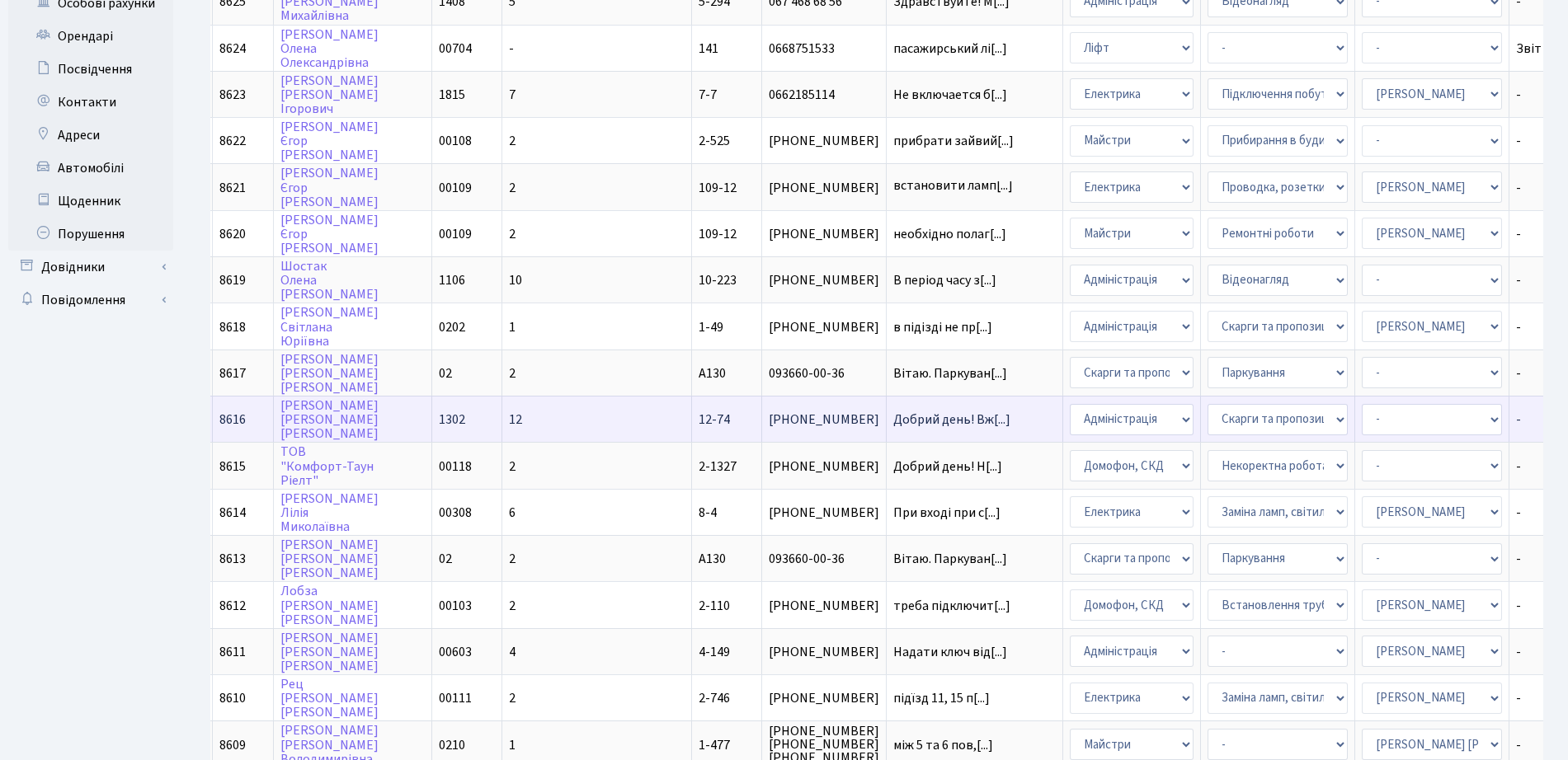
scroll to position [104, 0]
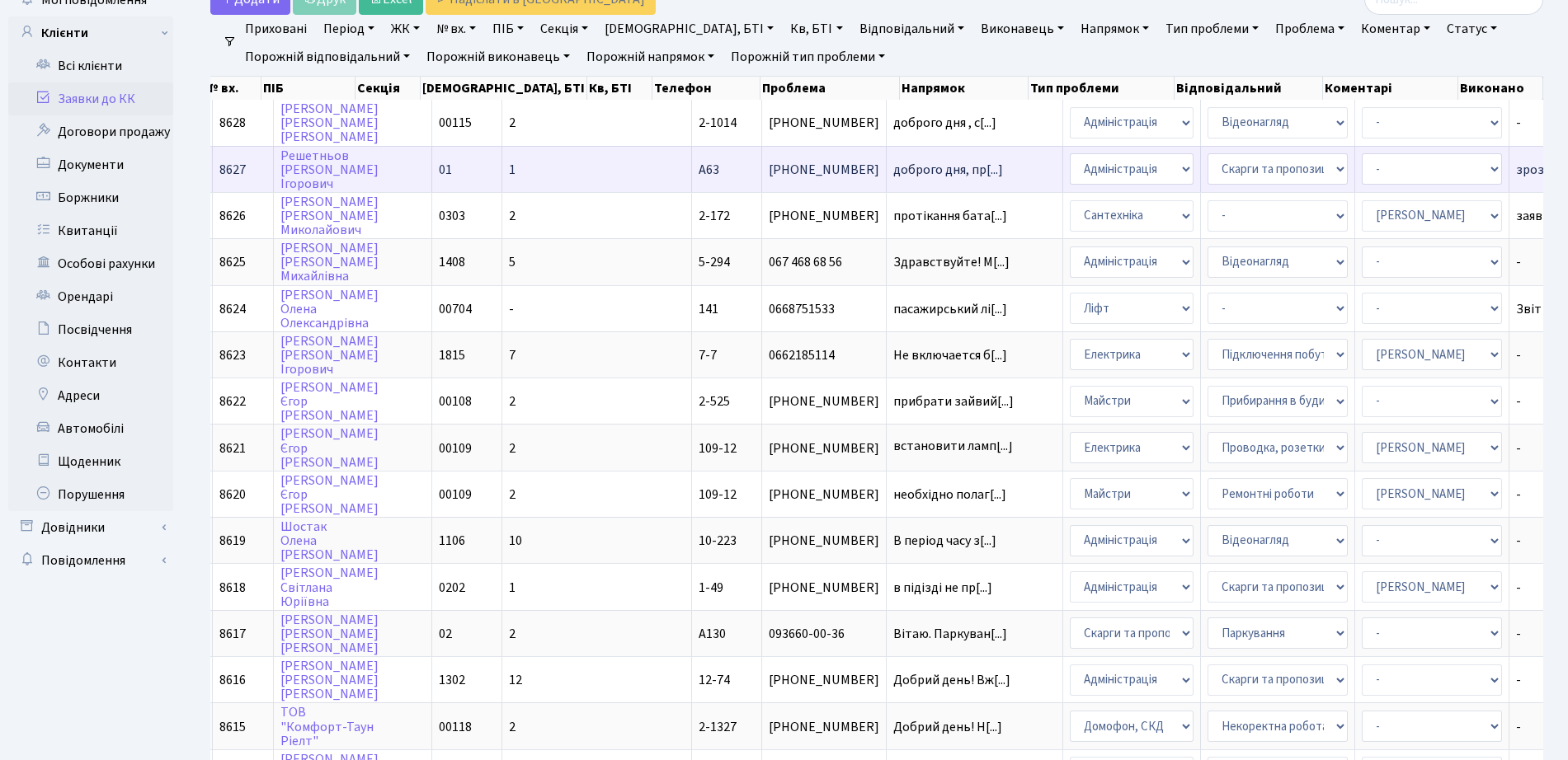
click at [1509, 182] on td "зрозуміло, дяку[...]" at bounding box center [1573, 169] width 129 height 46
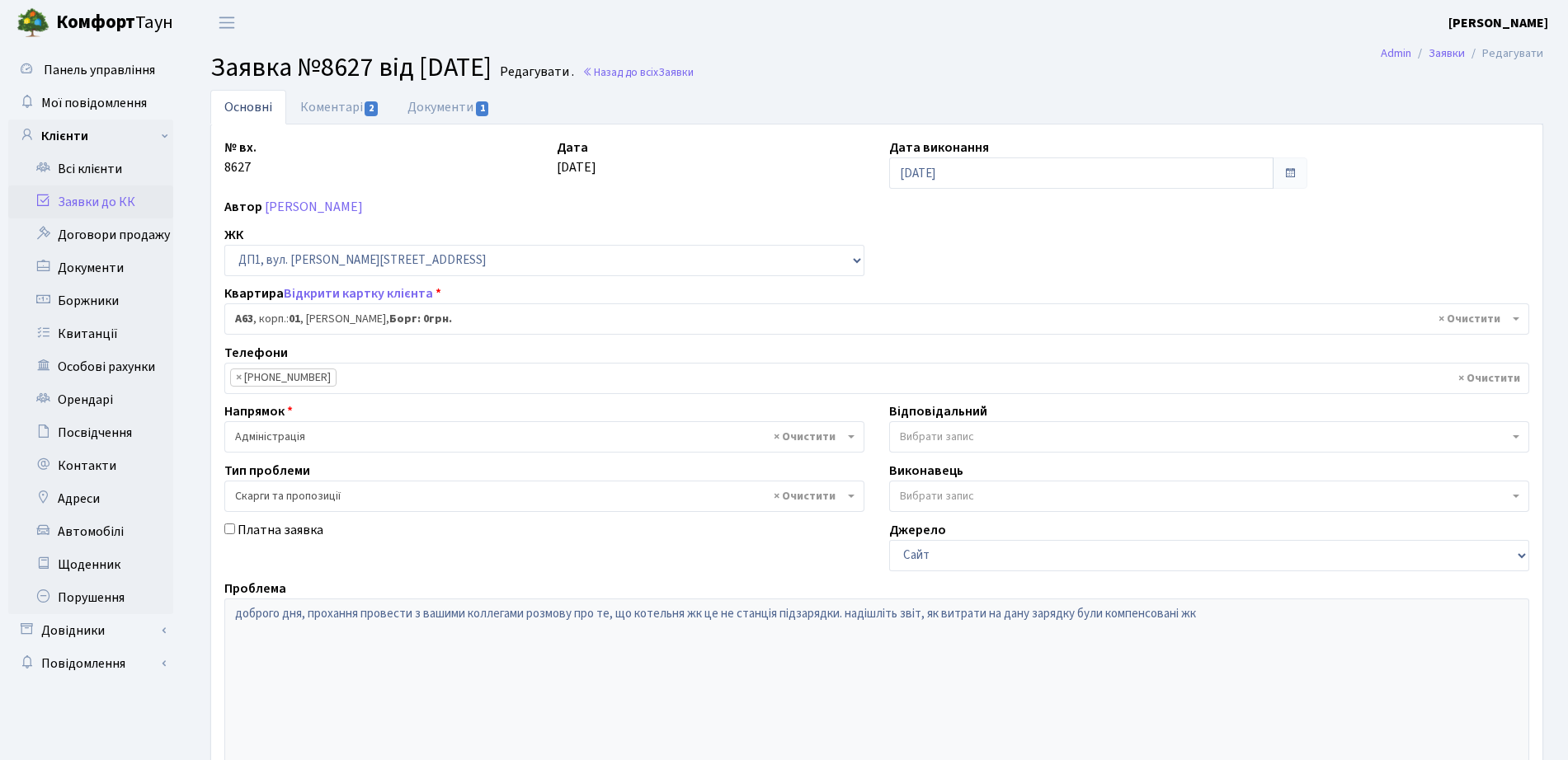
select select "29641"
select select "55"
click at [324, 108] on link "Коментарі 2" at bounding box center [339, 106] width 107 height 34
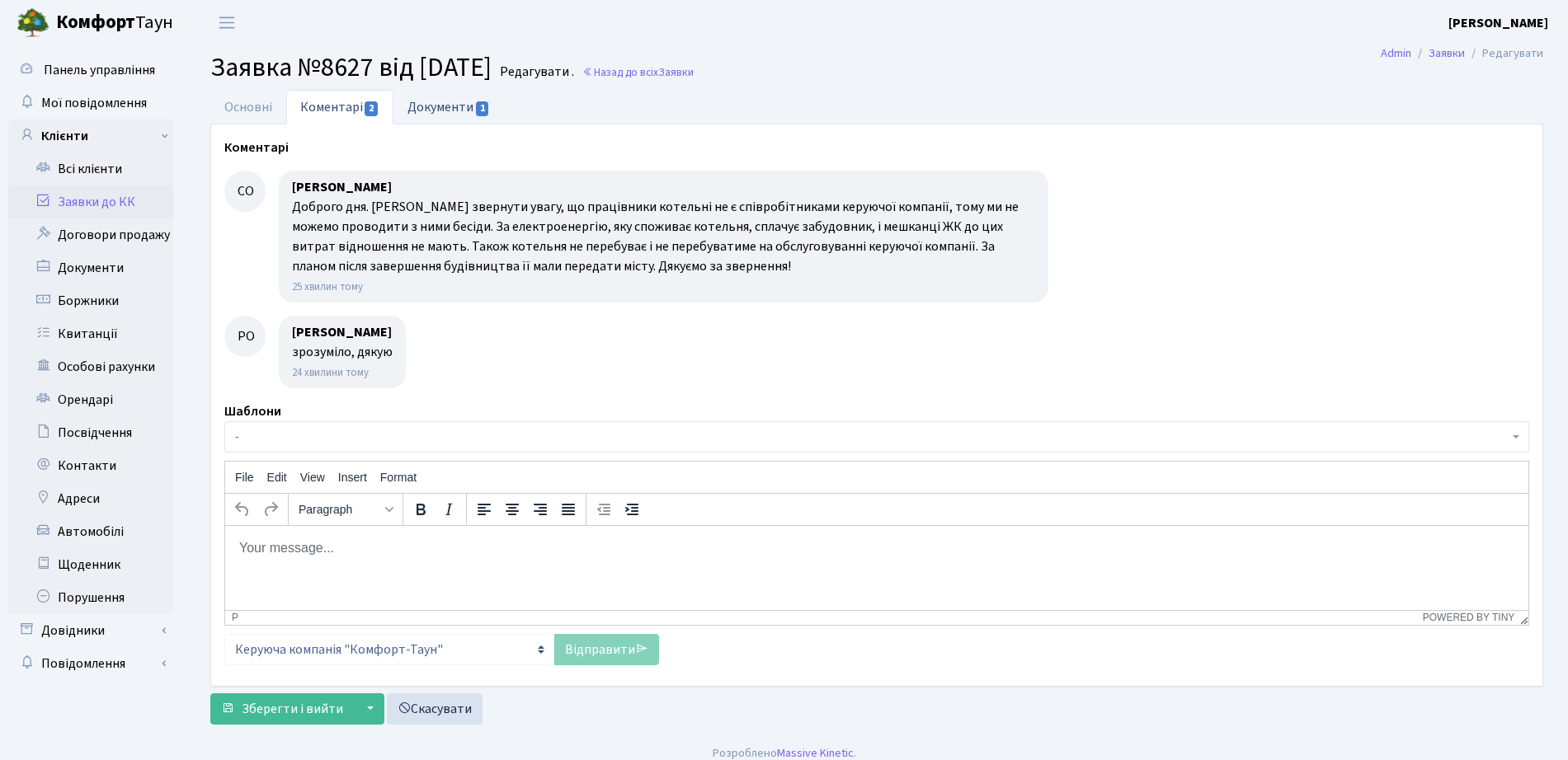
click at [427, 112] on link "Документи 1" at bounding box center [448, 106] width 110 height 34
select select "25"
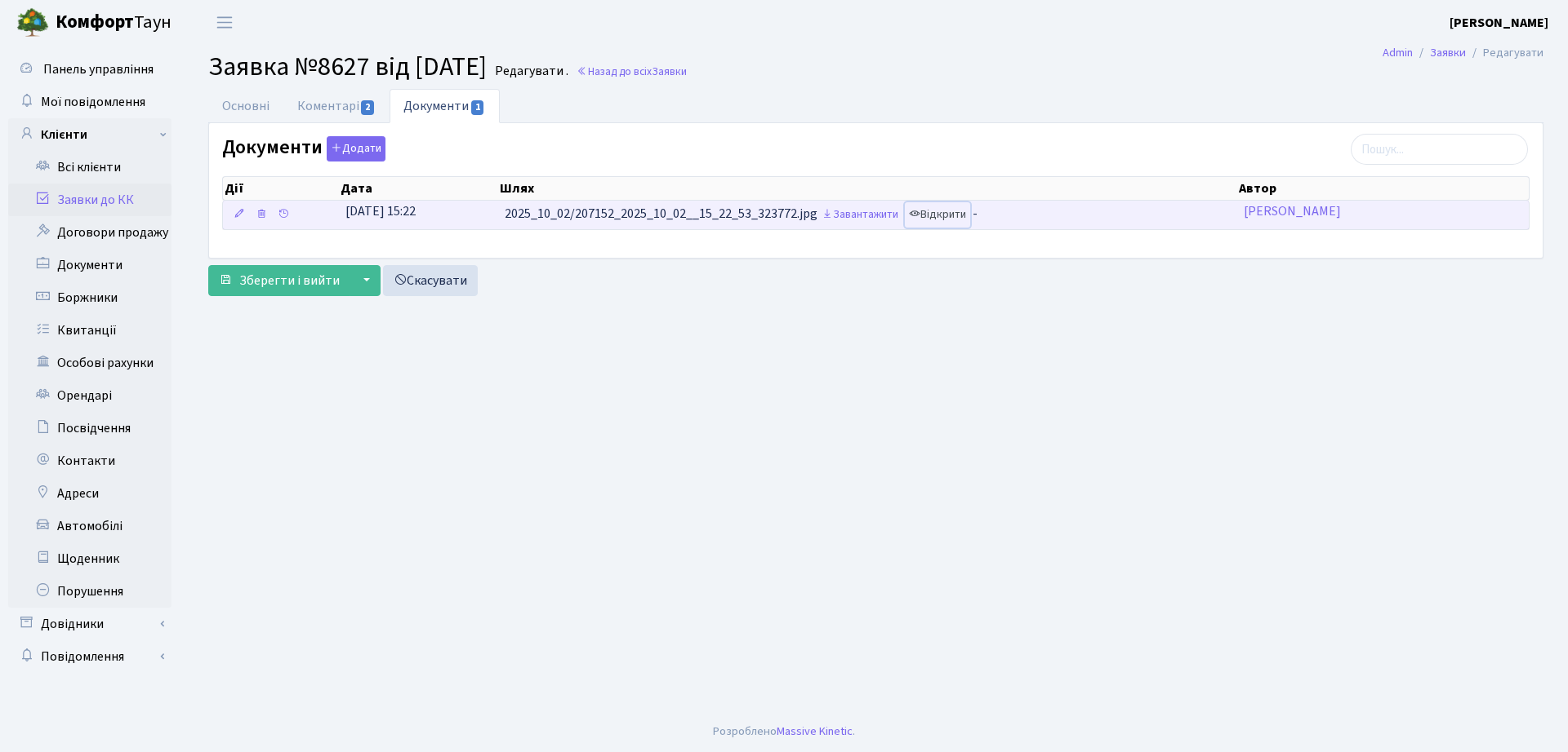
click at [940, 216] on link "Відкрити" at bounding box center [937, 216] width 65 height 25
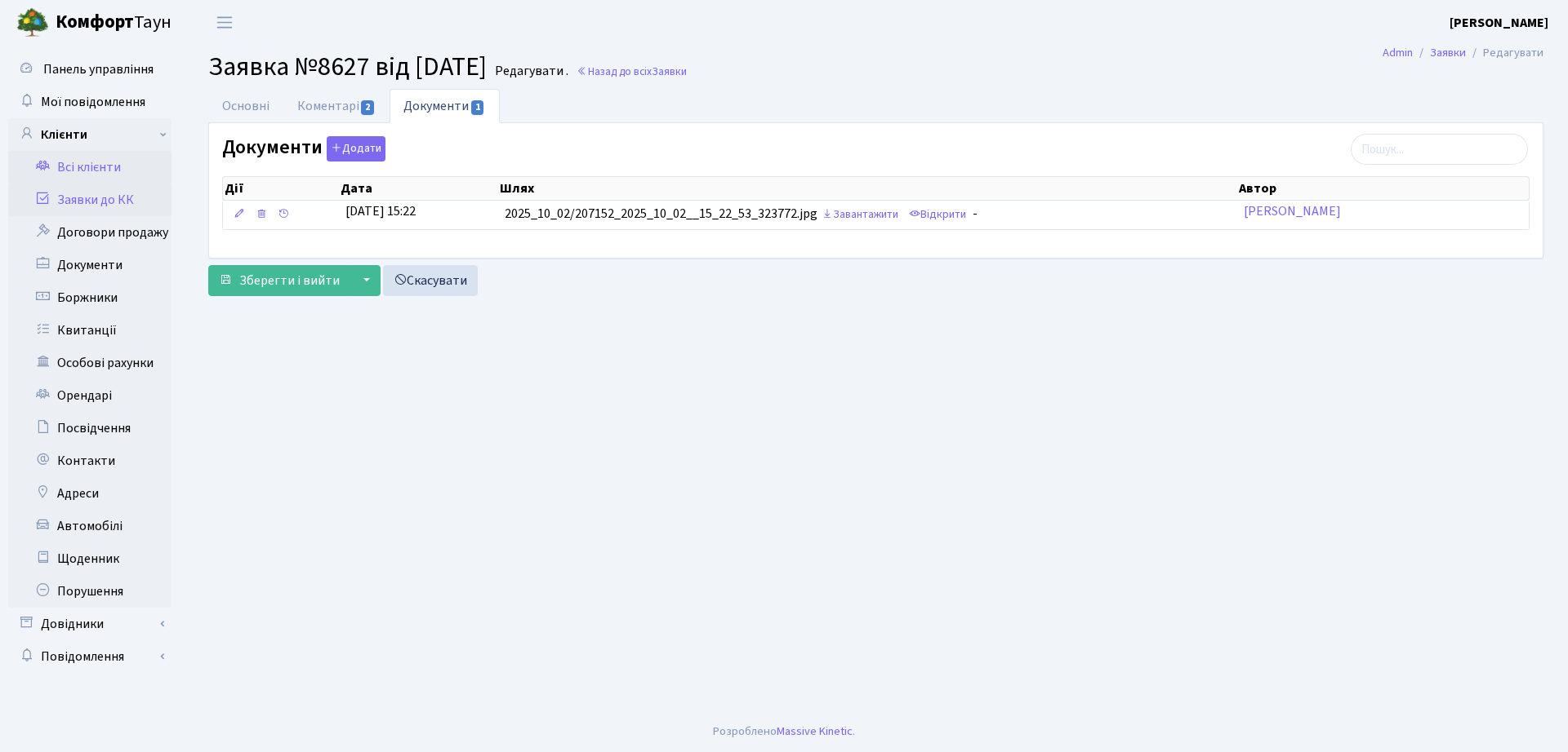
click at [112, 178] on link "Всі клієнти" at bounding box center [89, 167] width 163 height 32
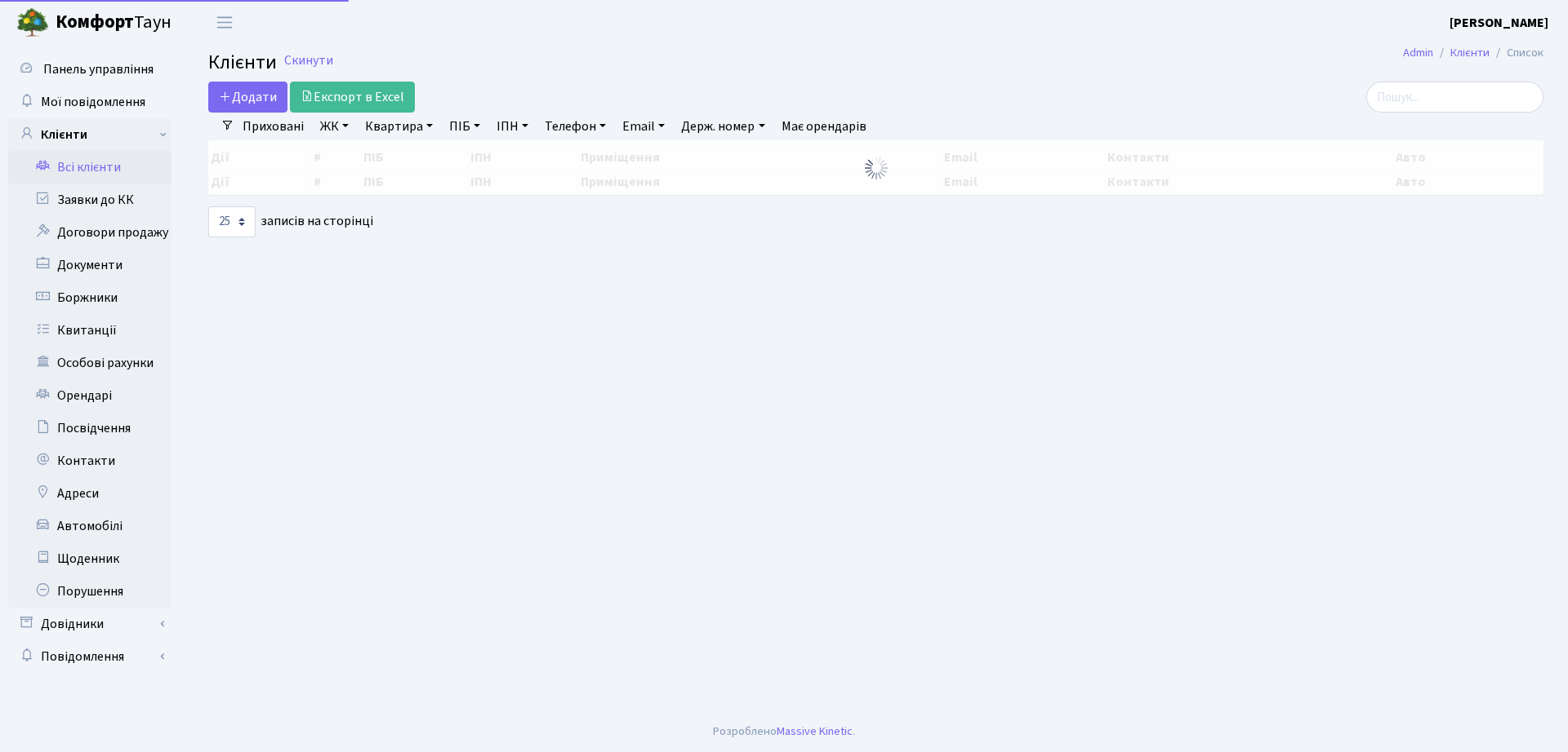
select select "25"
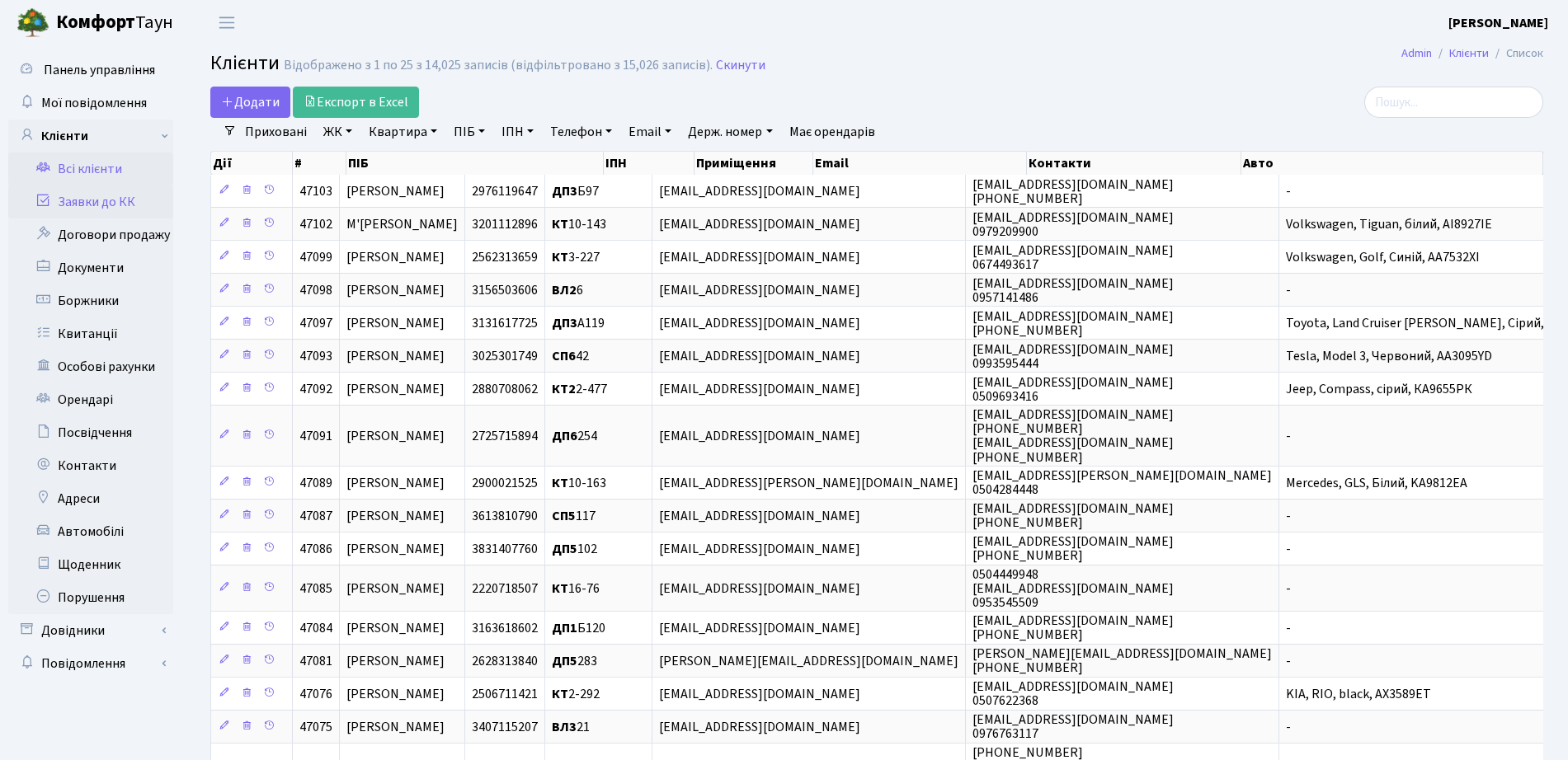
click at [82, 194] on link "Заявки до КК" at bounding box center [90, 201] width 165 height 33
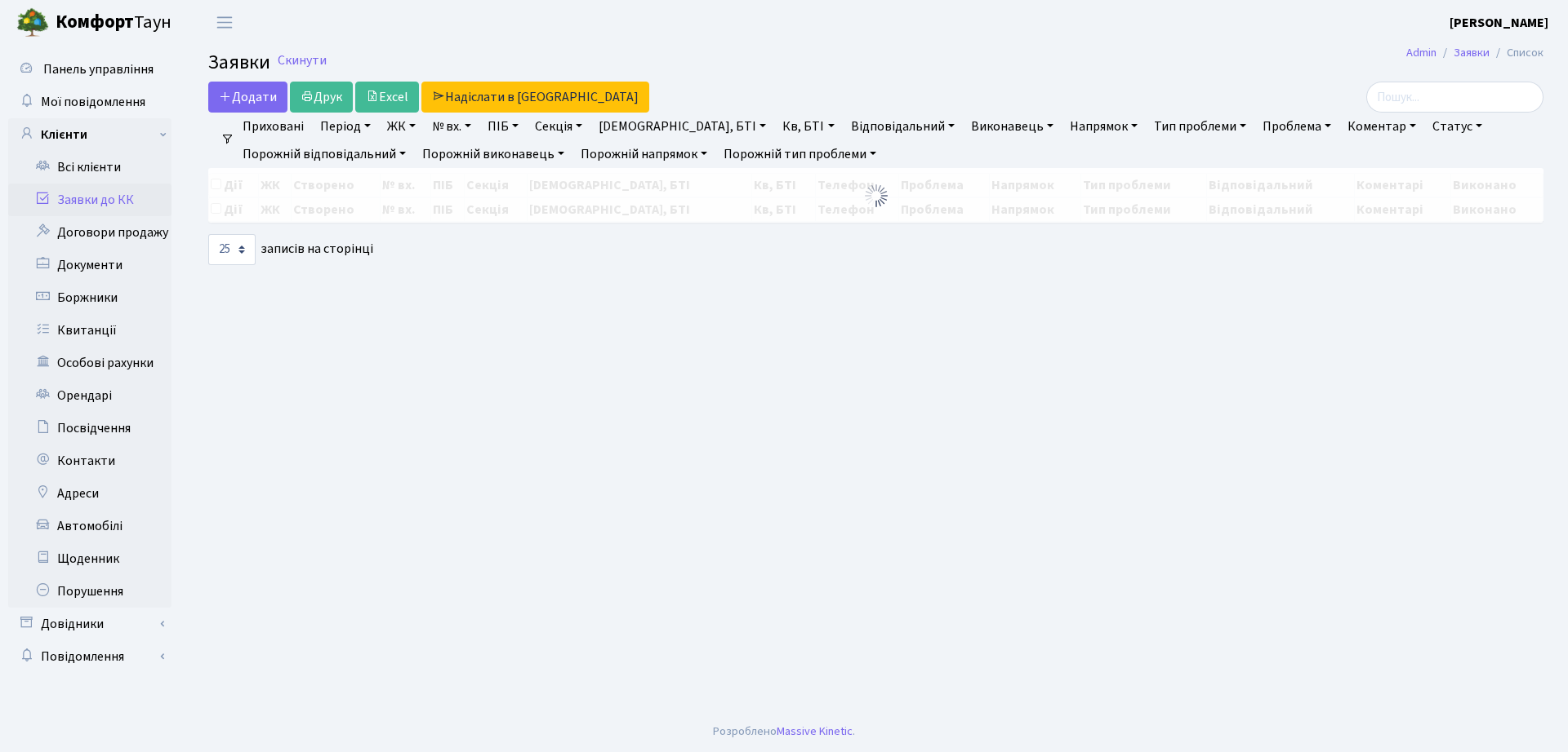
select select "25"
